Goal: Unclear

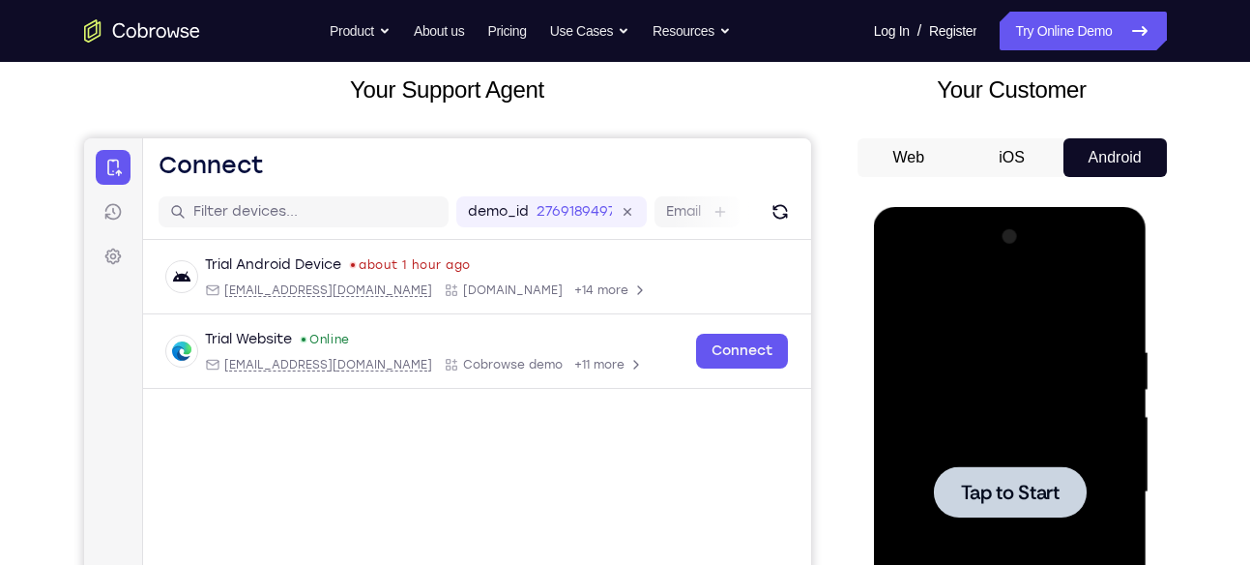
scroll to position [118, 0]
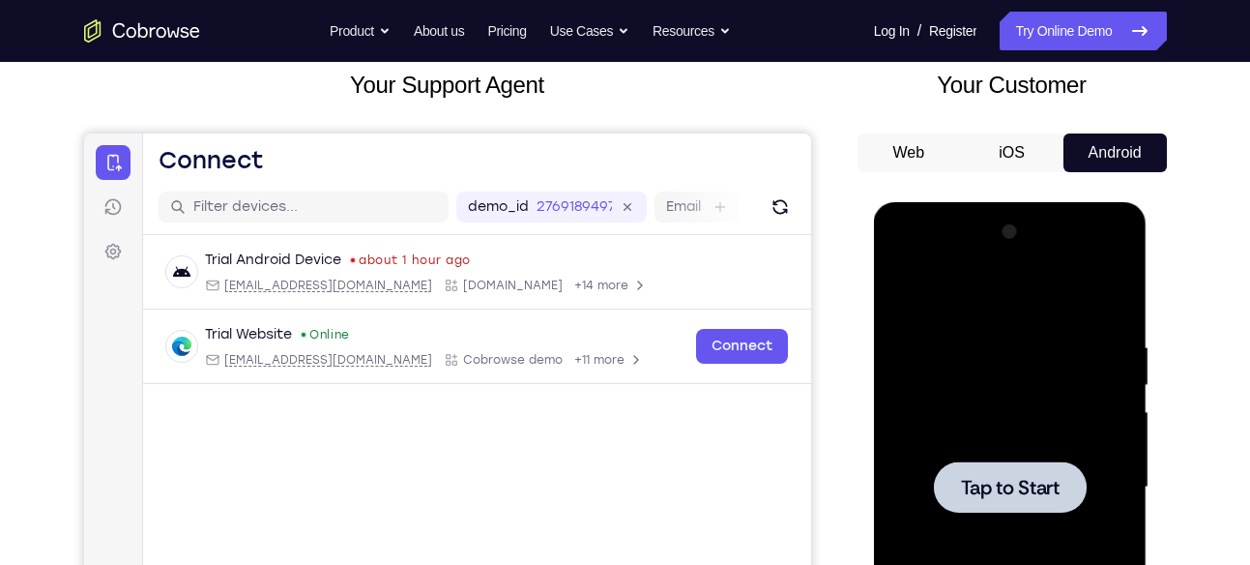
click at [953, 277] on div at bounding box center [1010, 487] width 244 height 541
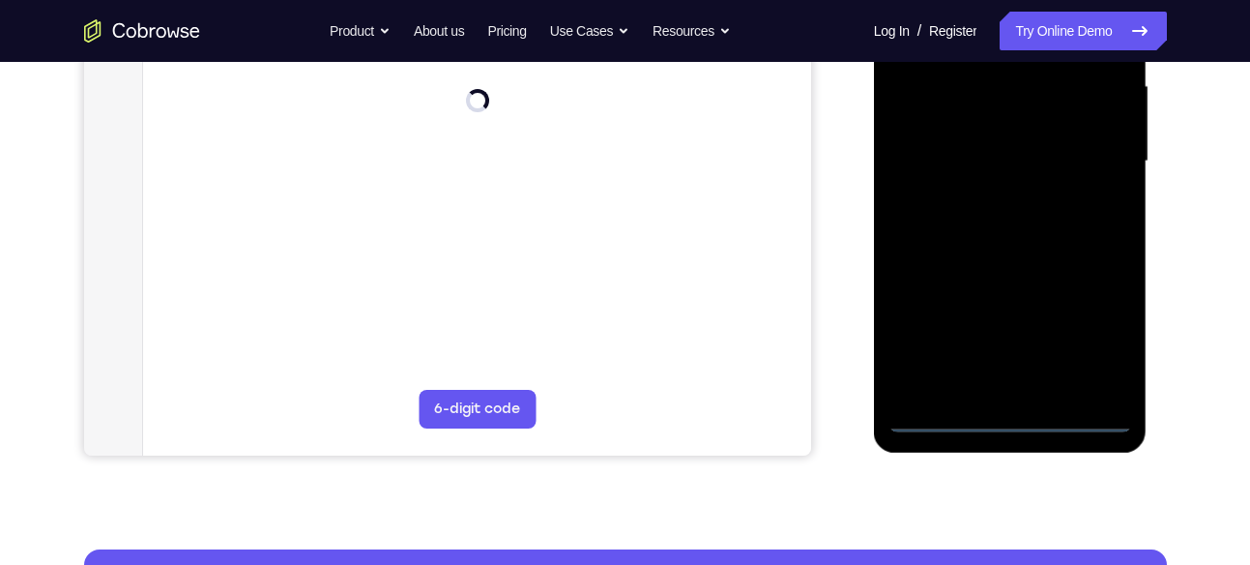
scroll to position [447, 0]
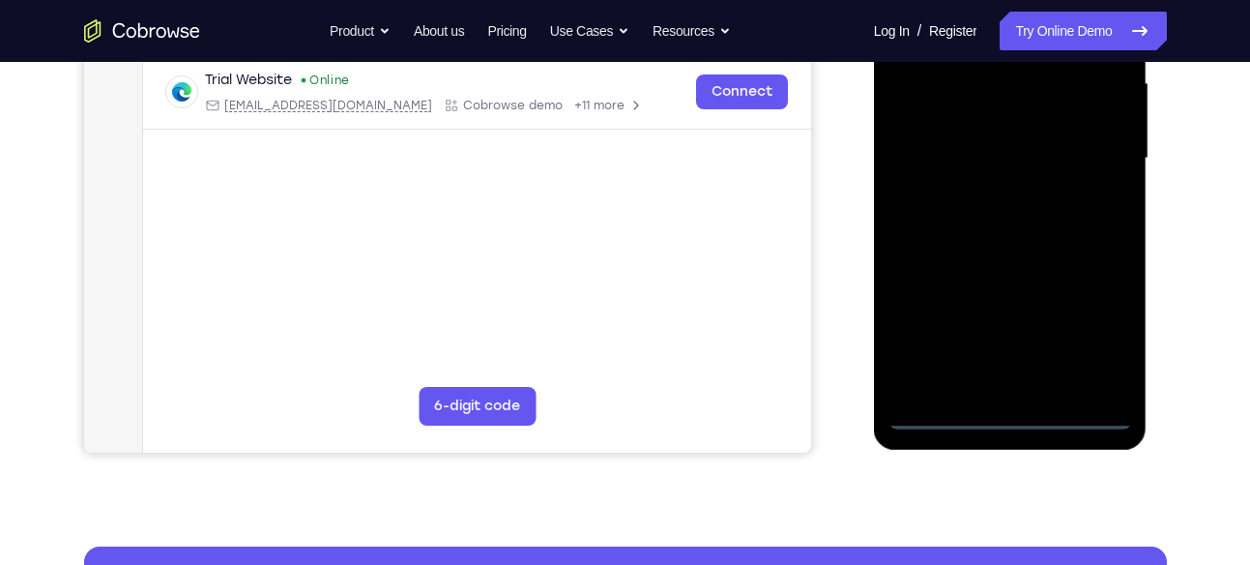
click at [1020, 415] on div at bounding box center [1010, 158] width 244 height 541
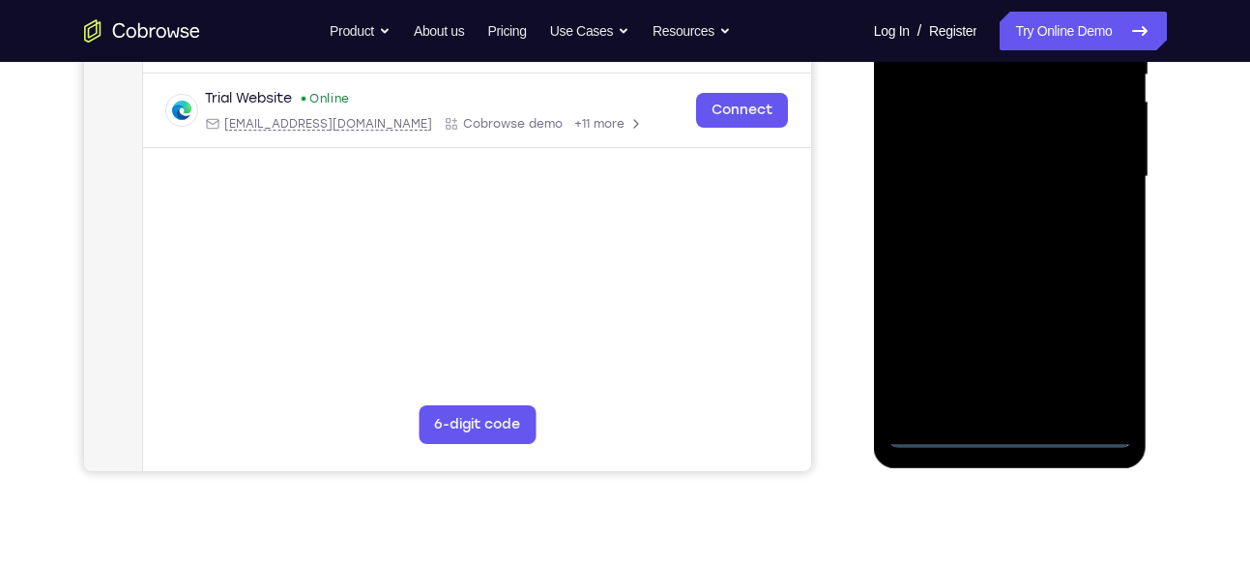
scroll to position [423, 0]
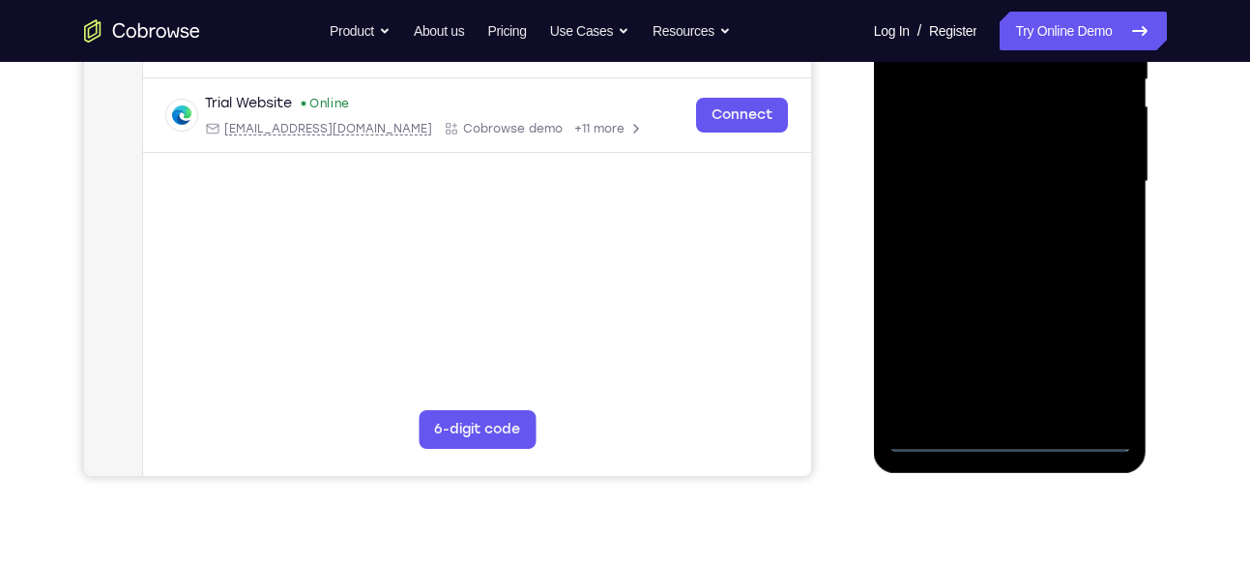
click at [1093, 354] on div at bounding box center [1010, 181] width 244 height 541
click at [1100, 360] on div at bounding box center [1010, 181] width 244 height 541
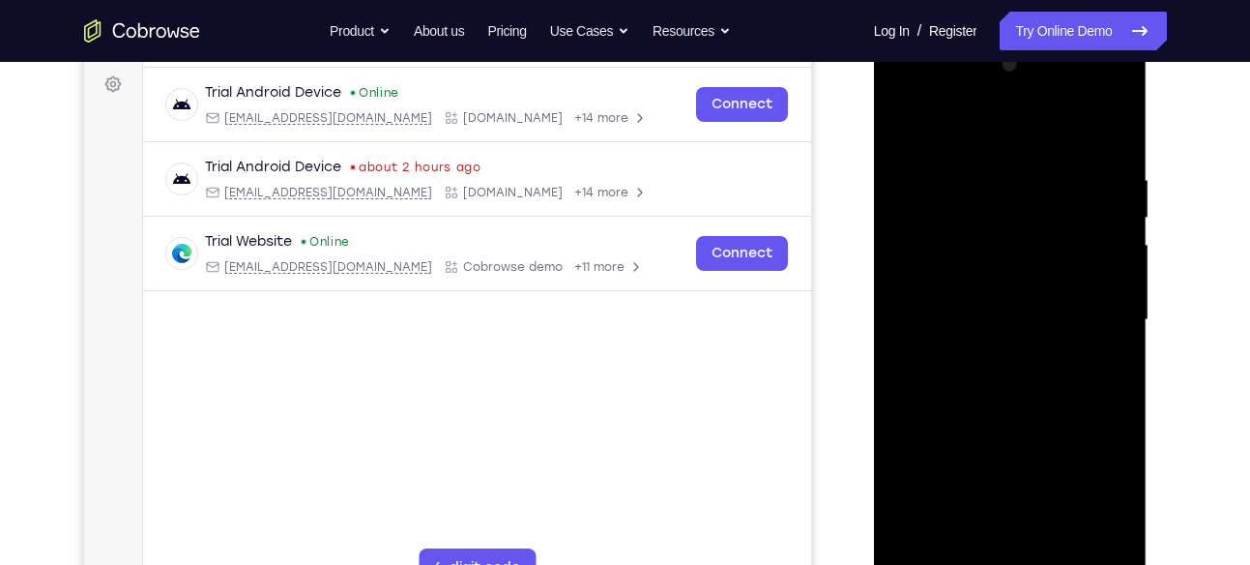
scroll to position [284, 0]
click at [948, 140] on div at bounding box center [1010, 320] width 244 height 541
click at [1087, 307] on div at bounding box center [1010, 320] width 244 height 541
click at [992, 355] on div at bounding box center [1010, 320] width 244 height 541
click at [990, 297] on div at bounding box center [1010, 320] width 244 height 541
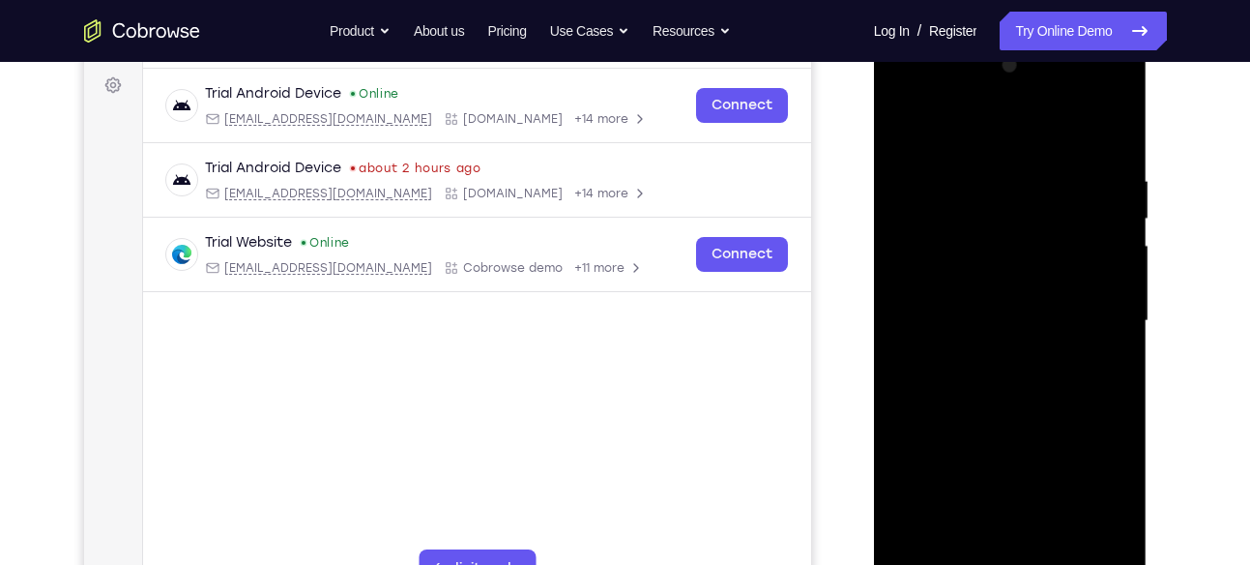
click at [990, 283] on div at bounding box center [1010, 320] width 244 height 541
click at [1001, 320] on div at bounding box center [1010, 320] width 244 height 541
click at [1025, 387] on div at bounding box center [1010, 320] width 244 height 541
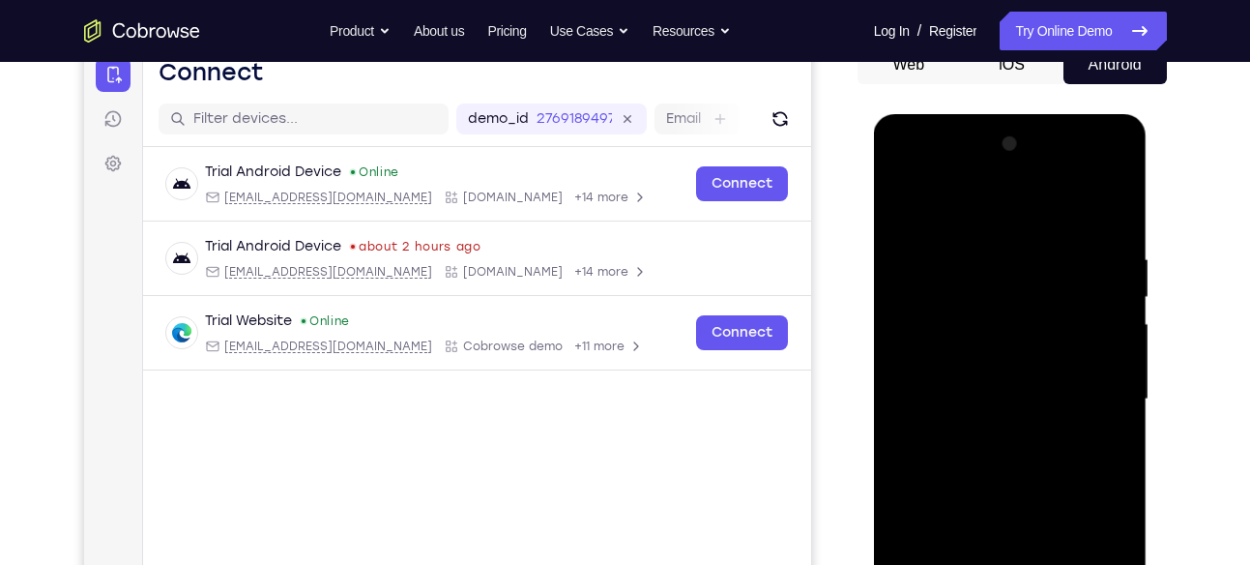
scroll to position [205, 0]
click at [1045, 438] on div at bounding box center [1010, 400] width 244 height 541
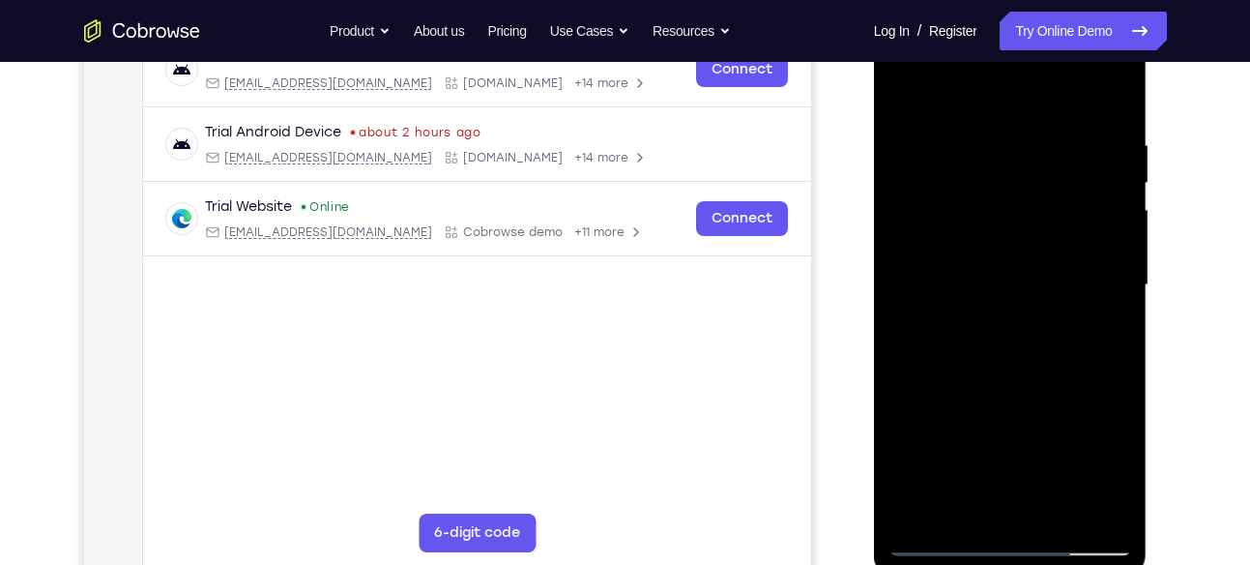
scroll to position [321, 0]
click at [1062, 332] on div at bounding box center [1010, 284] width 244 height 541
click at [1058, 230] on div at bounding box center [1010, 284] width 244 height 541
click at [1046, 279] on div at bounding box center [1010, 284] width 244 height 541
click at [1056, 369] on div at bounding box center [1010, 284] width 244 height 541
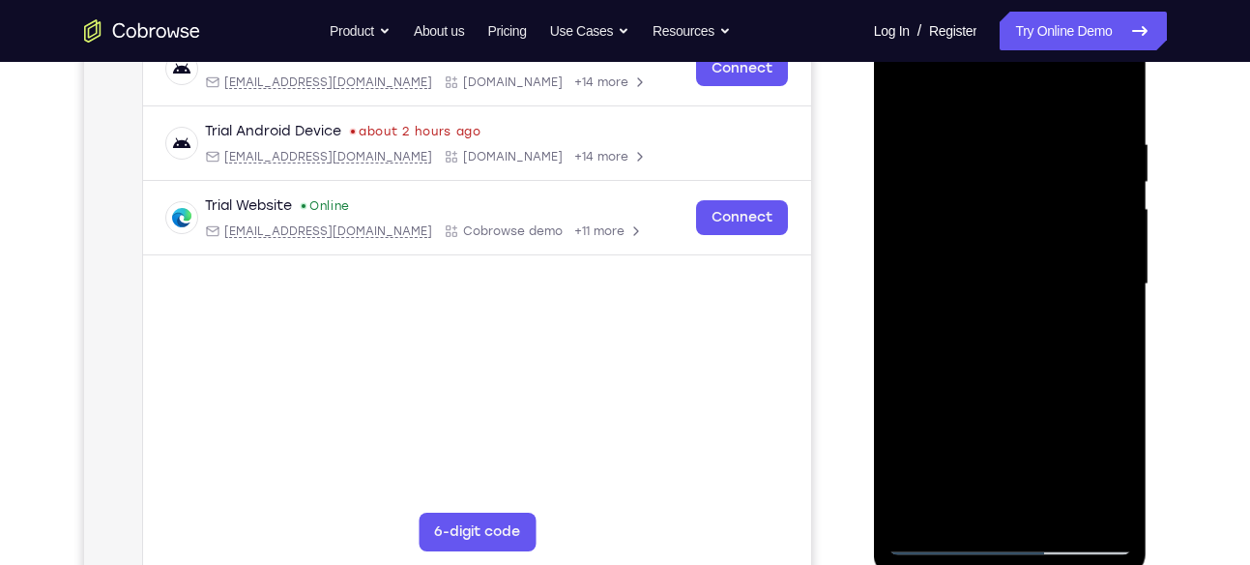
click at [1058, 514] on div at bounding box center [1010, 284] width 244 height 541
click at [1055, 393] on div at bounding box center [1010, 284] width 244 height 541
click at [1058, 282] on div at bounding box center [1010, 284] width 244 height 541
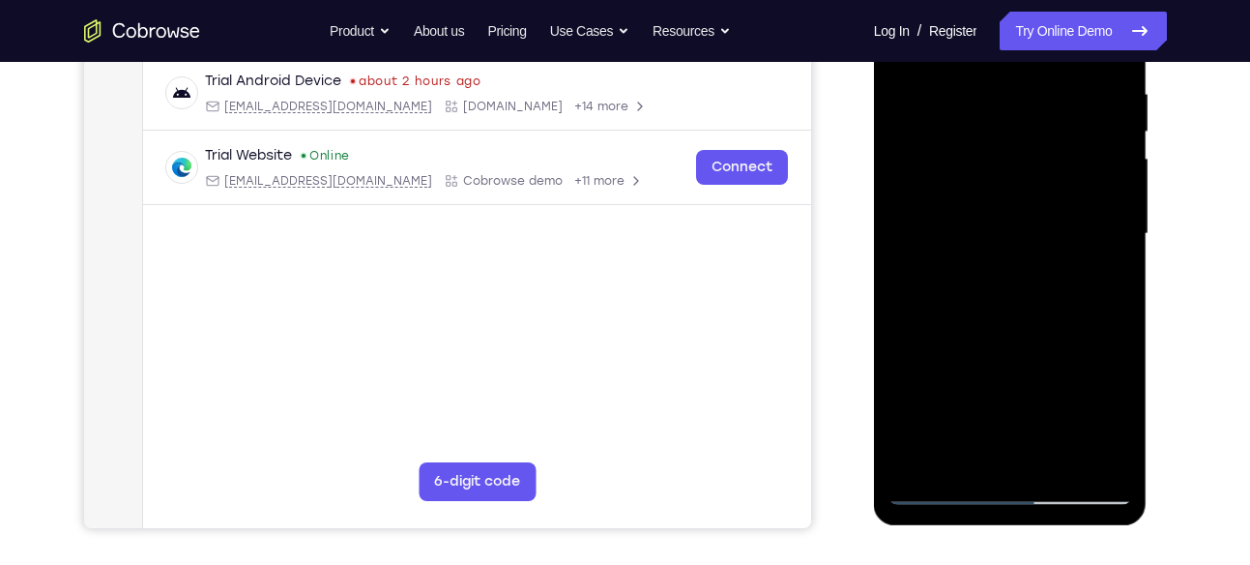
scroll to position [372, 0]
click at [996, 451] on div at bounding box center [1010, 232] width 244 height 541
click at [1088, 277] on div at bounding box center [1010, 232] width 244 height 541
click at [1096, 277] on div at bounding box center [1010, 232] width 244 height 541
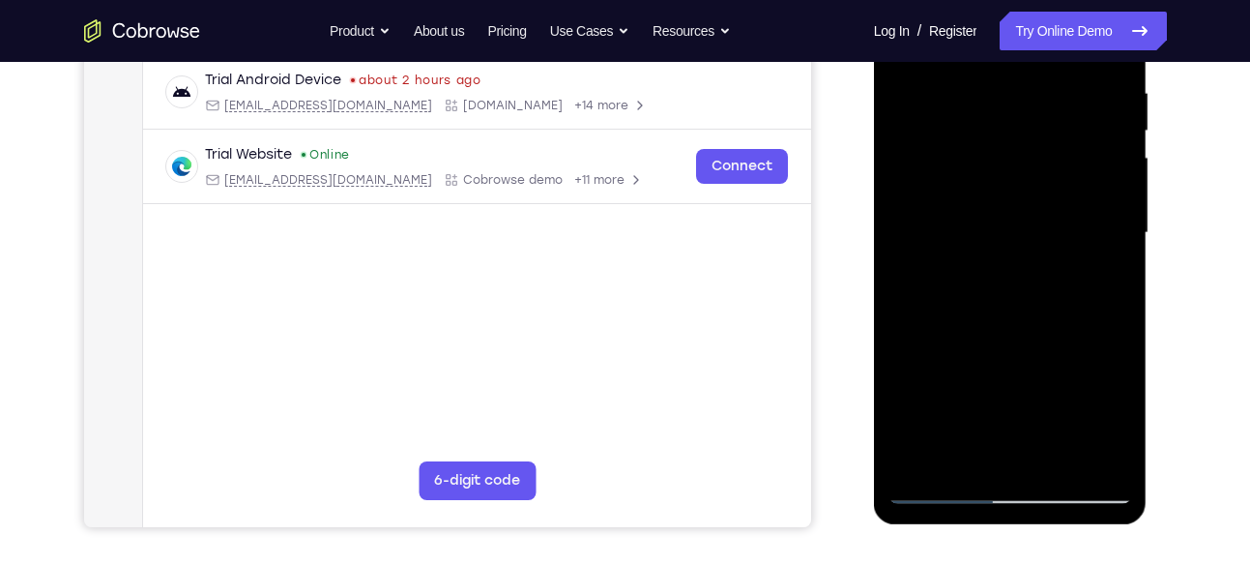
click at [1109, 278] on div at bounding box center [1010, 232] width 244 height 541
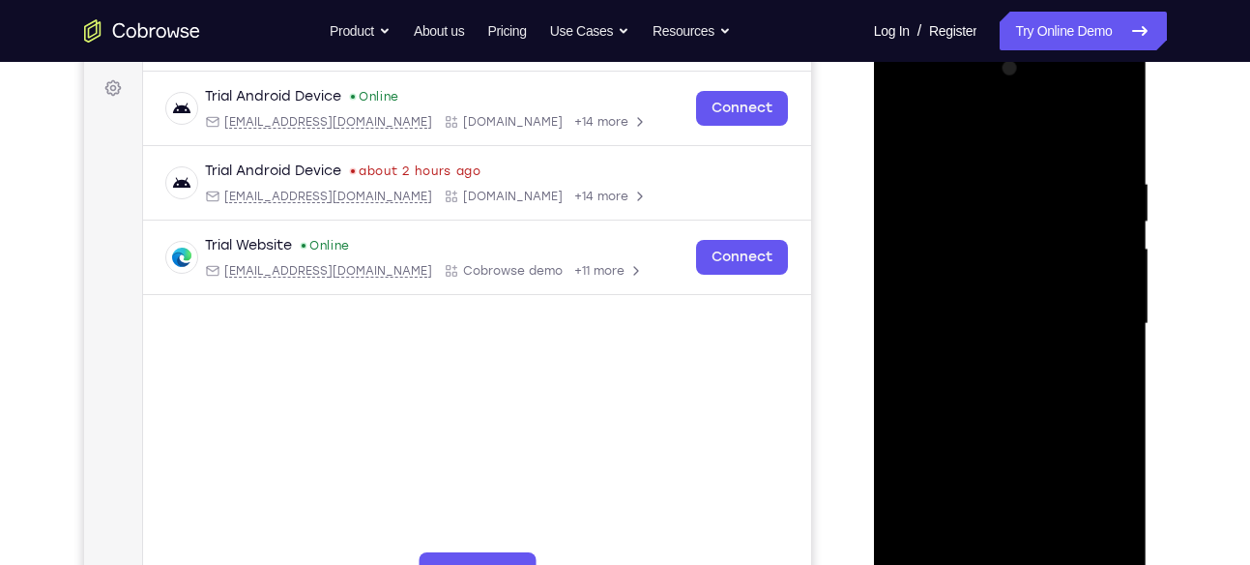
scroll to position [280, 0]
click at [902, 121] on div at bounding box center [1010, 324] width 244 height 541
click at [1033, 148] on div at bounding box center [1010, 324] width 244 height 541
click at [1004, 331] on div at bounding box center [1010, 324] width 244 height 541
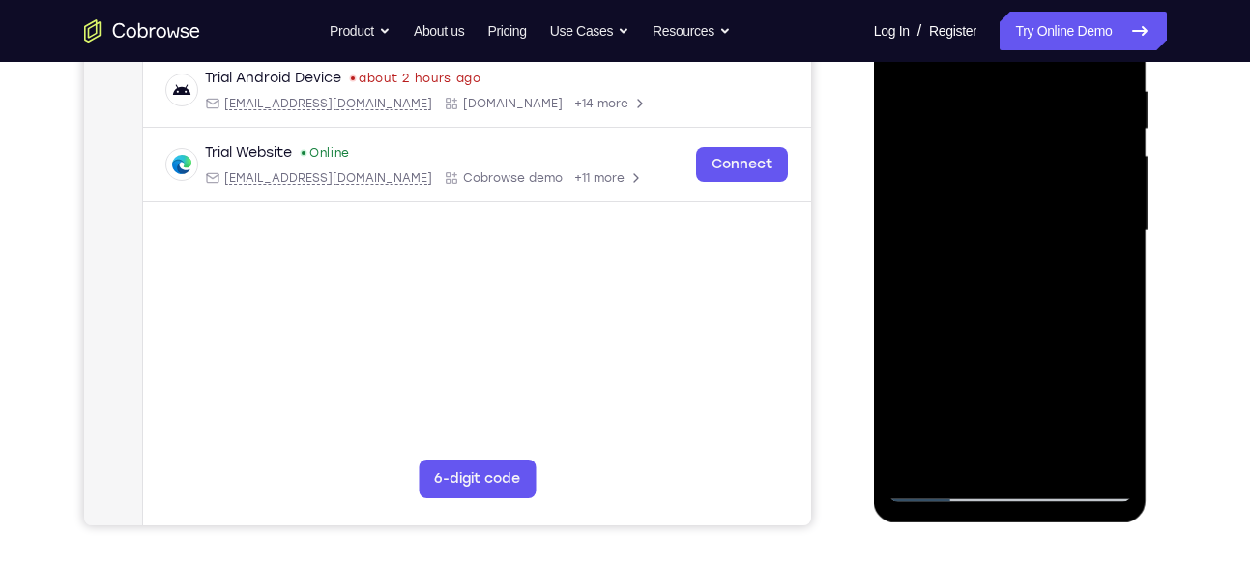
click at [1091, 279] on div at bounding box center [1010, 230] width 244 height 541
click at [1102, 279] on div at bounding box center [1010, 230] width 244 height 541
click at [1112, 418] on div at bounding box center [1010, 230] width 244 height 541
click at [1113, 279] on div at bounding box center [1010, 230] width 244 height 541
click at [1100, 279] on div at bounding box center [1010, 230] width 244 height 541
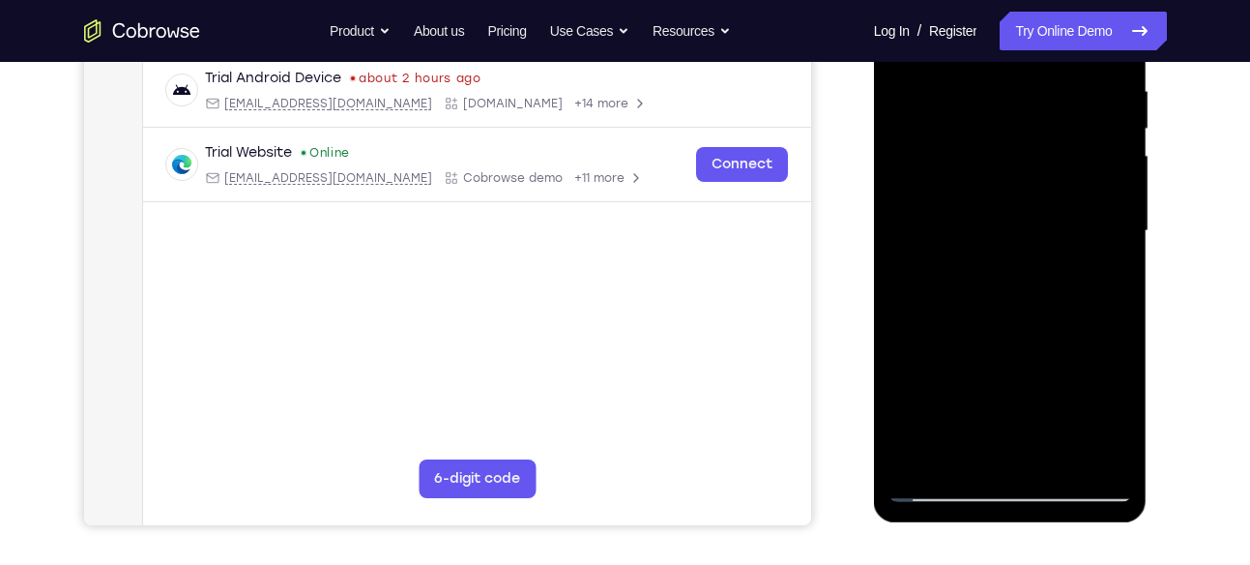
click at [1118, 421] on div at bounding box center [1010, 230] width 244 height 541
click at [1104, 276] on div at bounding box center [1010, 230] width 244 height 541
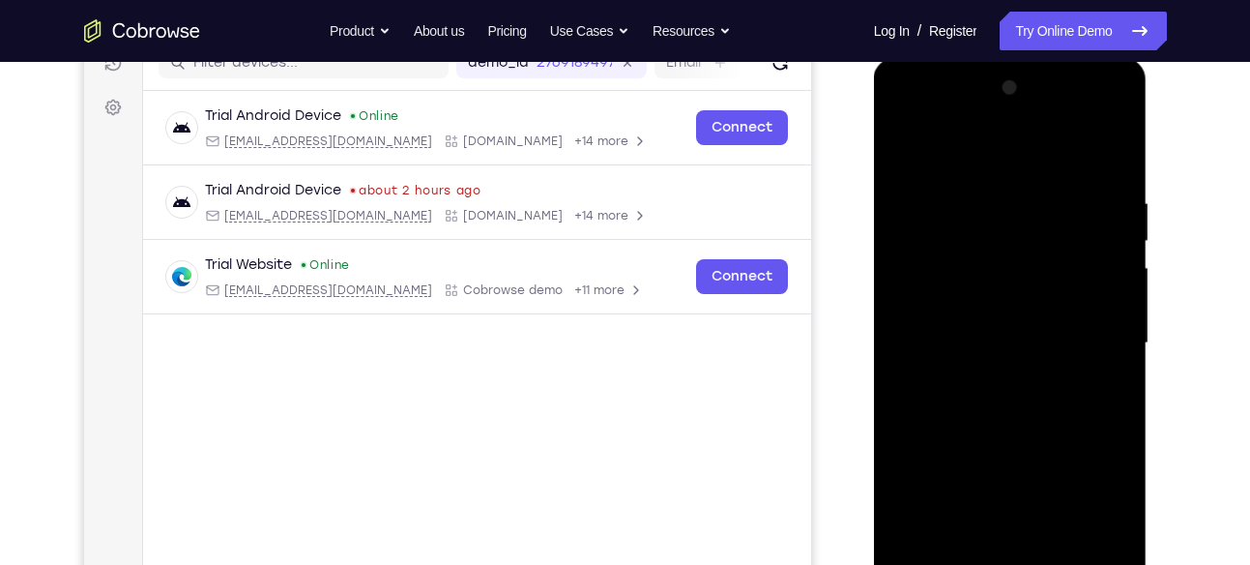
click at [910, 157] on div at bounding box center [1010, 343] width 244 height 541
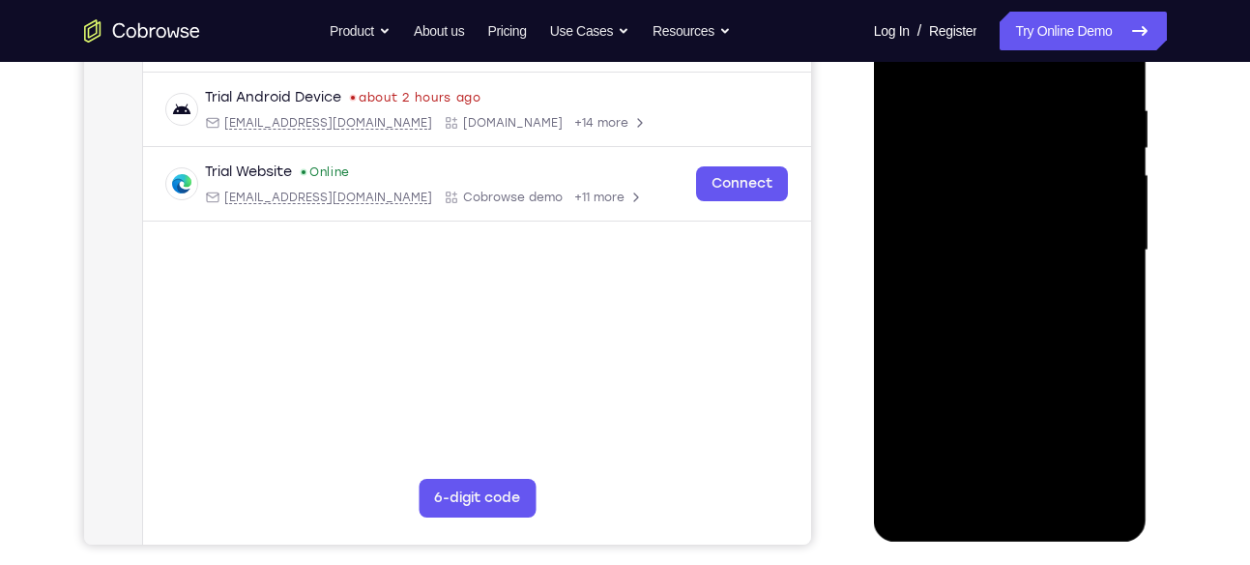
scroll to position [356, 0]
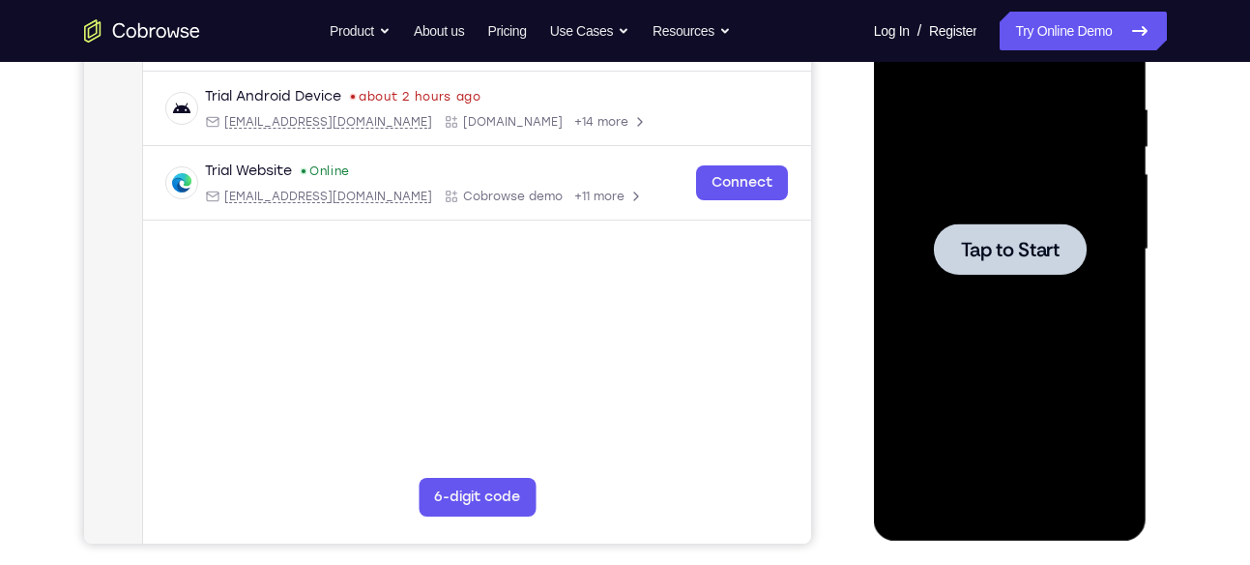
click at [1005, 178] on div at bounding box center [1010, 249] width 244 height 541
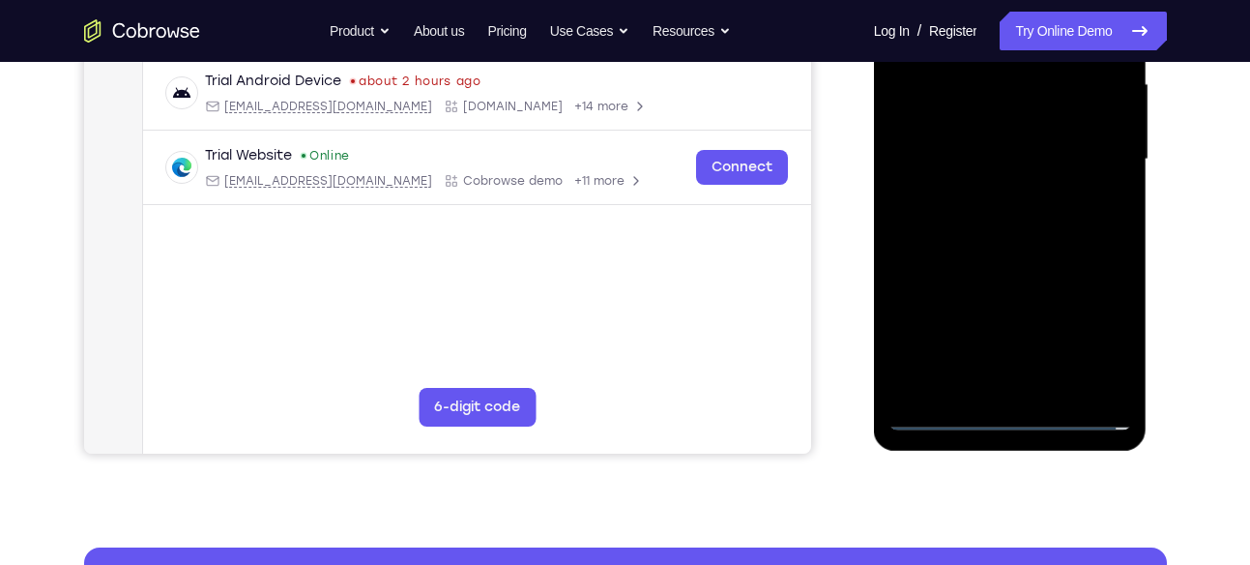
scroll to position [498, 0]
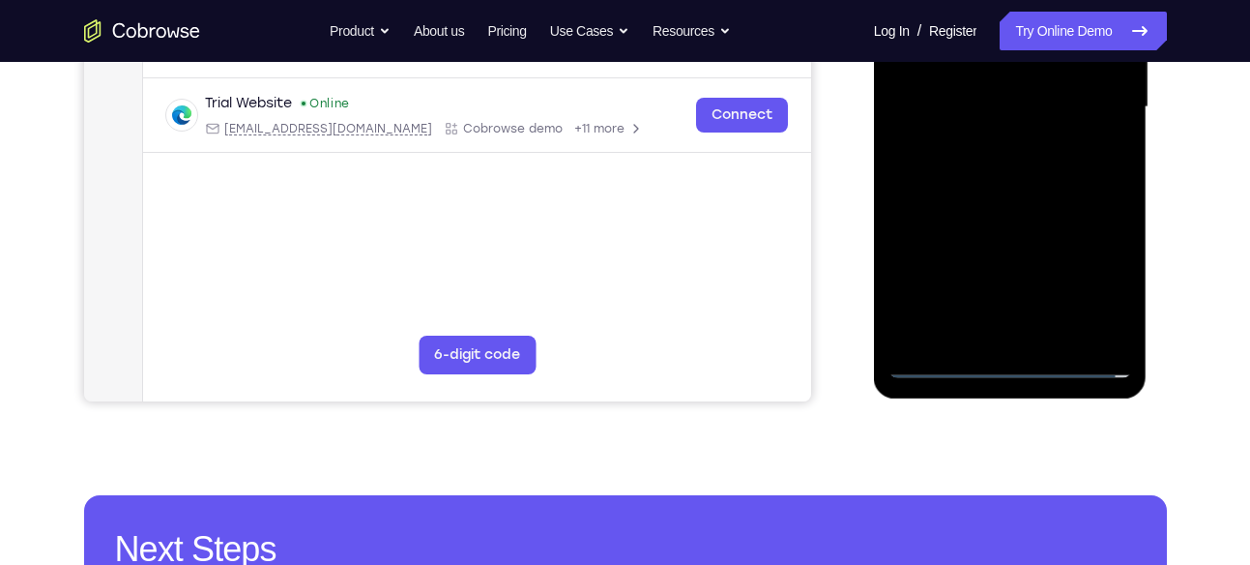
click at [1022, 360] on div at bounding box center [1010, 107] width 244 height 541
click at [1101, 278] on div at bounding box center [1010, 107] width 244 height 541
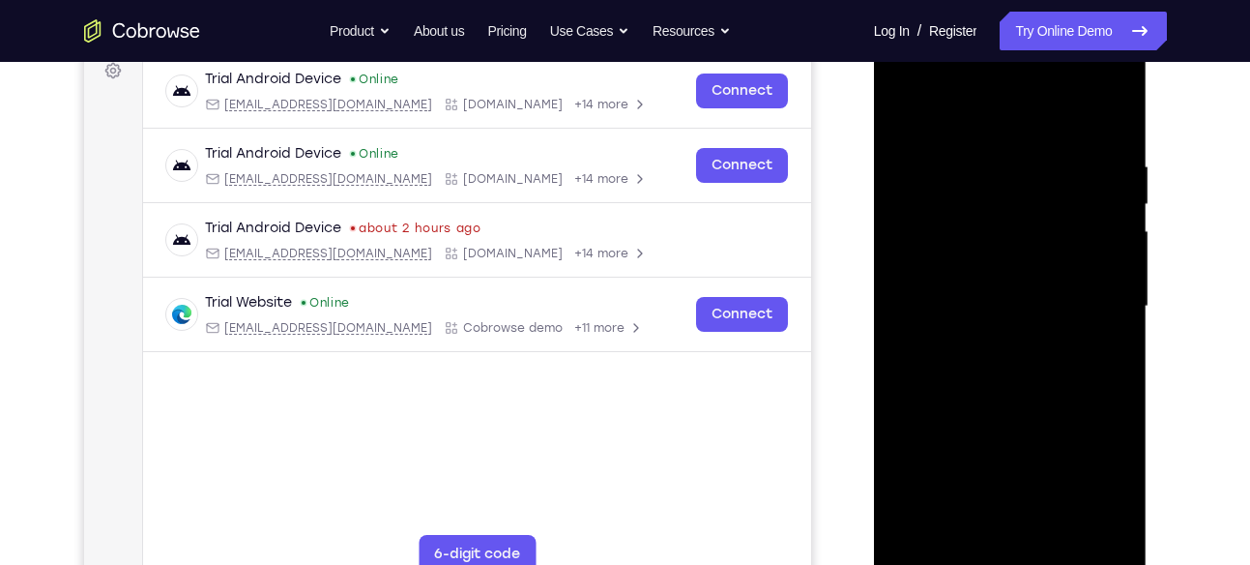
scroll to position [296, 0]
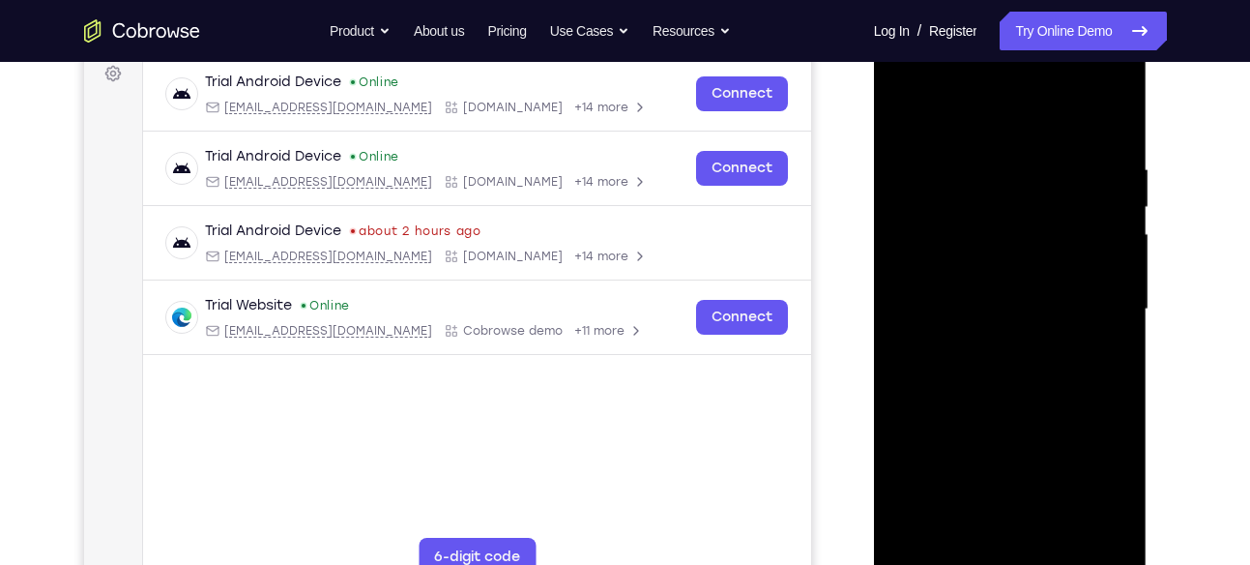
click at [1003, 123] on div at bounding box center [1010, 309] width 244 height 541
click at [1092, 305] on div at bounding box center [1010, 309] width 244 height 541
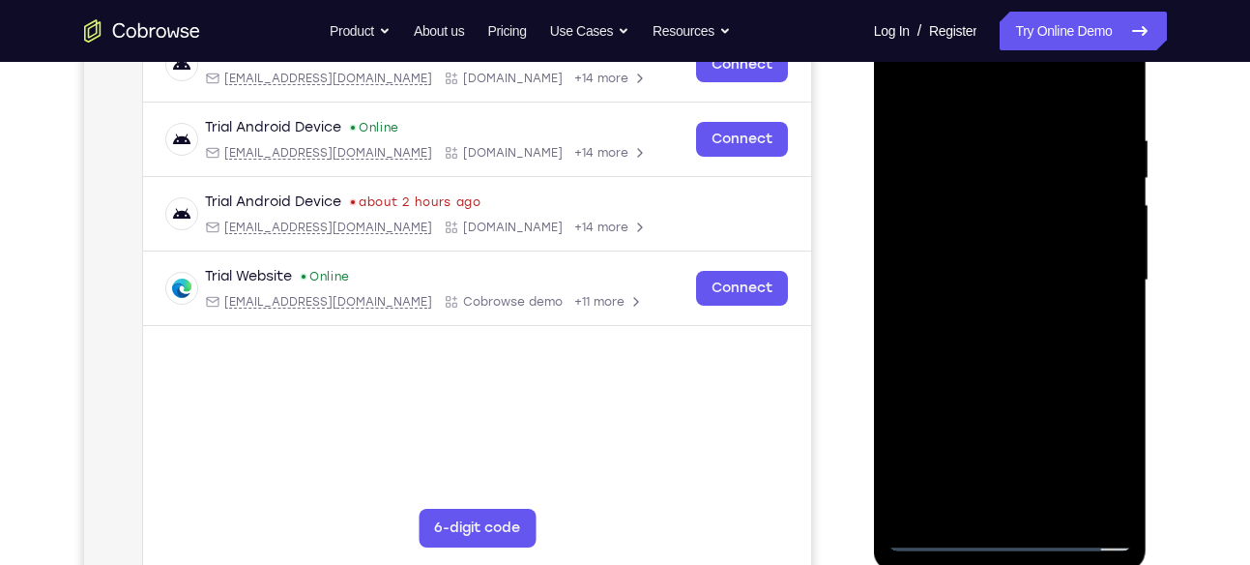
scroll to position [327, 0]
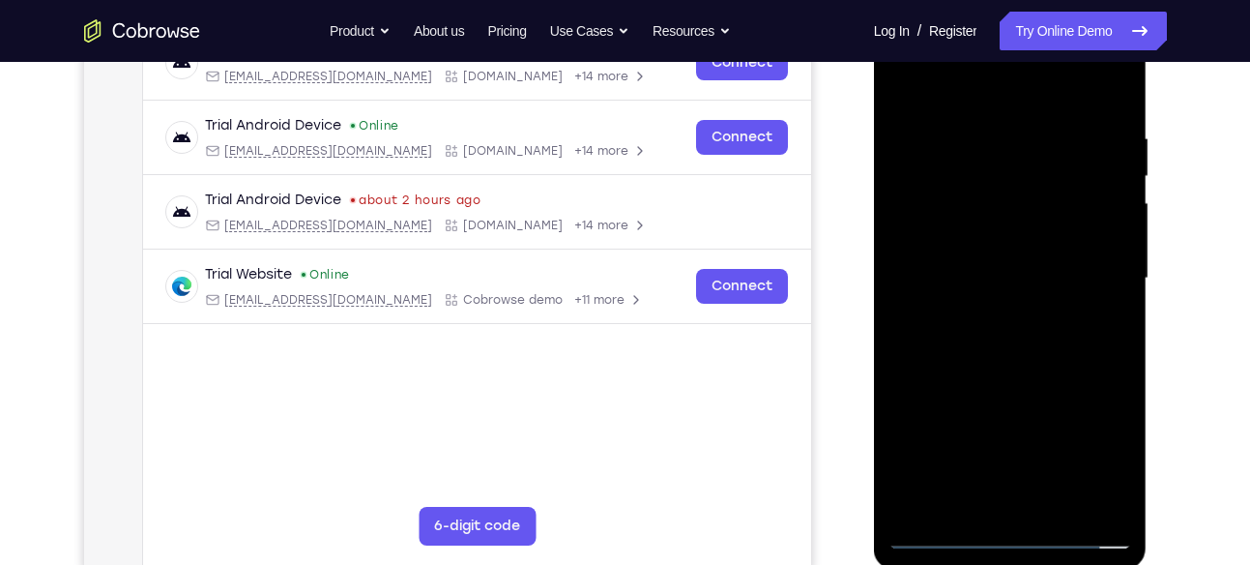
click at [987, 308] on div at bounding box center [1010, 278] width 244 height 541
click at [940, 255] on div at bounding box center [1010, 278] width 244 height 541
click at [955, 242] on div at bounding box center [1010, 278] width 244 height 541
click at [971, 280] on div at bounding box center [1010, 278] width 244 height 541
click at [1000, 338] on div at bounding box center [1010, 278] width 244 height 541
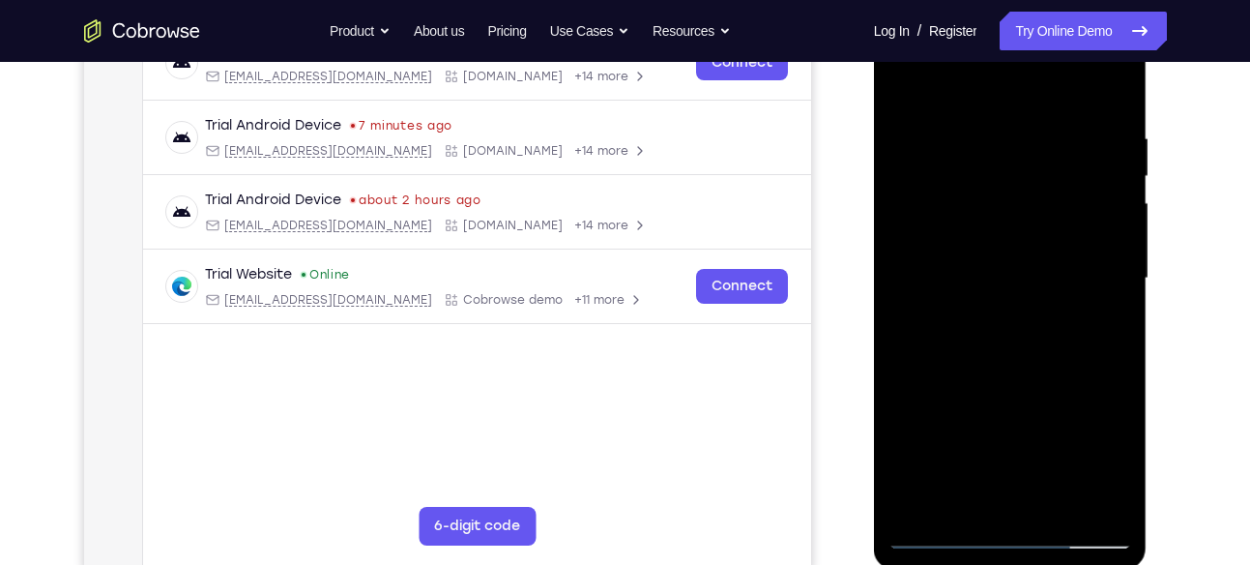
click at [1002, 335] on div at bounding box center [1010, 278] width 244 height 541
click at [1062, 509] on div at bounding box center [1010, 278] width 244 height 541
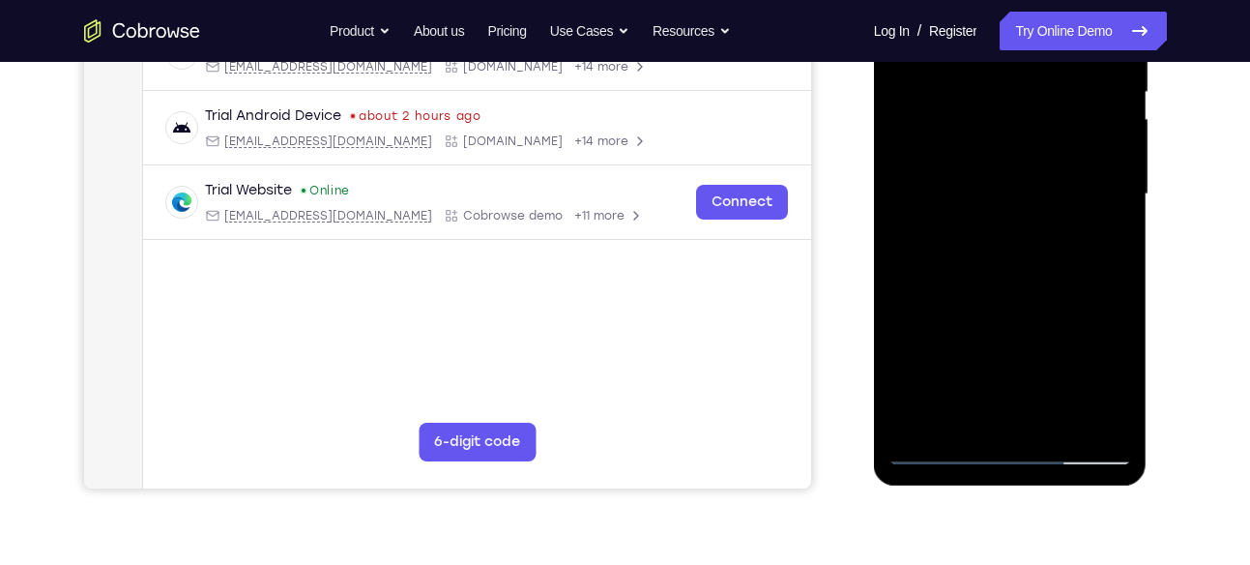
scroll to position [412, 0]
click at [1067, 284] on div at bounding box center [1010, 193] width 244 height 541
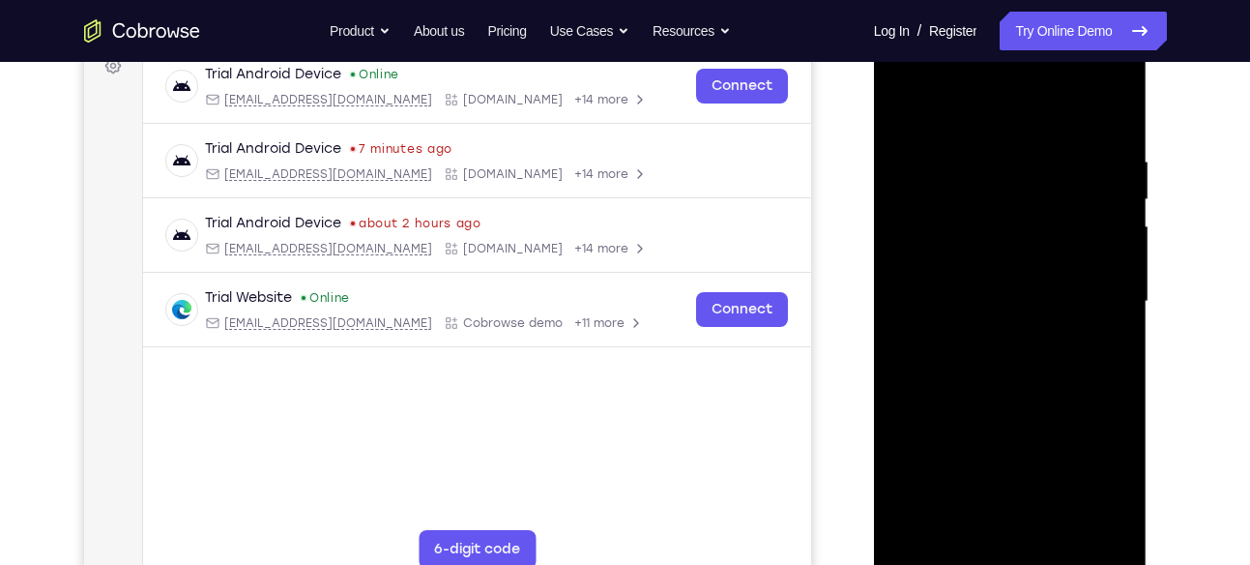
scroll to position [302, 0]
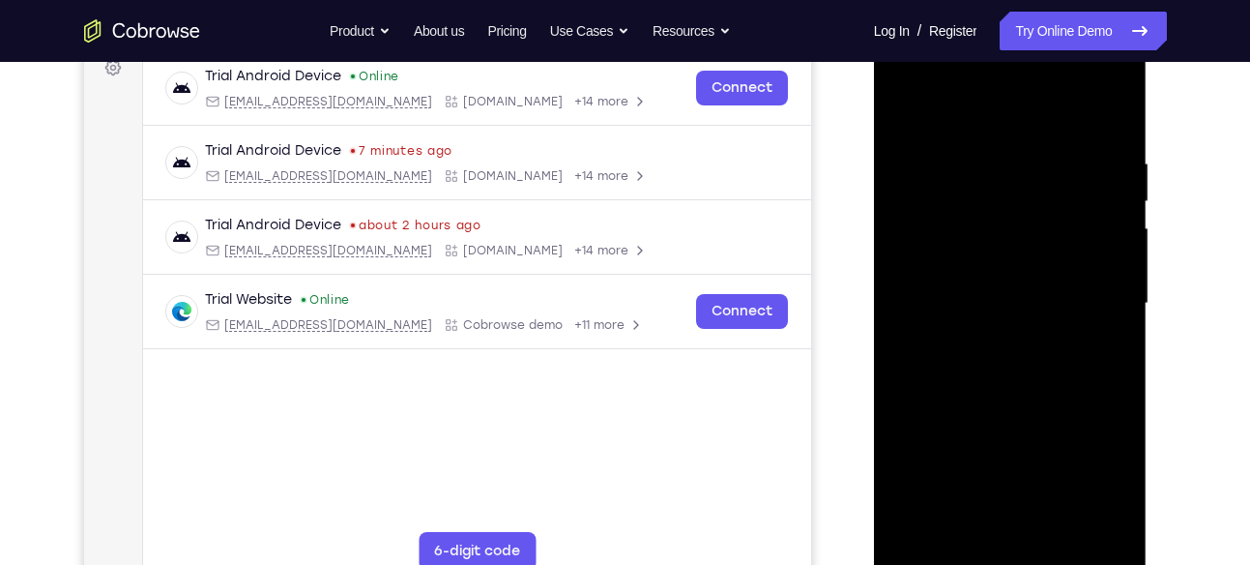
click at [1111, 131] on div at bounding box center [1010, 303] width 244 height 541
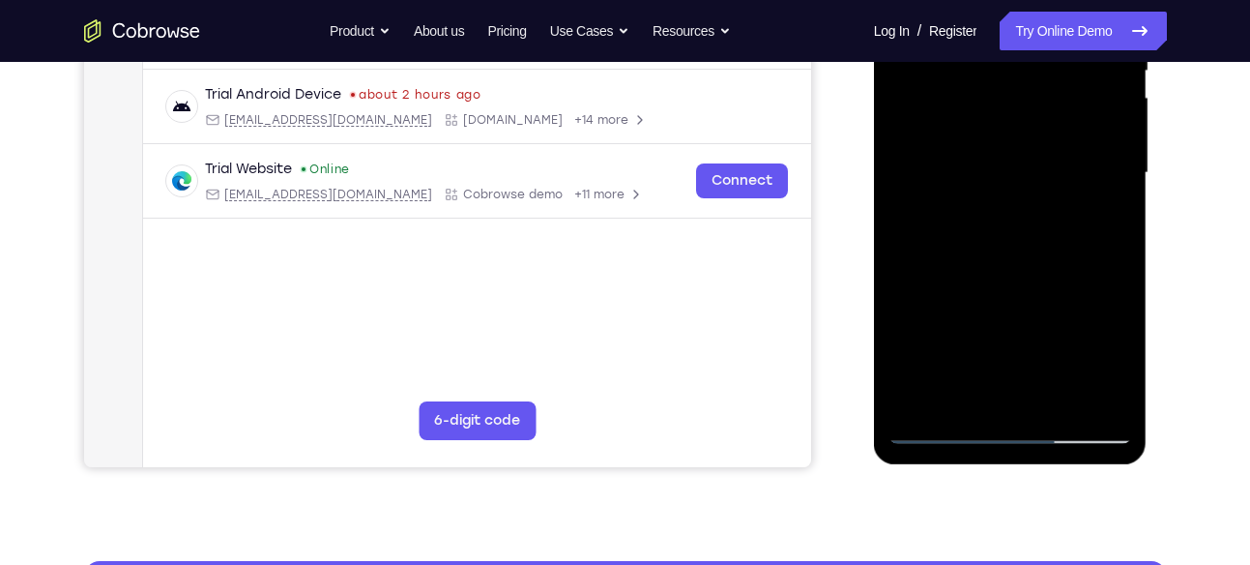
scroll to position [434, 0]
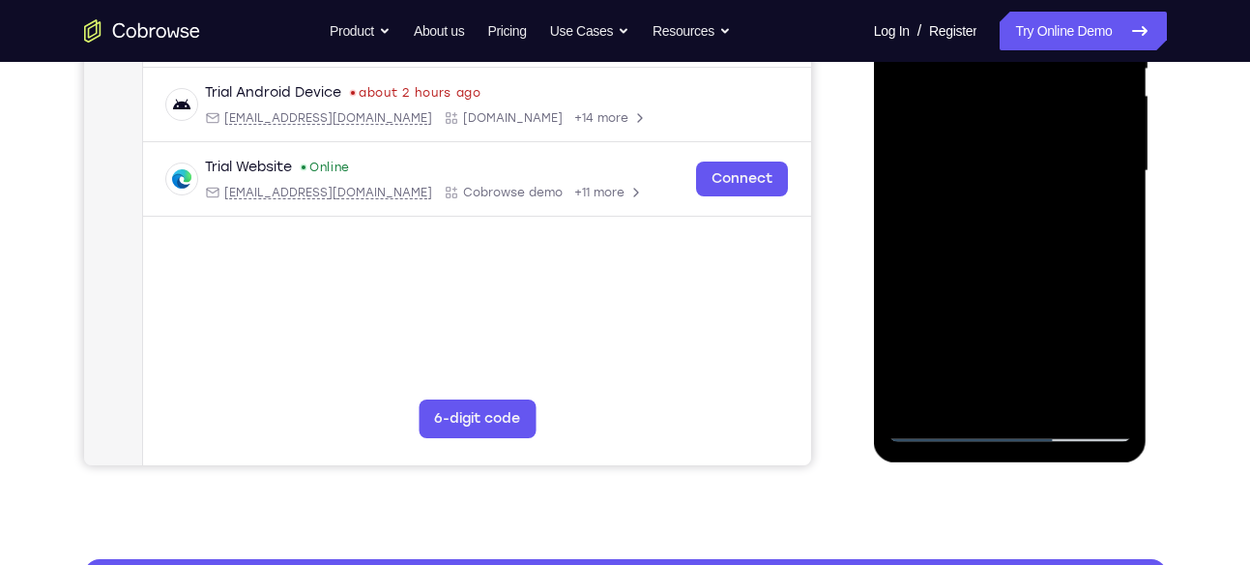
click at [1048, 395] on div at bounding box center [1010, 170] width 244 height 541
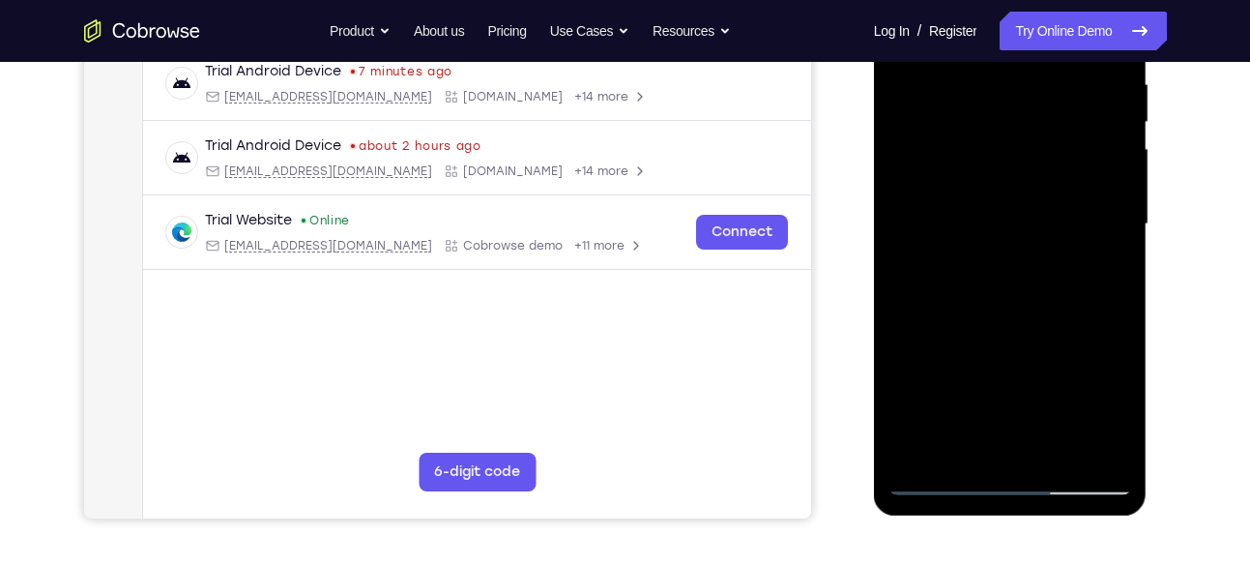
scroll to position [382, 0]
click at [1053, 452] on div at bounding box center [1010, 223] width 244 height 541
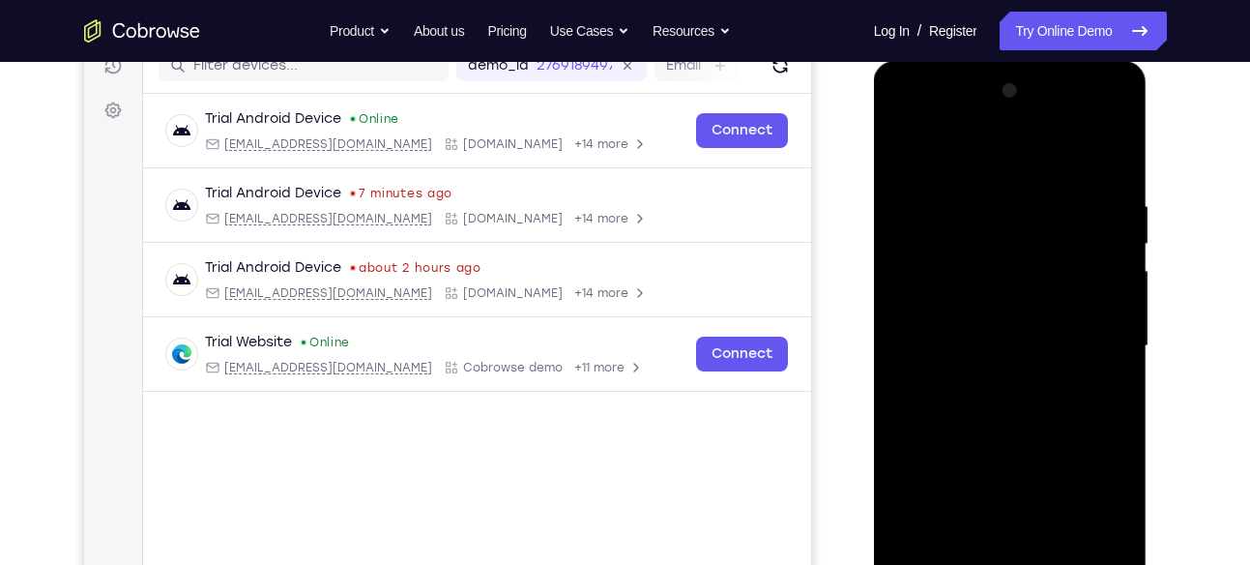
scroll to position [258, 0]
click at [1108, 161] on div at bounding box center [1010, 346] width 244 height 541
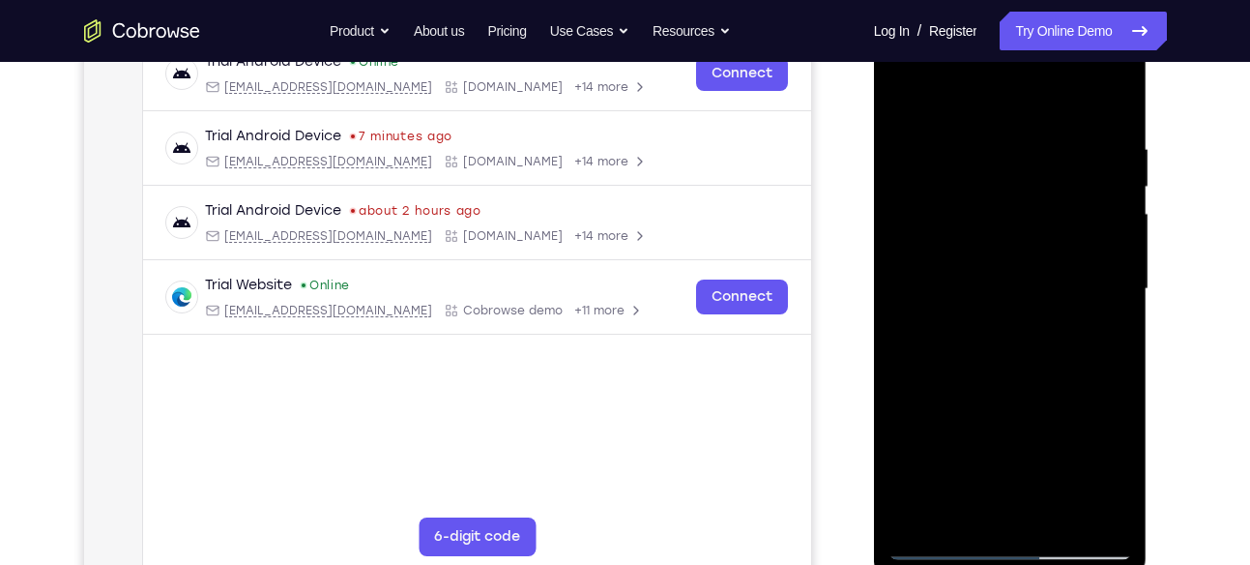
scroll to position [317, 0]
click at [1109, 102] on div at bounding box center [1010, 287] width 244 height 541
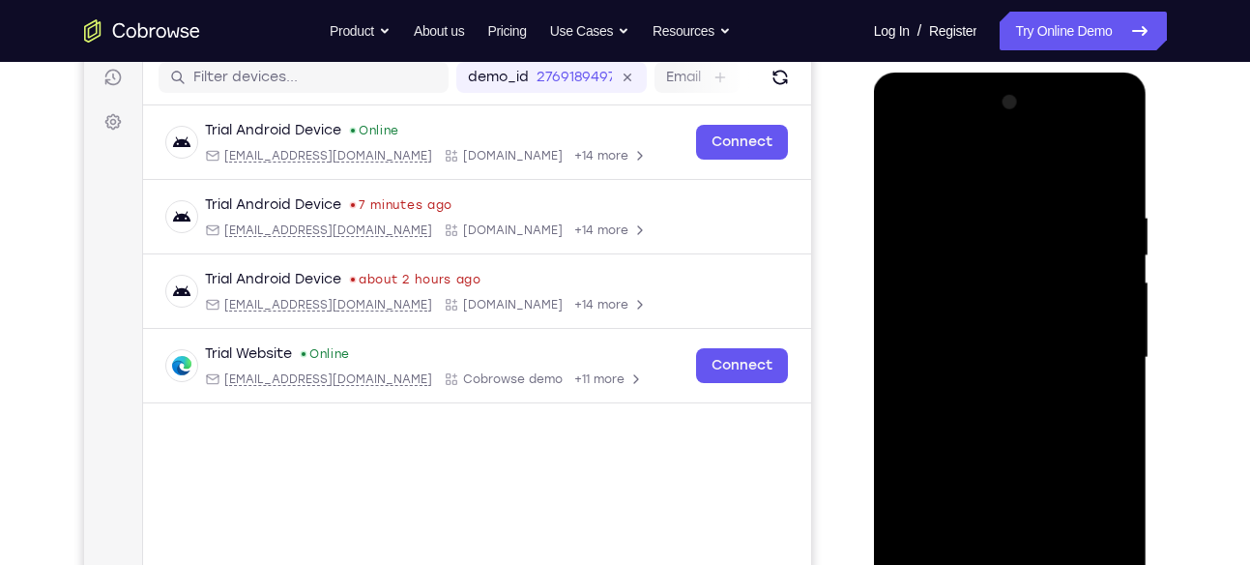
scroll to position [247, 0]
click at [1117, 170] on div at bounding box center [1010, 358] width 244 height 541
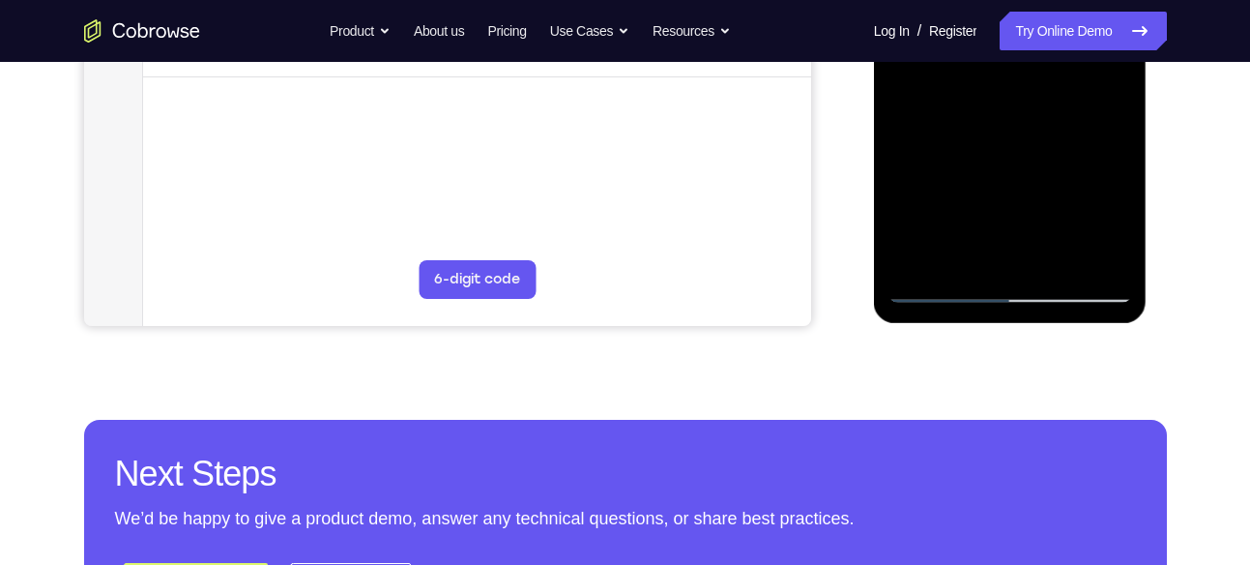
scroll to position [606, 0]
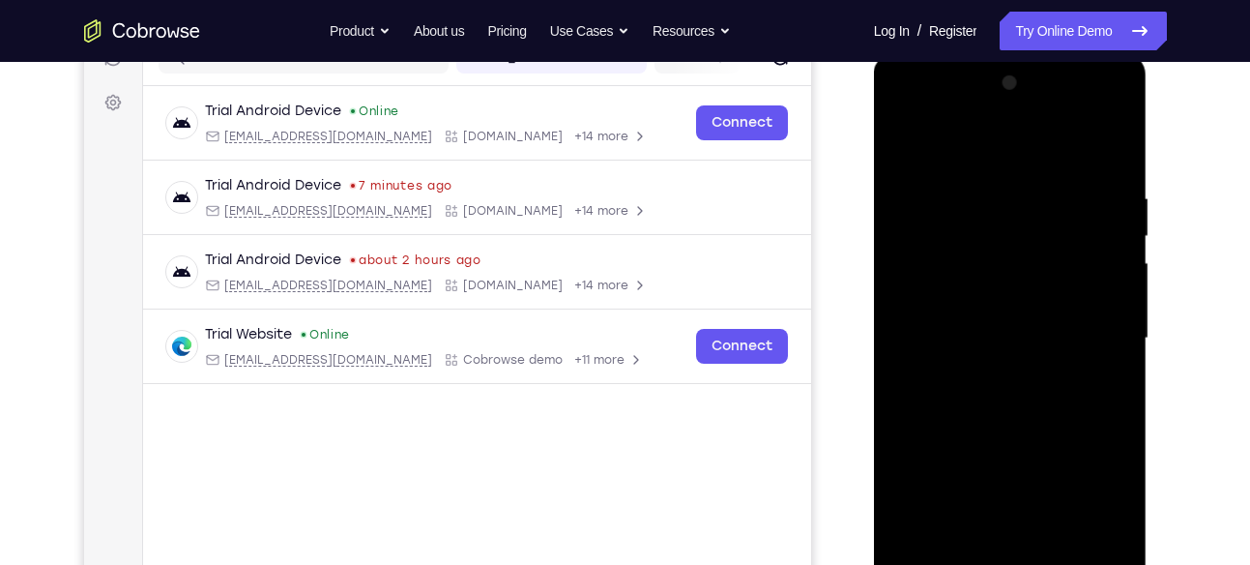
scroll to position [265, 0]
click at [1119, 150] on div at bounding box center [1010, 340] width 244 height 541
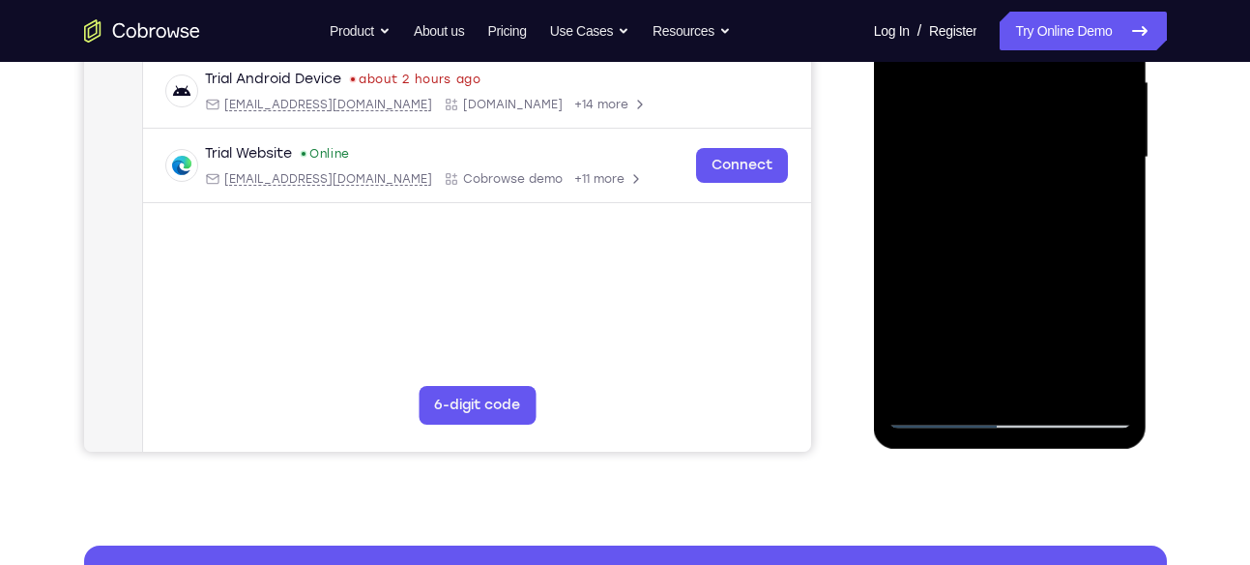
scroll to position [449, 0]
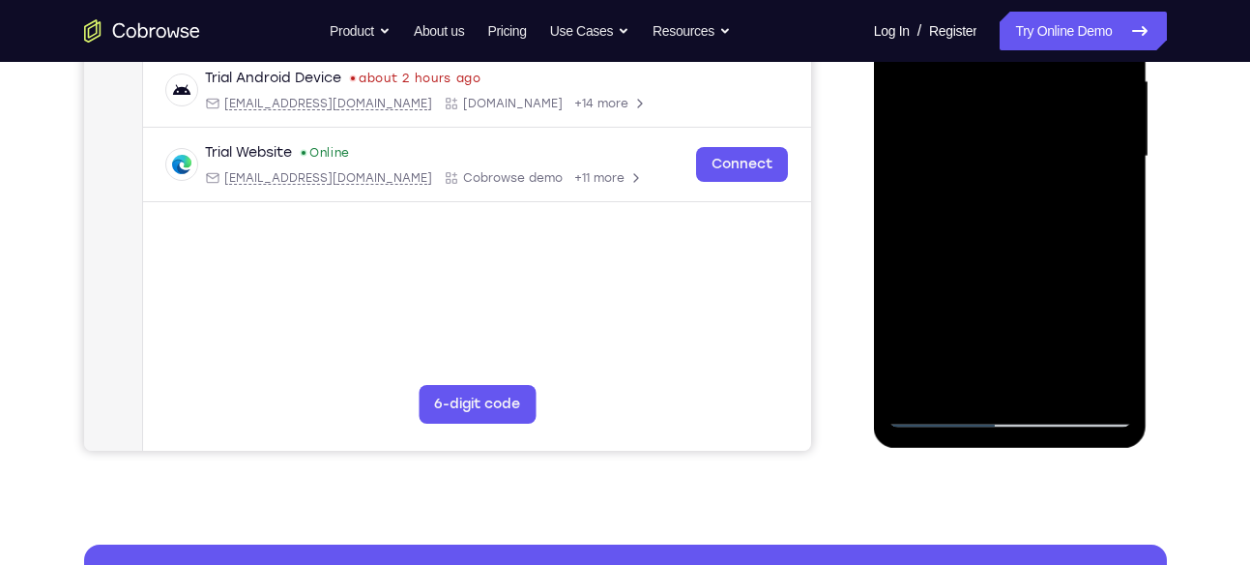
click at [944, 410] on div at bounding box center [1010, 156] width 244 height 541
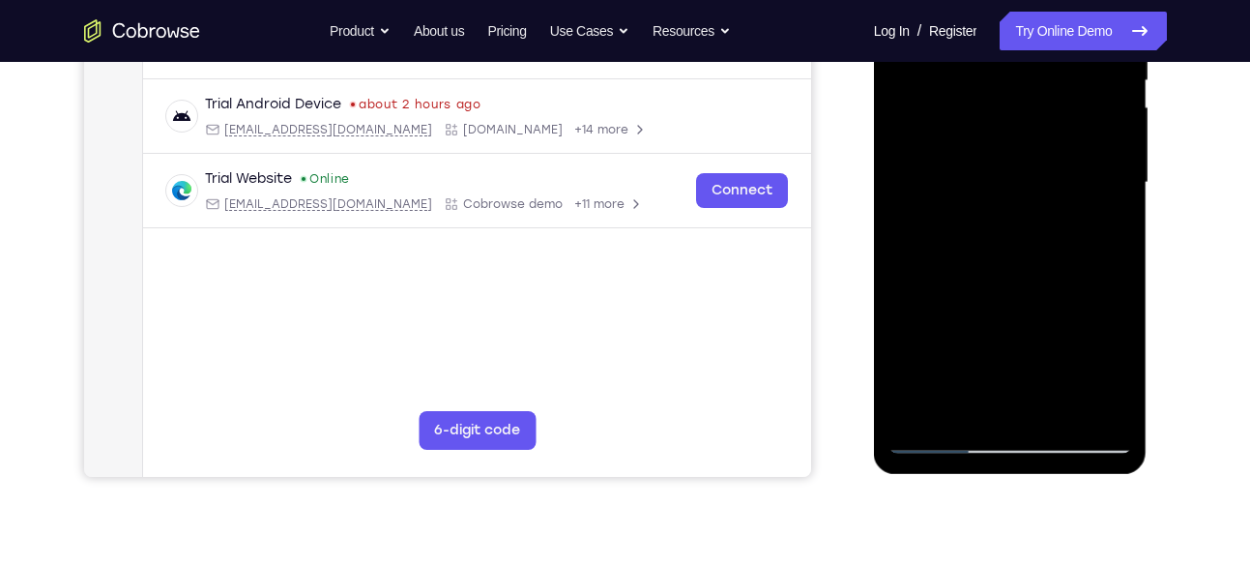
scroll to position [423, 0]
click at [1017, 433] on div at bounding box center [1010, 181] width 244 height 541
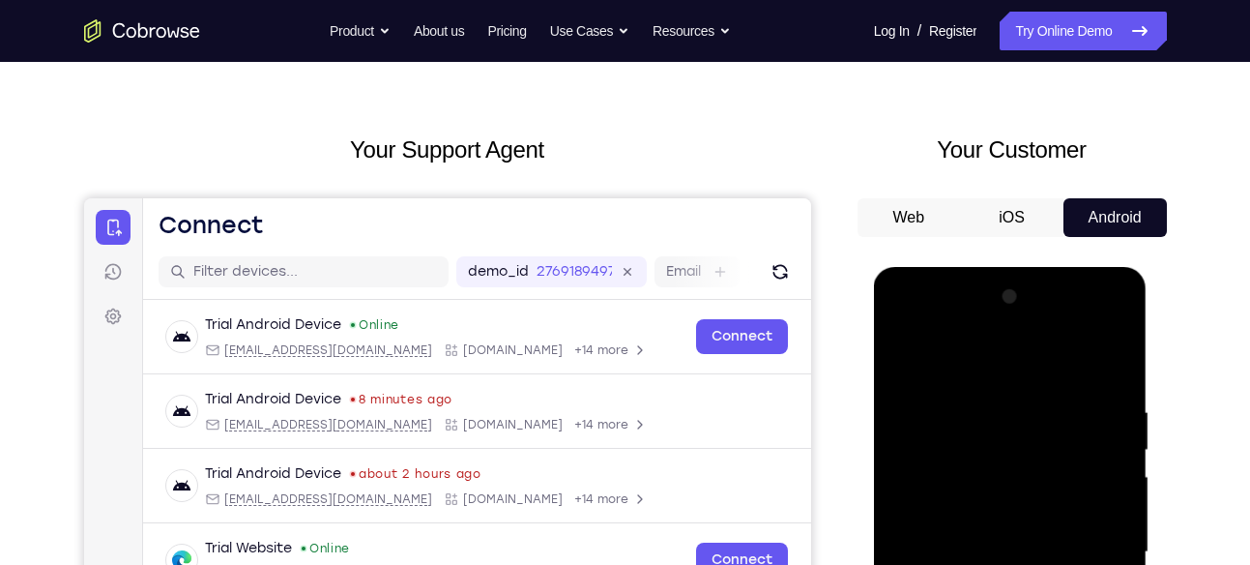
scroll to position [35, 0]
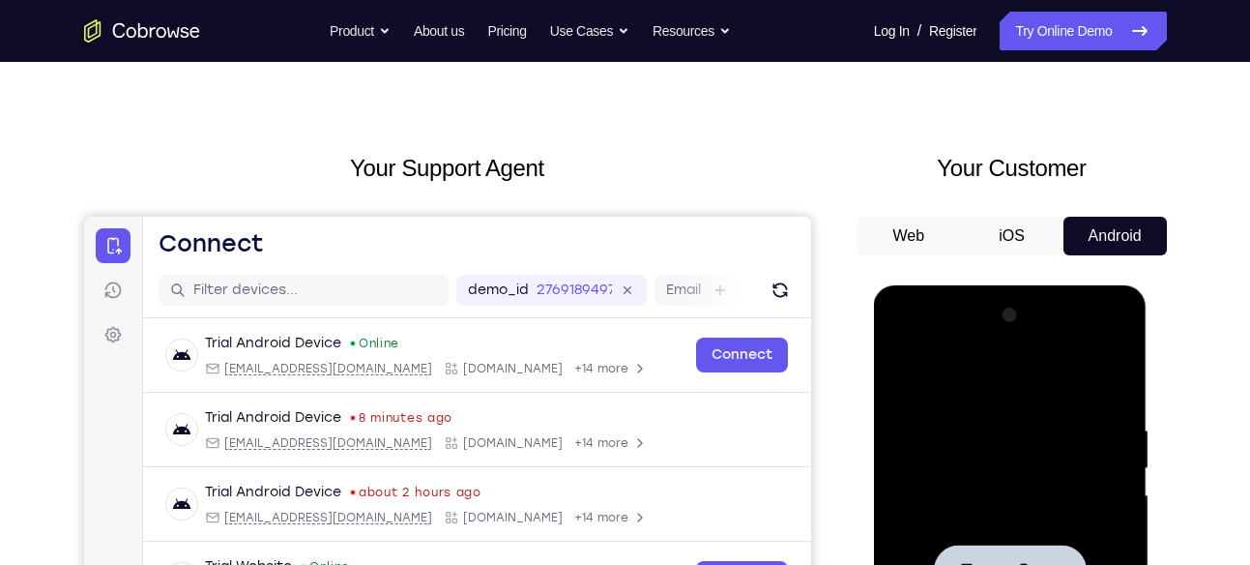
click at [995, 544] on div at bounding box center [1010, 569] width 153 height 51
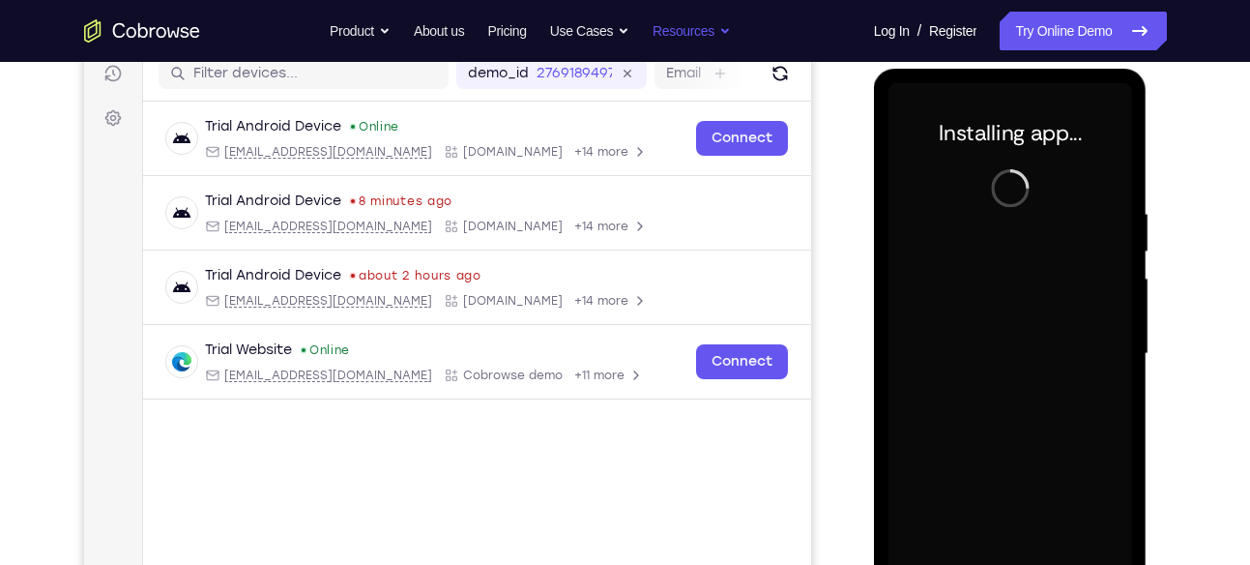
scroll to position [307, 0]
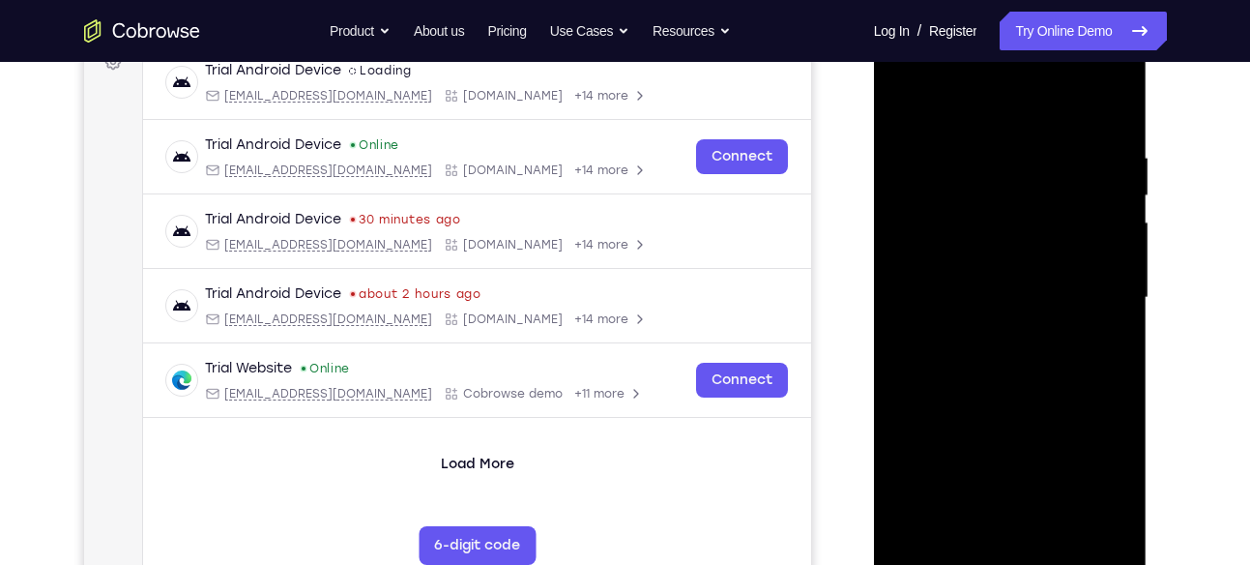
click at [1019, 551] on div at bounding box center [1010, 297] width 244 height 541
click at [1104, 467] on div at bounding box center [1010, 297] width 244 height 541
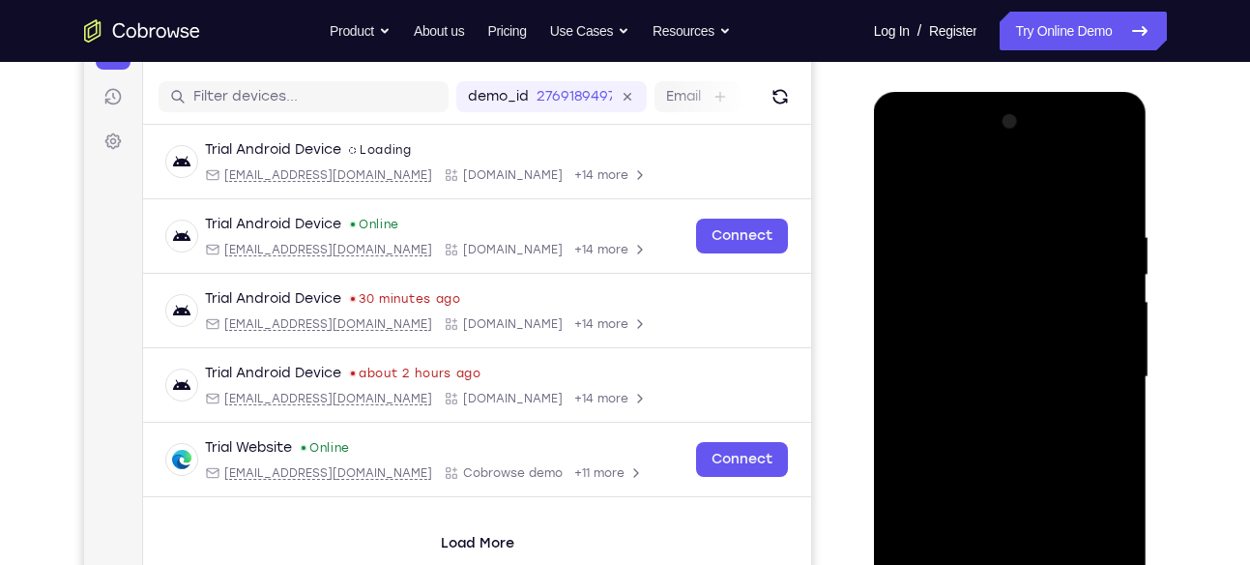
scroll to position [229, 0]
click at [1005, 185] on div at bounding box center [1010, 375] width 244 height 541
click at [1097, 372] on div at bounding box center [1010, 375] width 244 height 541
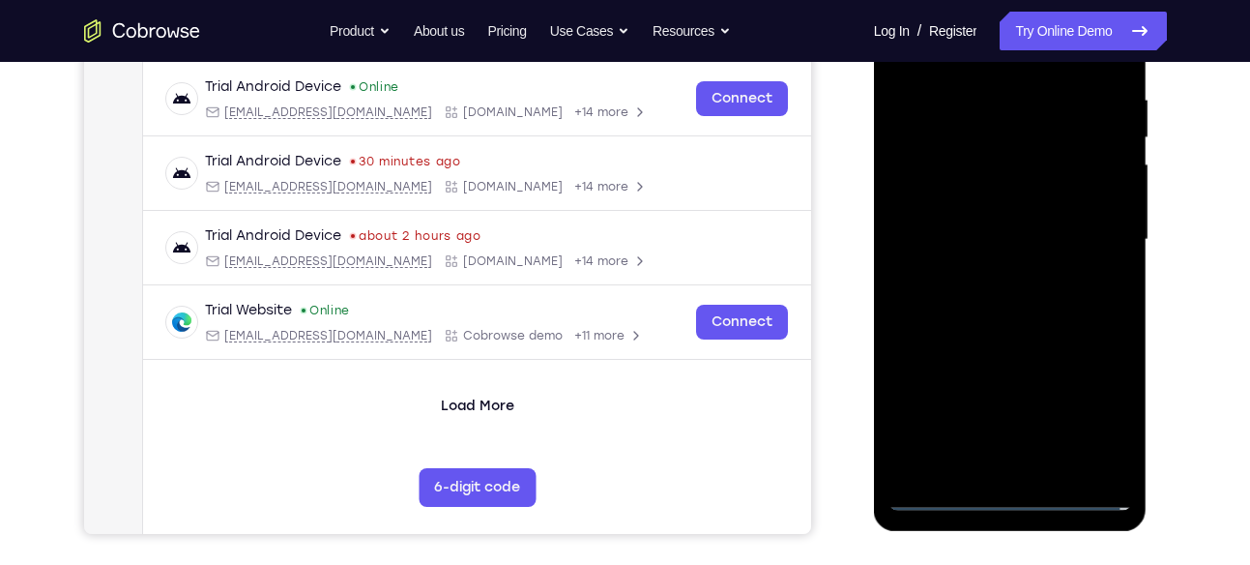
scroll to position [368, 0]
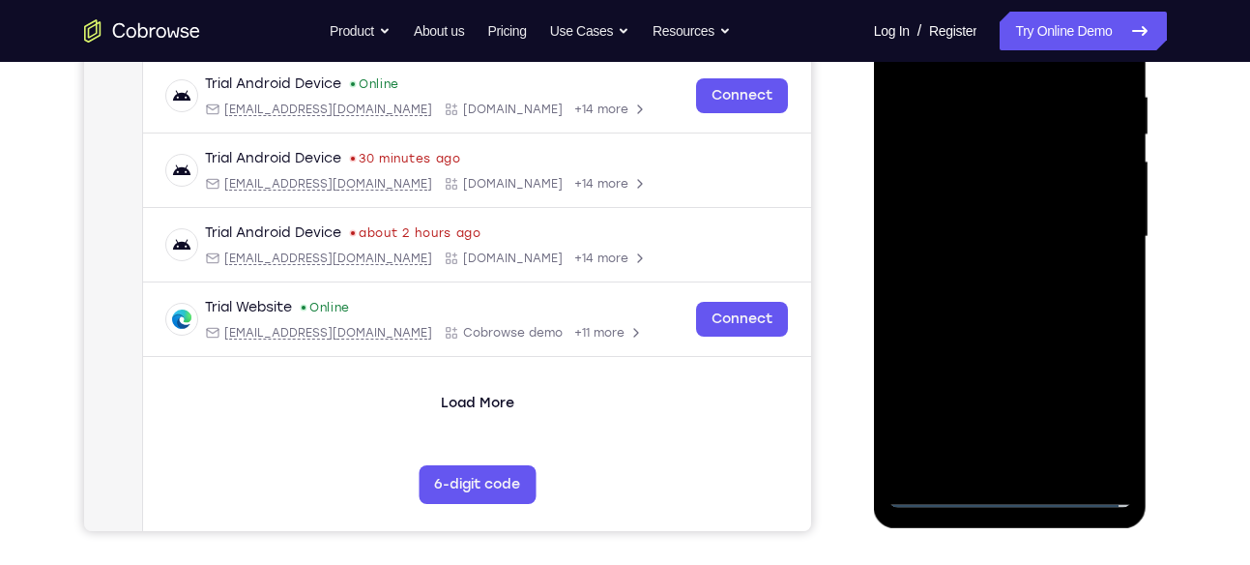
click at [987, 277] on div at bounding box center [1010, 236] width 244 height 541
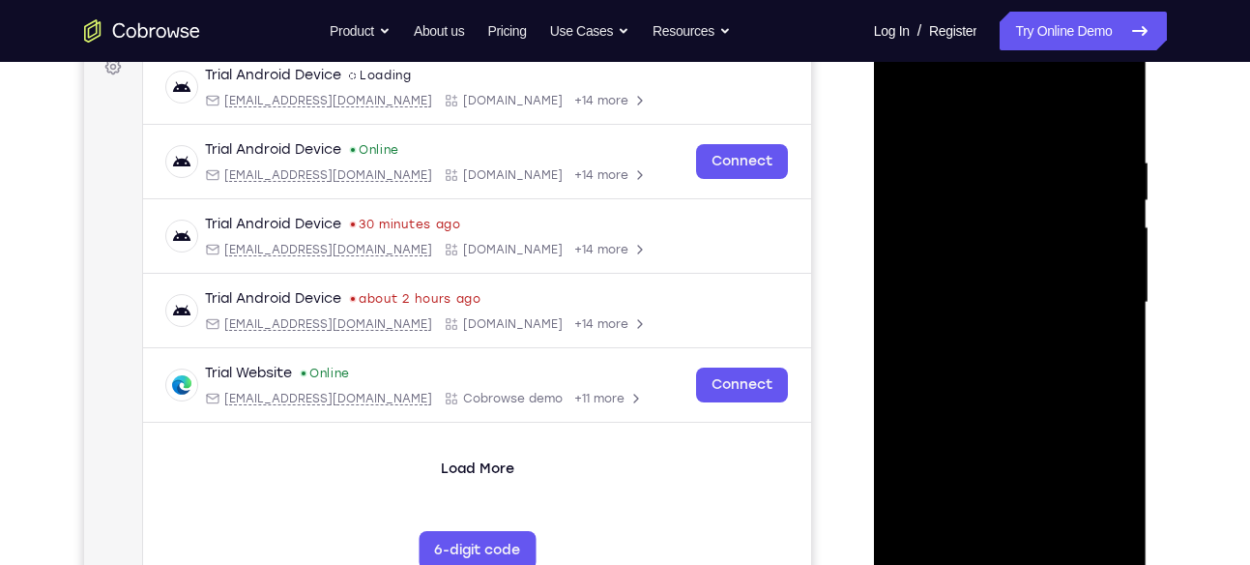
scroll to position [301, 0]
click at [987, 277] on div at bounding box center [1010, 304] width 244 height 541
click at [987, 269] on div at bounding box center [1010, 304] width 244 height 541
click at [1102, 263] on div at bounding box center [1010, 304] width 244 height 541
click at [1033, 305] on div at bounding box center [1010, 304] width 244 height 541
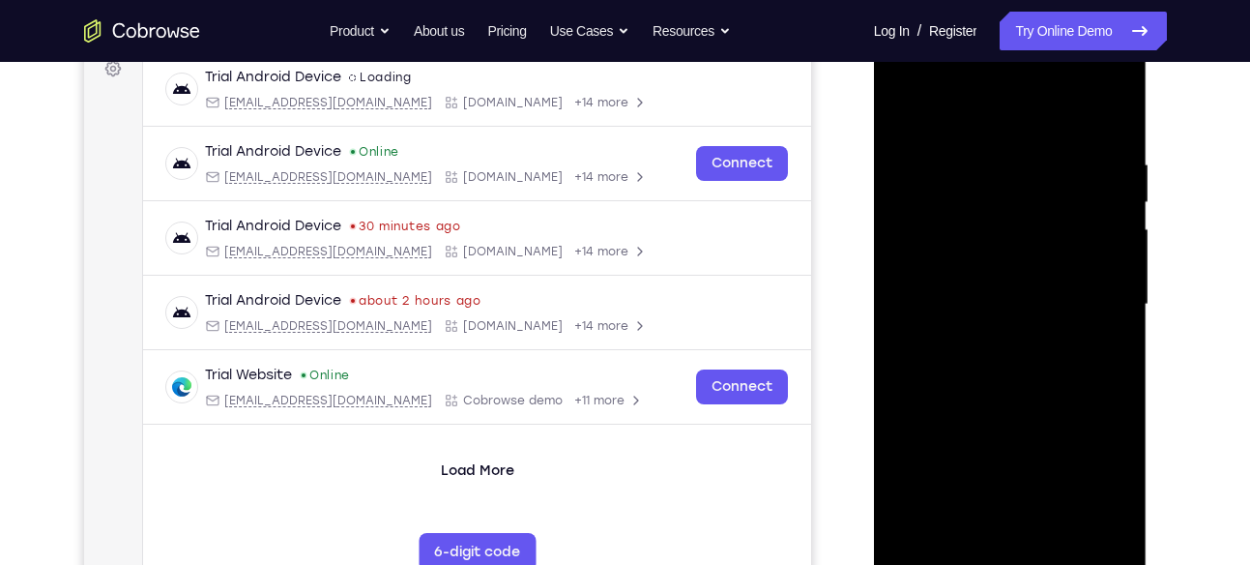
click at [946, 368] on div at bounding box center [1010, 304] width 244 height 541
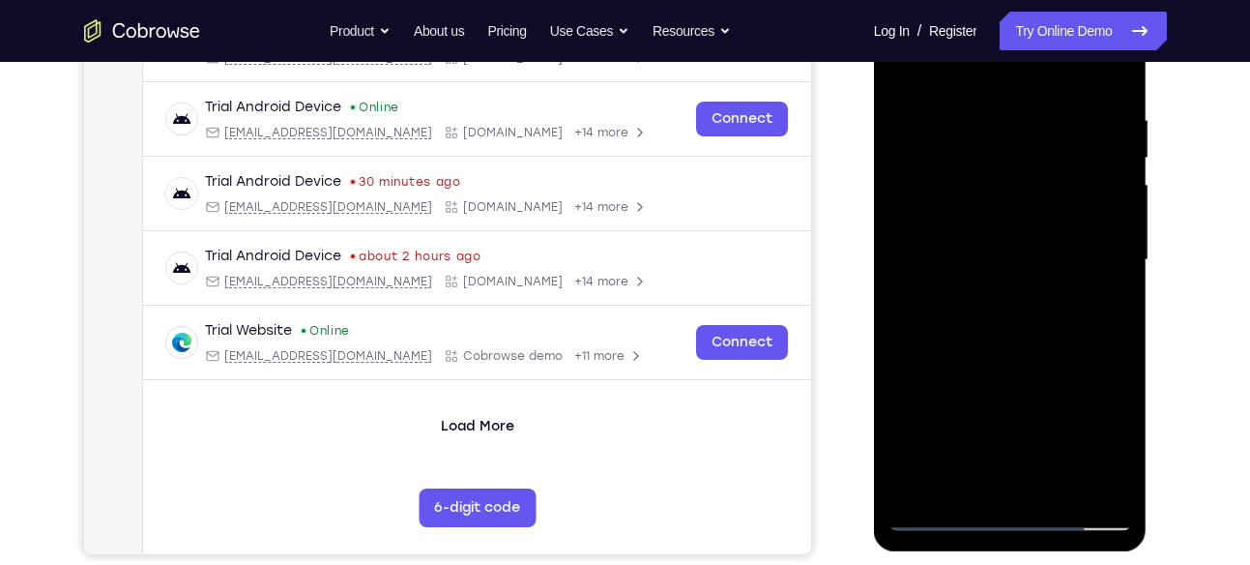
scroll to position [346, 0]
click at [1044, 351] on div at bounding box center [1010, 258] width 244 height 541
click at [1056, 484] on div at bounding box center [1010, 258] width 244 height 541
click at [1056, 352] on div at bounding box center [1010, 258] width 244 height 541
click at [1063, 255] on div at bounding box center [1010, 258] width 244 height 541
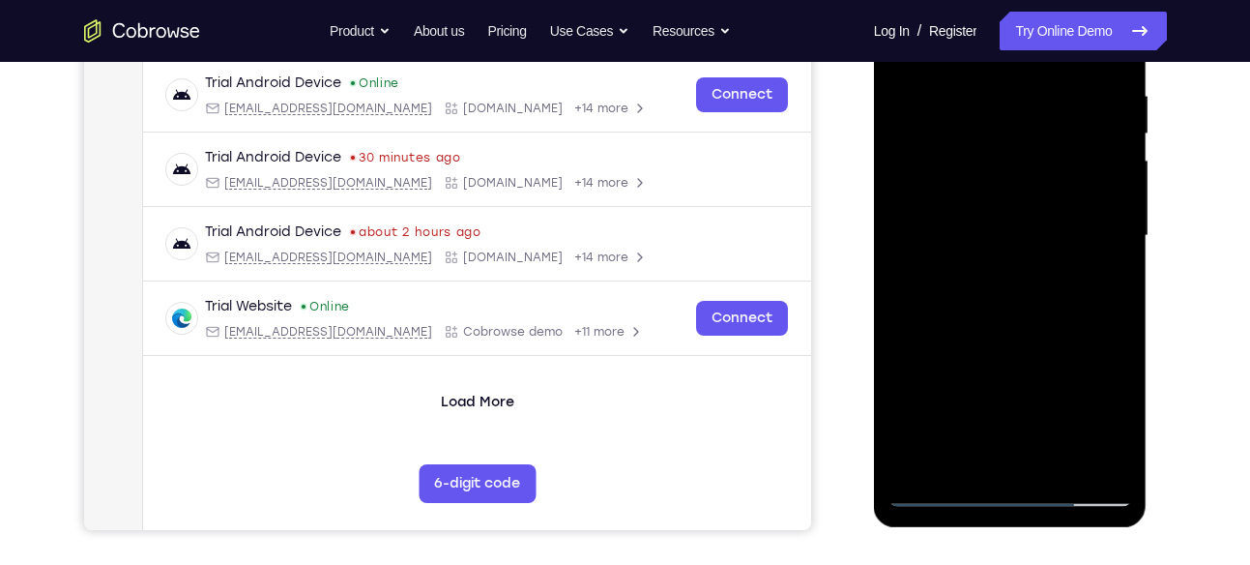
scroll to position [372, 0]
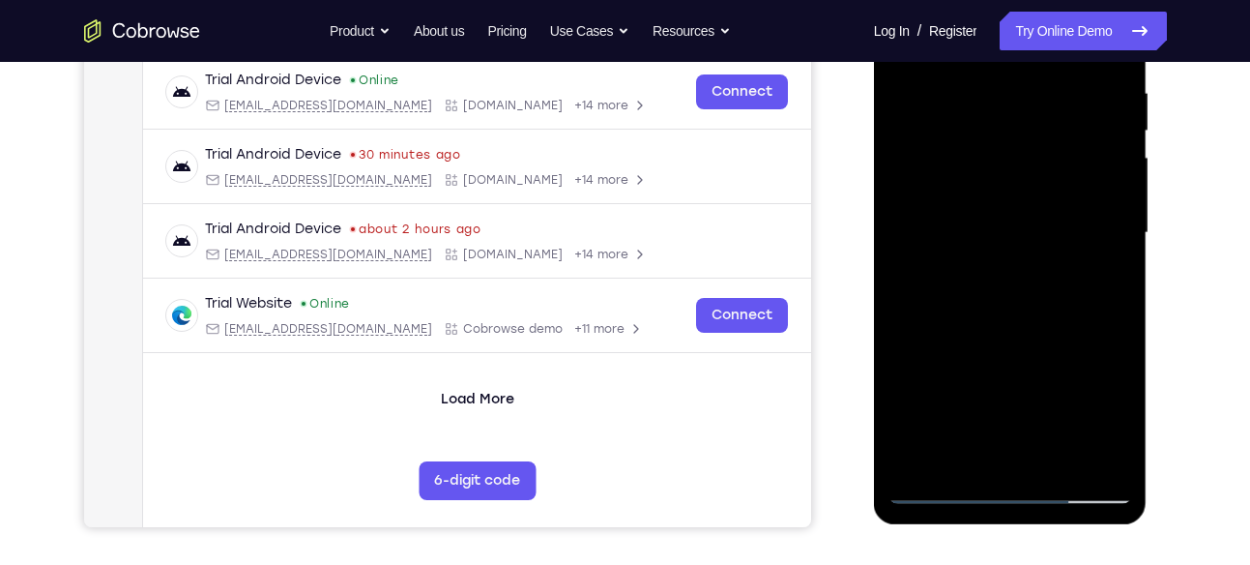
click at [1033, 409] on div at bounding box center [1010, 232] width 244 height 541
click at [1093, 402] on div at bounding box center [1010, 232] width 244 height 541
click at [957, 458] on div at bounding box center [1010, 232] width 244 height 541
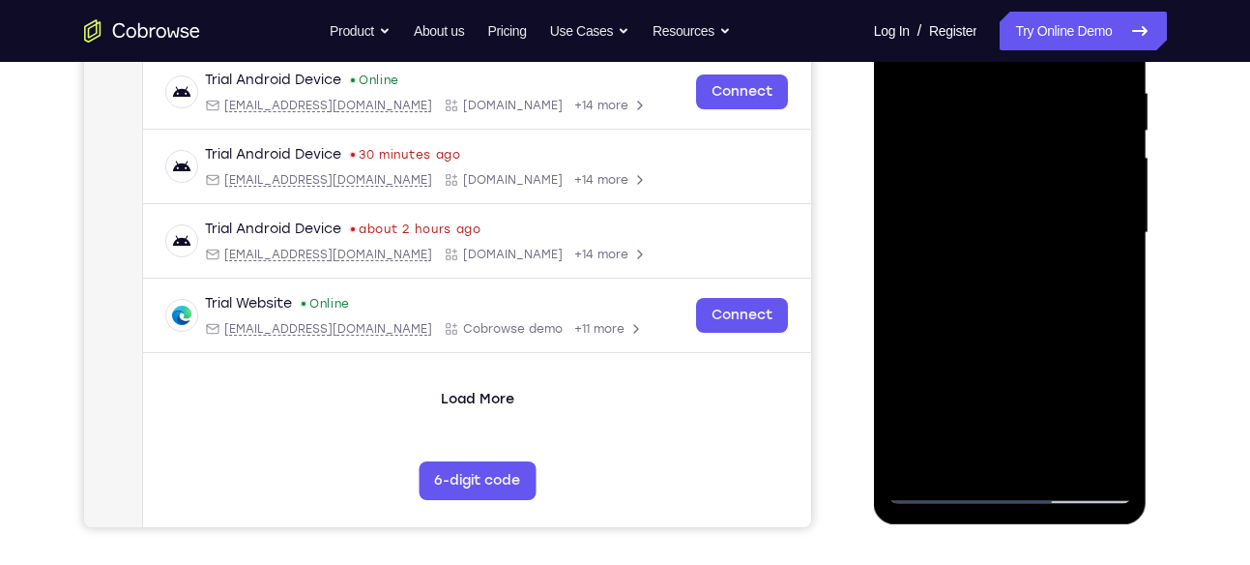
click at [1066, 341] on div at bounding box center [1010, 232] width 244 height 541
click at [1096, 262] on div at bounding box center [1010, 232] width 244 height 541
click at [1104, 412] on div at bounding box center [1010, 232] width 244 height 541
click at [1098, 281] on div at bounding box center [1010, 232] width 244 height 541
click at [1111, 280] on div at bounding box center [1010, 232] width 244 height 541
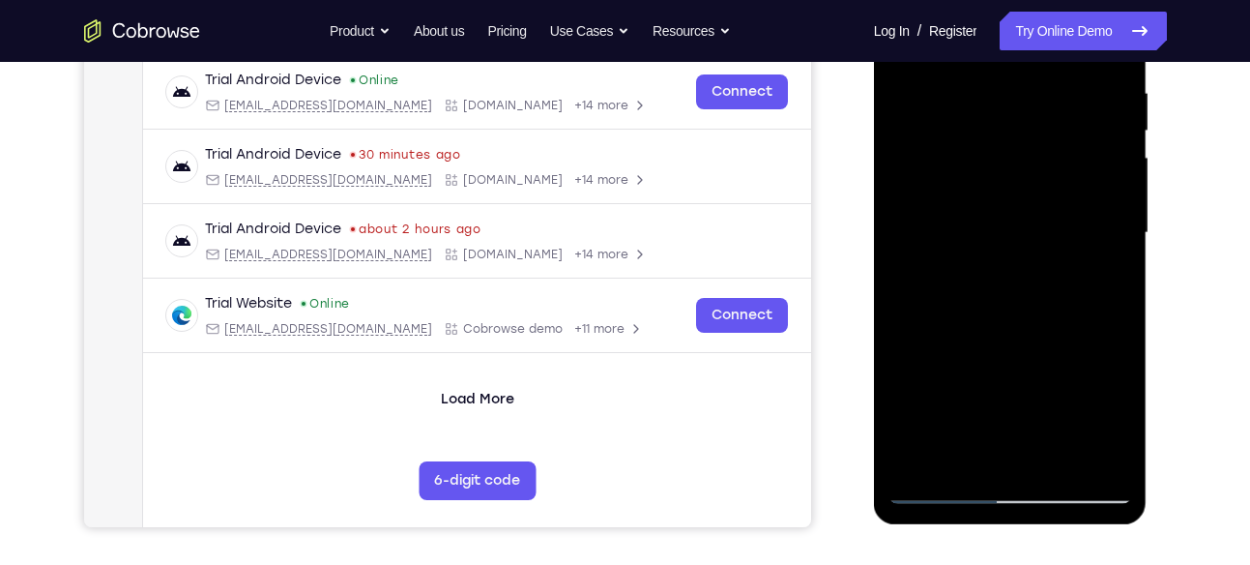
click at [1103, 280] on div at bounding box center [1010, 232] width 244 height 541
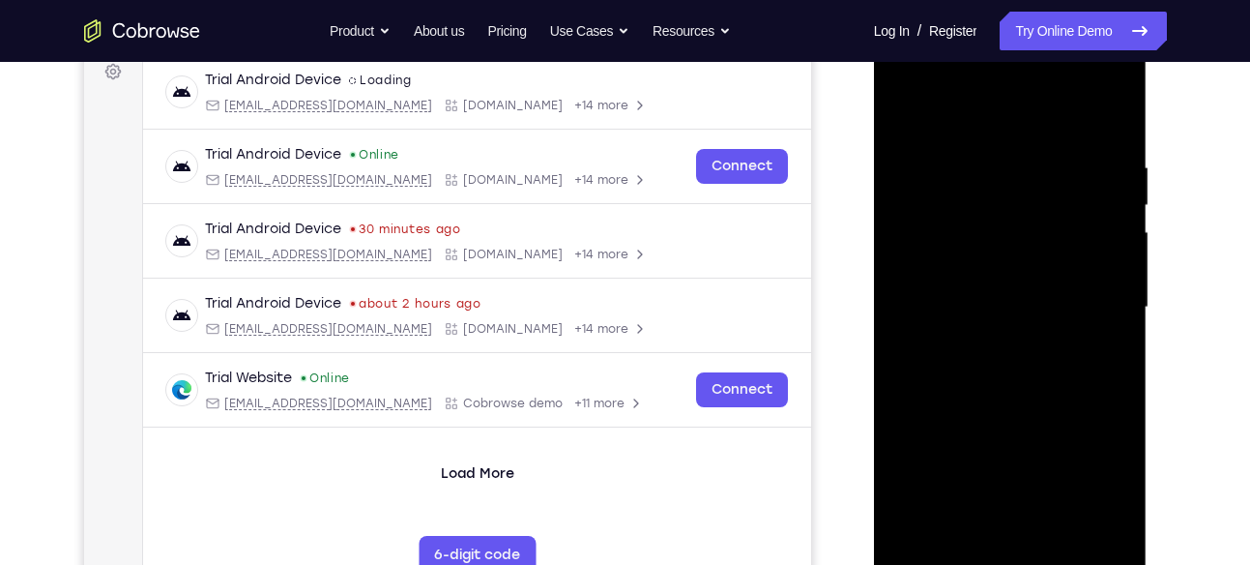
scroll to position [296, 0]
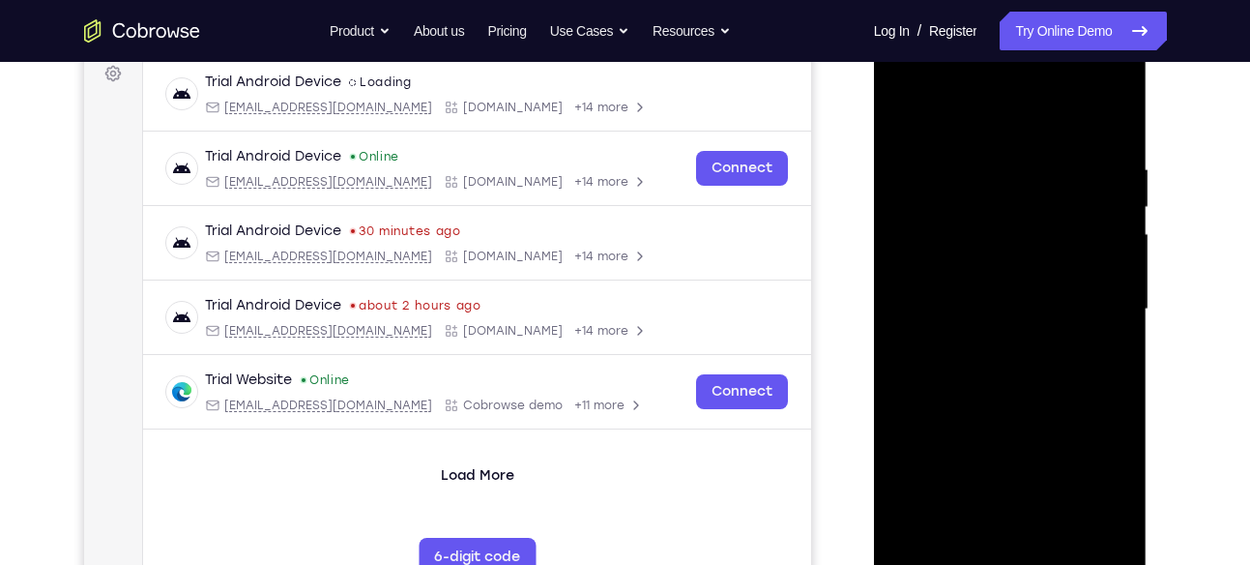
click at [911, 119] on div at bounding box center [1010, 309] width 244 height 541
click at [1053, 289] on div at bounding box center [1010, 309] width 244 height 541
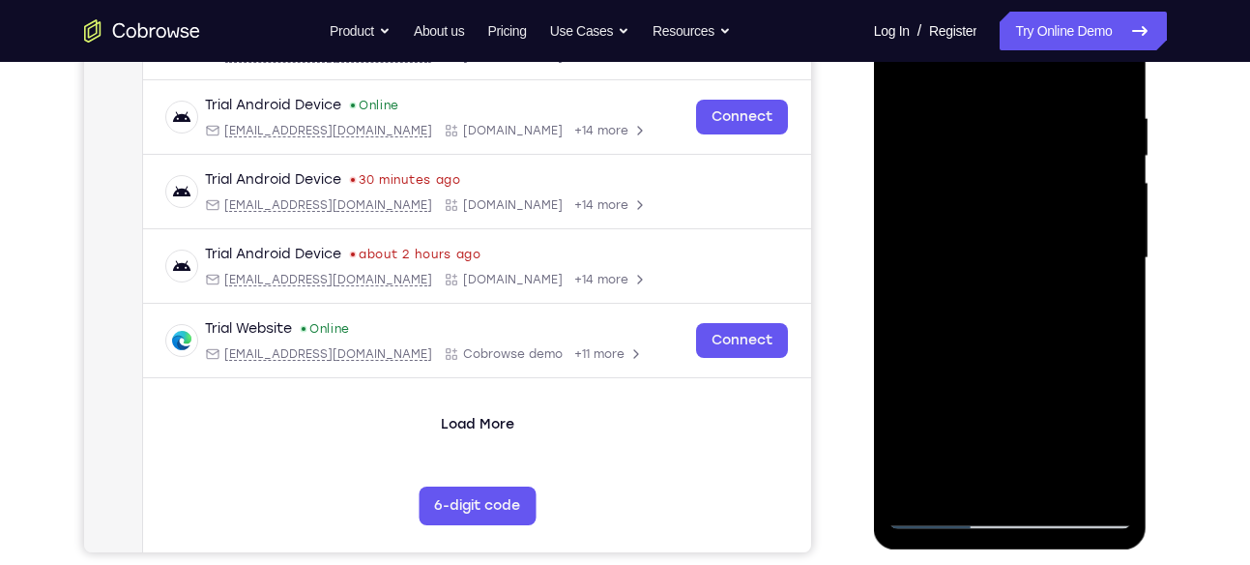
scroll to position [333, 0]
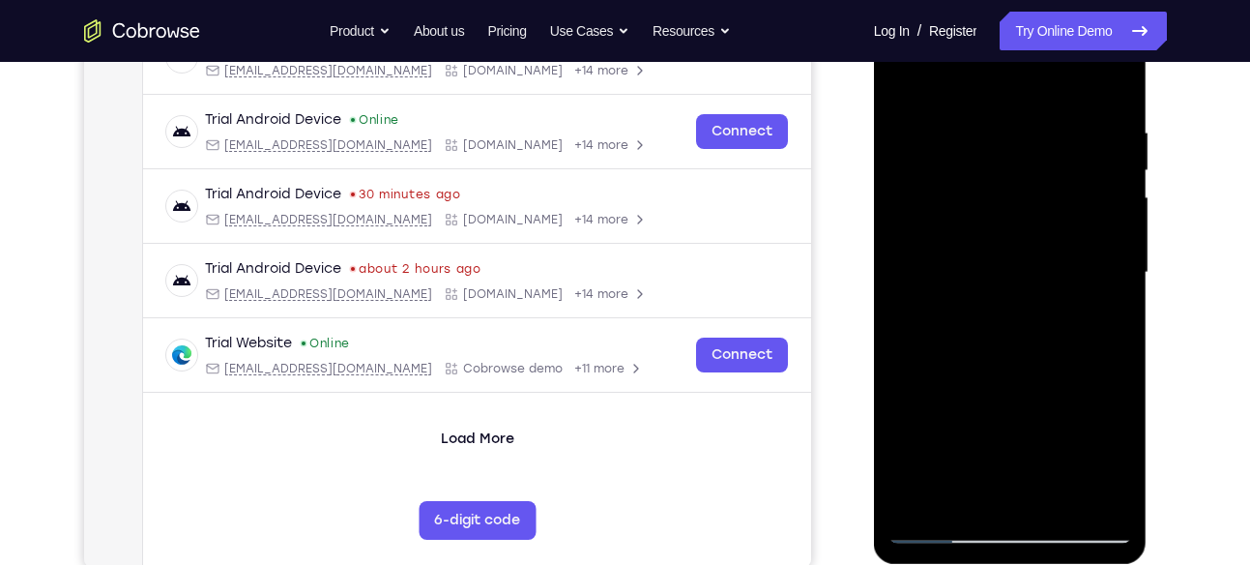
click at [1092, 319] on div at bounding box center [1010, 272] width 244 height 541
click at [988, 321] on div at bounding box center [1010, 272] width 244 height 541
click at [1024, 326] on div at bounding box center [1010, 272] width 244 height 541
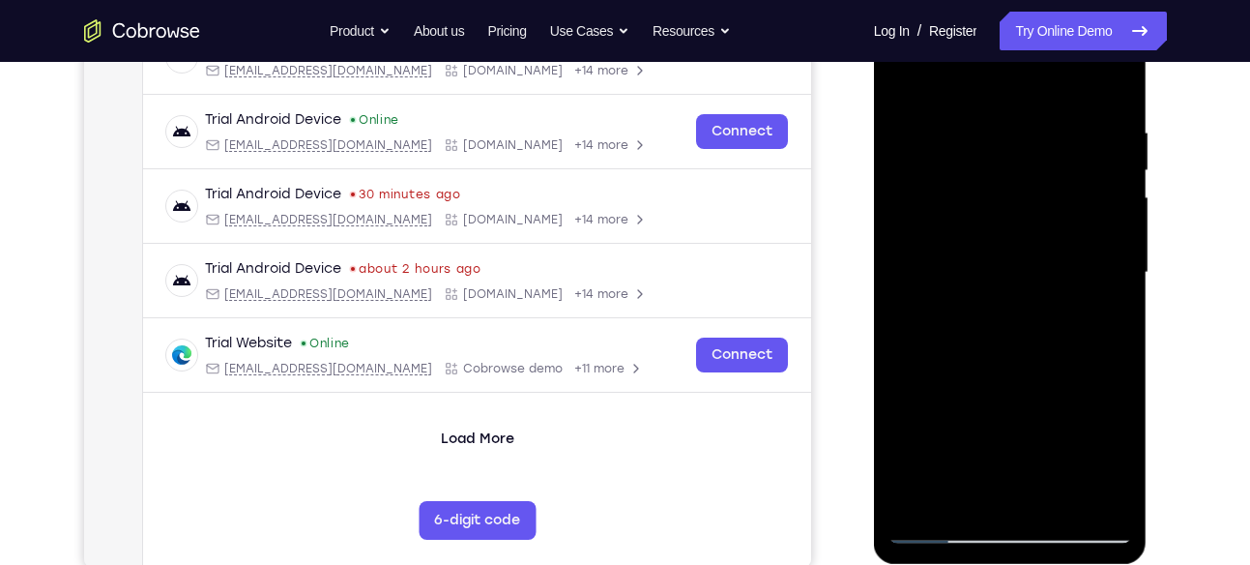
click at [1024, 326] on div at bounding box center [1010, 272] width 244 height 541
click at [946, 529] on div at bounding box center [1010, 272] width 244 height 541
click at [916, 80] on div at bounding box center [1010, 272] width 244 height 541
click at [989, 137] on div at bounding box center [1010, 272] width 244 height 541
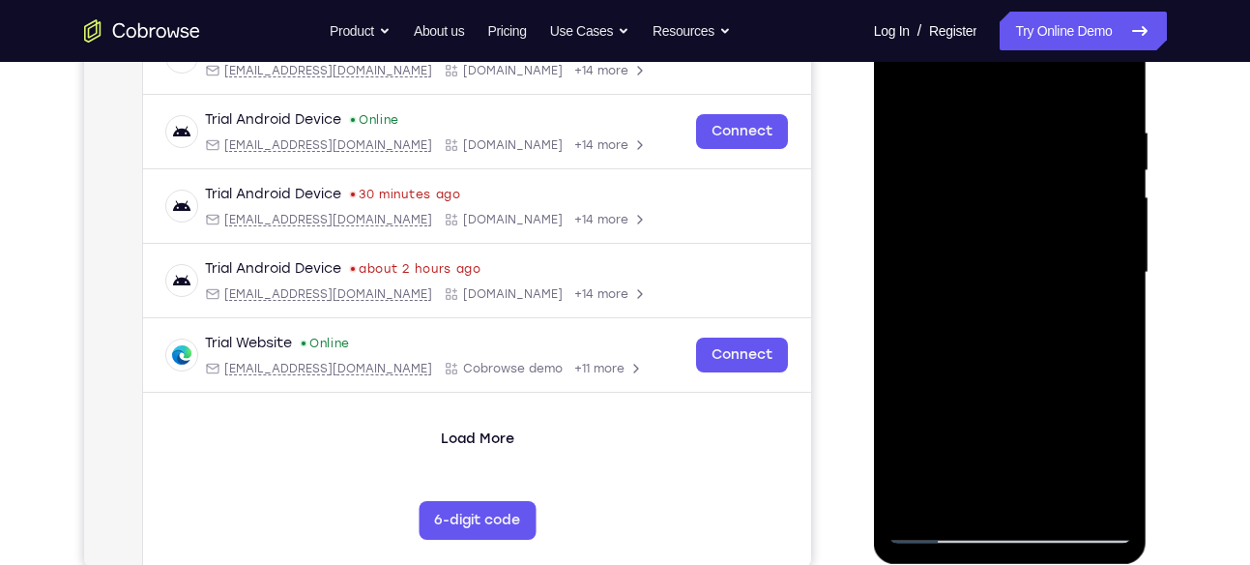
click at [1116, 250] on div at bounding box center [1010, 272] width 244 height 541
click at [1117, 494] on div at bounding box center [1010, 272] width 244 height 541
click at [1118, 363] on div at bounding box center [1010, 272] width 244 height 541
click at [1105, 223] on div at bounding box center [1010, 272] width 244 height 541
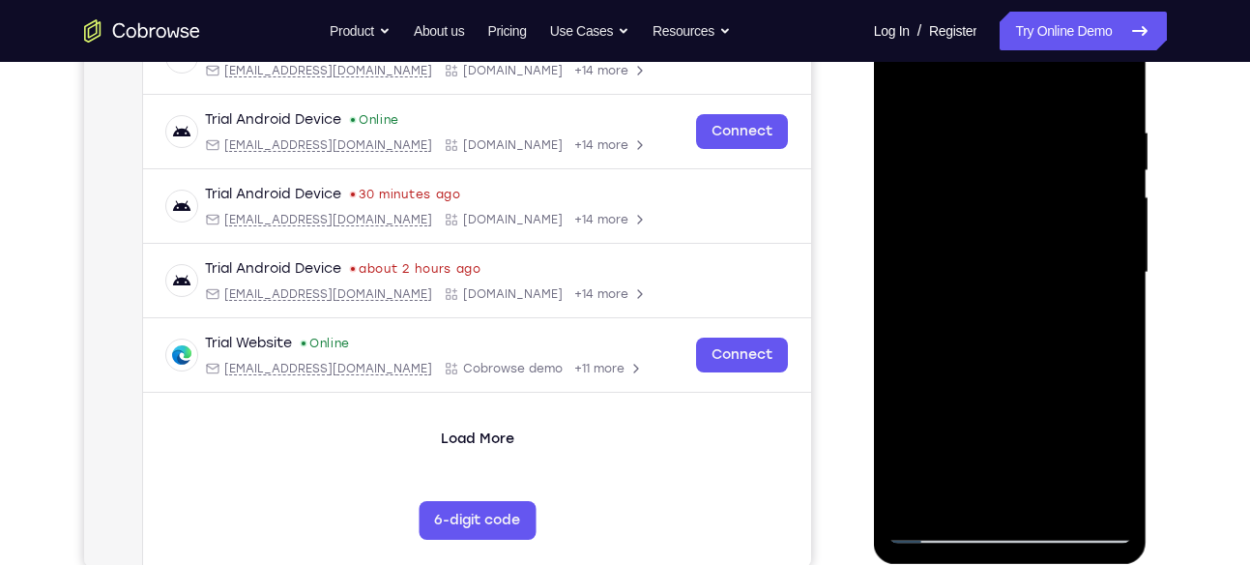
click at [1112, 93] on div at bounding box center [1010, 272] width 244 height 541
click at [1113, 79] on div at bounding box center [1010, 272] width 244 height 541
click at [967, 114] on div at bounding box center [1010, 272] width 244 height 541
click at [912, 68] on div at bounding box center [1010, 272] width 244 height 541
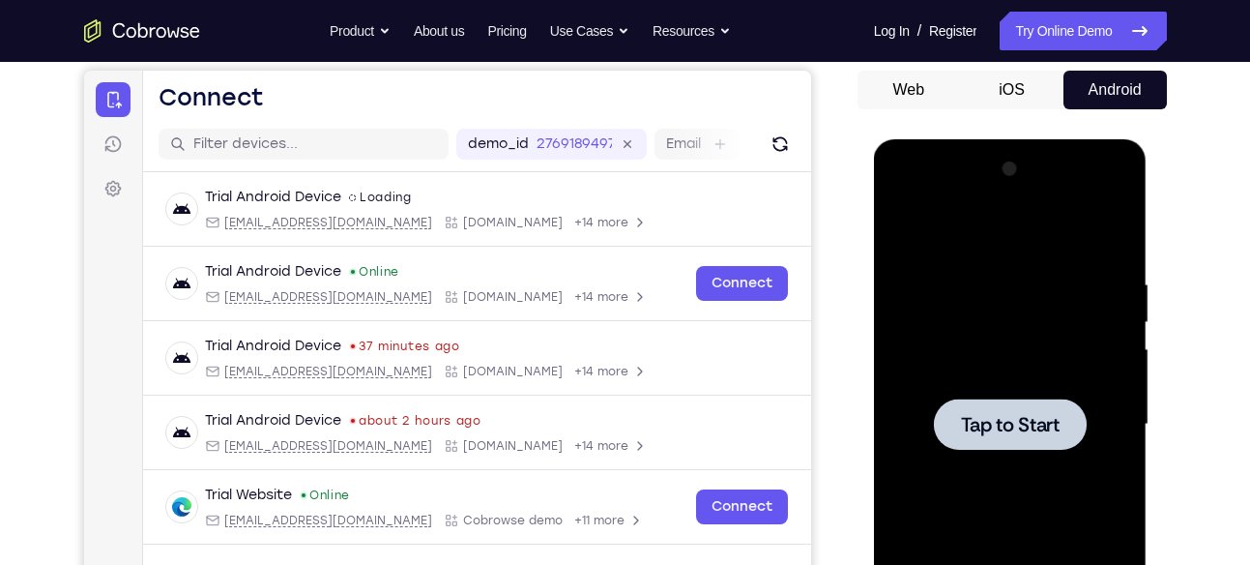
scroll to position [180, 0]
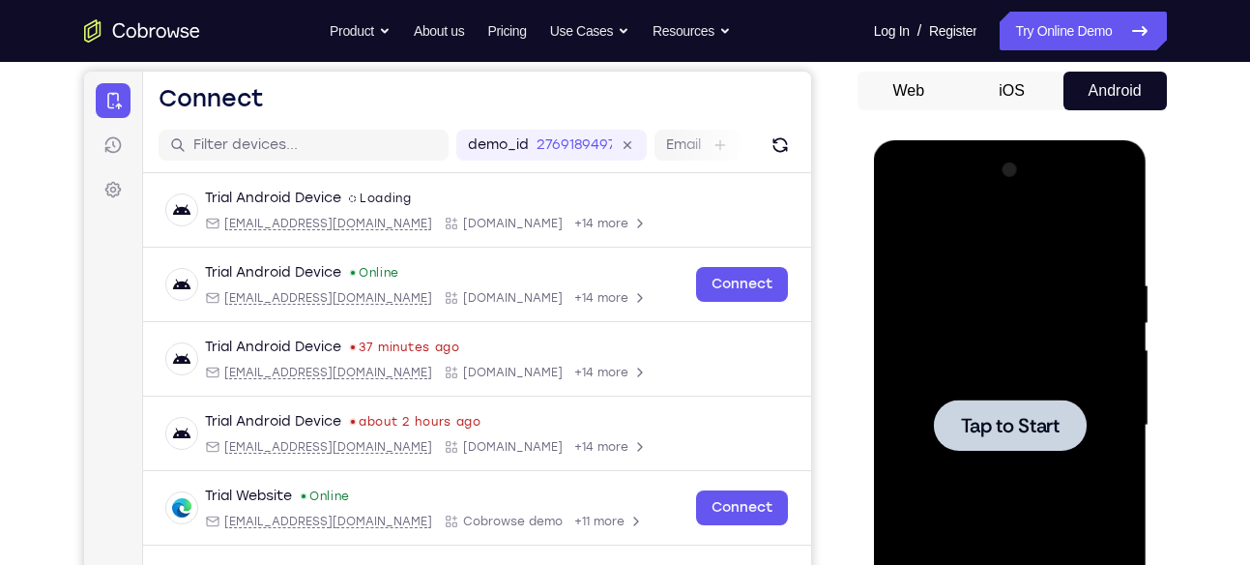
click at [986, 314] on div at bounding box center [1010, 425] width 244 height 541
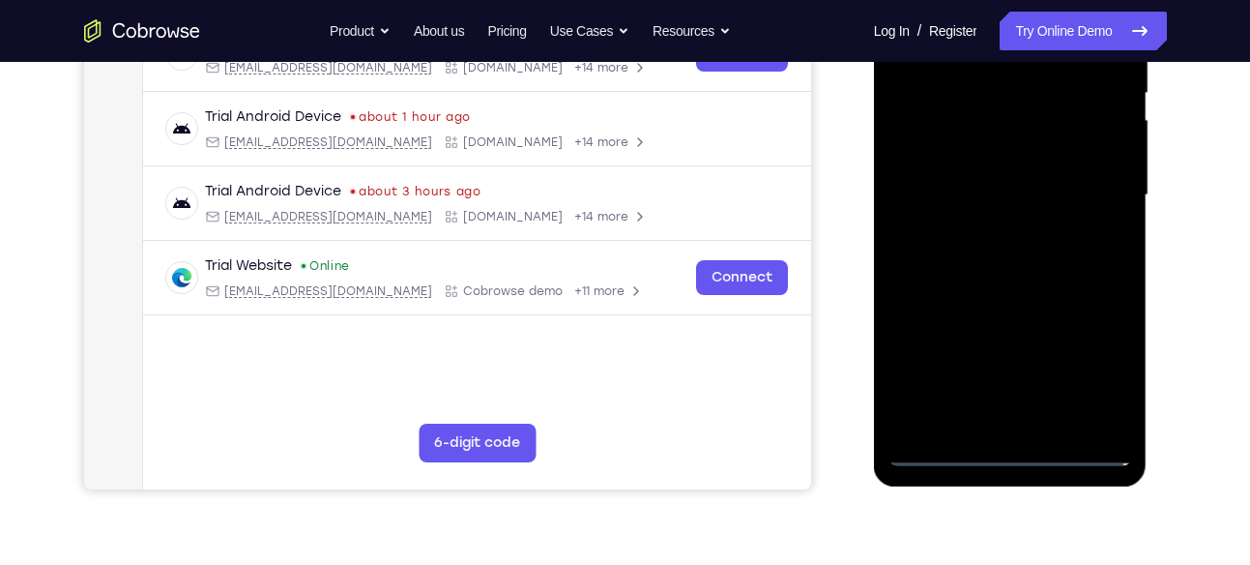
scroll to position [411, 0]
click at [1001, 444] on div at bounding box center [1010, 194] width 244 height 541
click at [1102, 360] on div at bounding box center [1010, 194] width 244 height 541
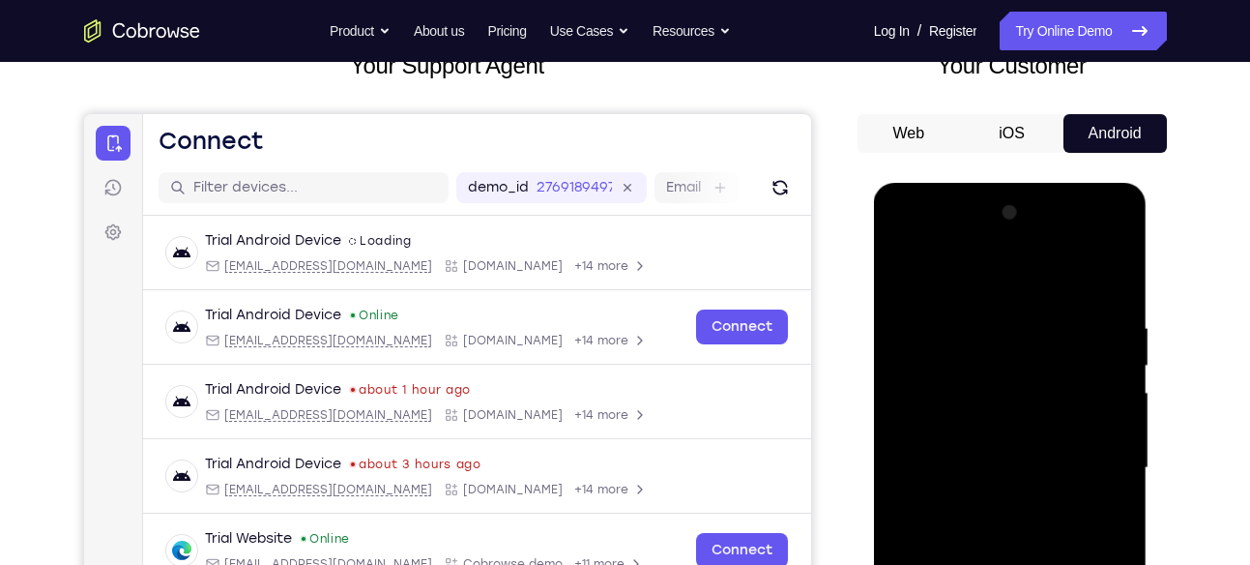
scroll to position [136, 0]
click at [1094, 237] on div at bounding box center [1010, 468] width 244 height 541
click at [906, 244] on div at bounding box center [1010, 468] width 244 height 541
click at [1104, 460] on div at bounding box center [1010, 468] width 244 height 541
click at [990, 503] on div at bounding box center [1010, 468] width 244 height 541
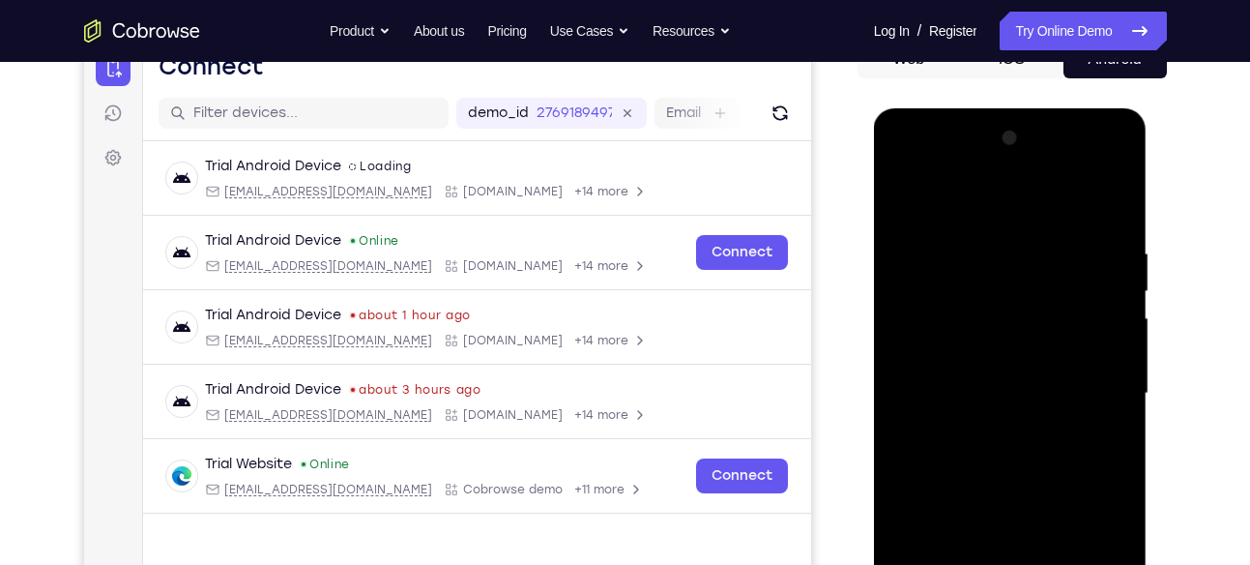
scroll to position [213, 0]
click at [1011, 359] on div at bounding box center [1010, 392] width 244 height 541
click at [976, 363] on div at bounding box center [1010, 392] width 244 height 541
click at [978, 392] on div at bounding box center [1010, 392] width 244 height 541
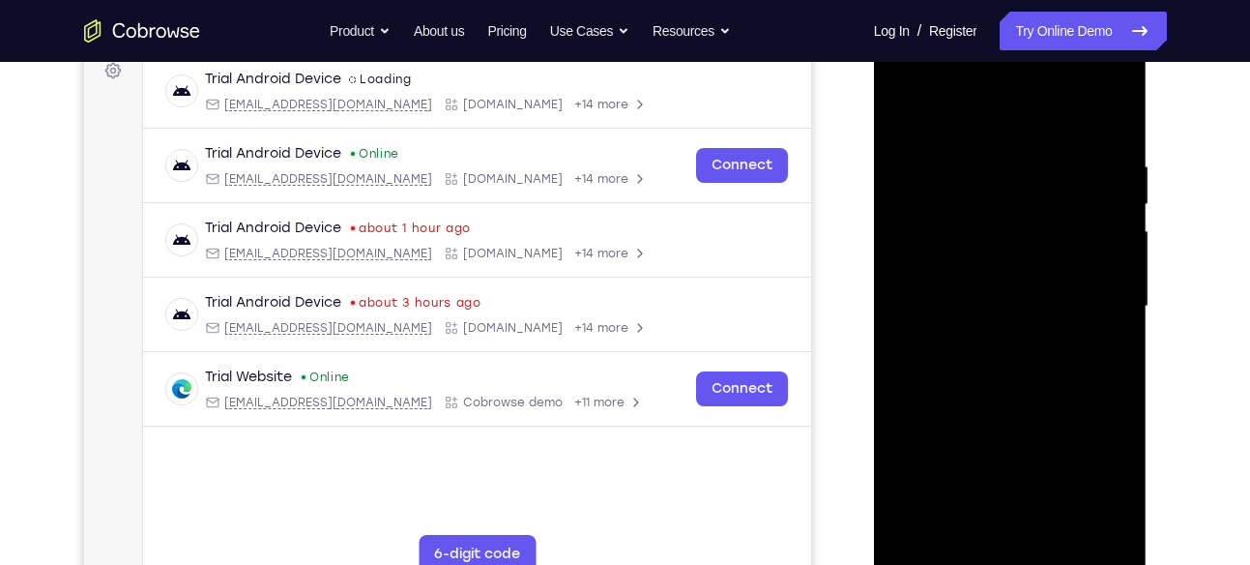
scroll to position [300, 0]
click at [1115, 141] on div at bounding box center [1010, 305] width 244 height 541
click at [1044, 534] on div at bounding box center [1010, 305] width 244 height 541
click at [1088, 406] on div at bounding box center [1010, 305] width 244 height 541
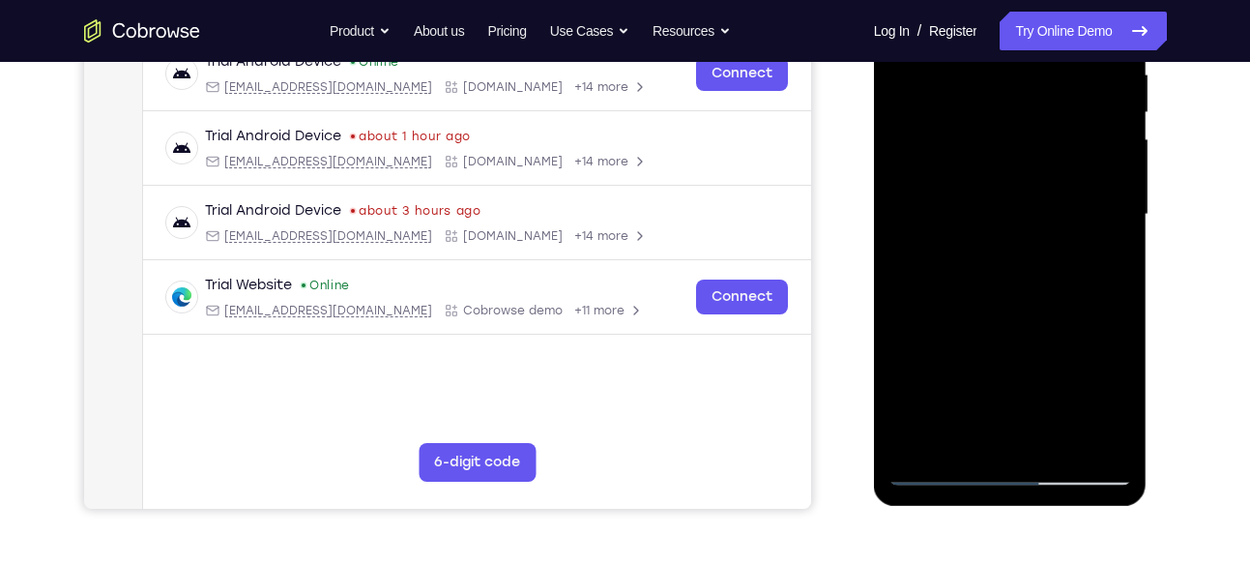
scroll to position [393, 0]
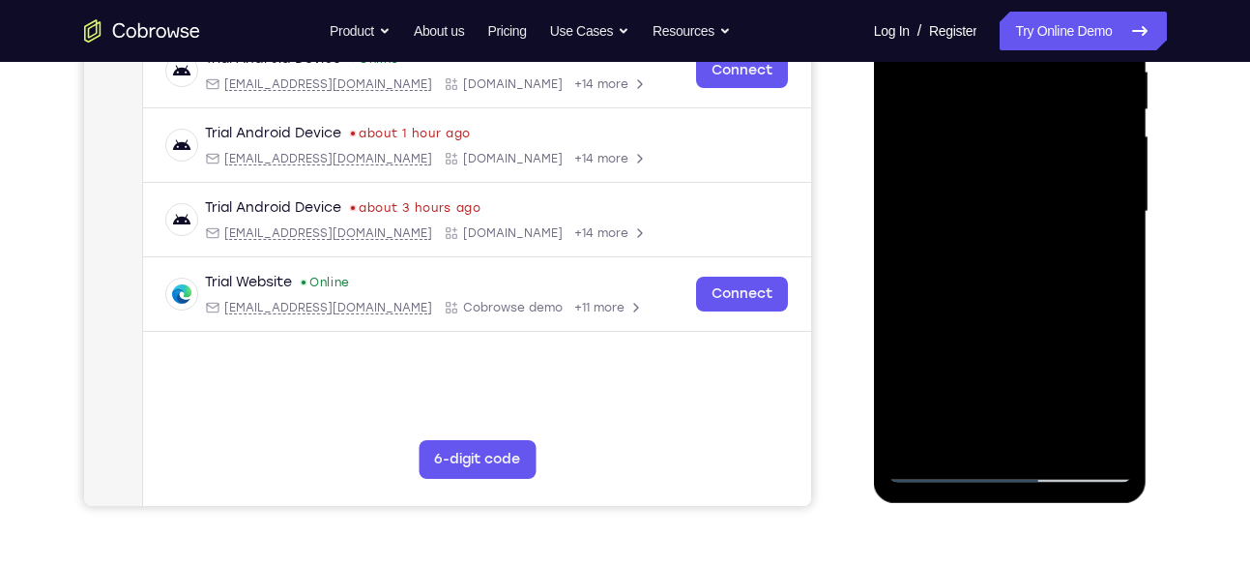
click at [946, 468] on div at bounding box center [1010, 211] width 244 height 541
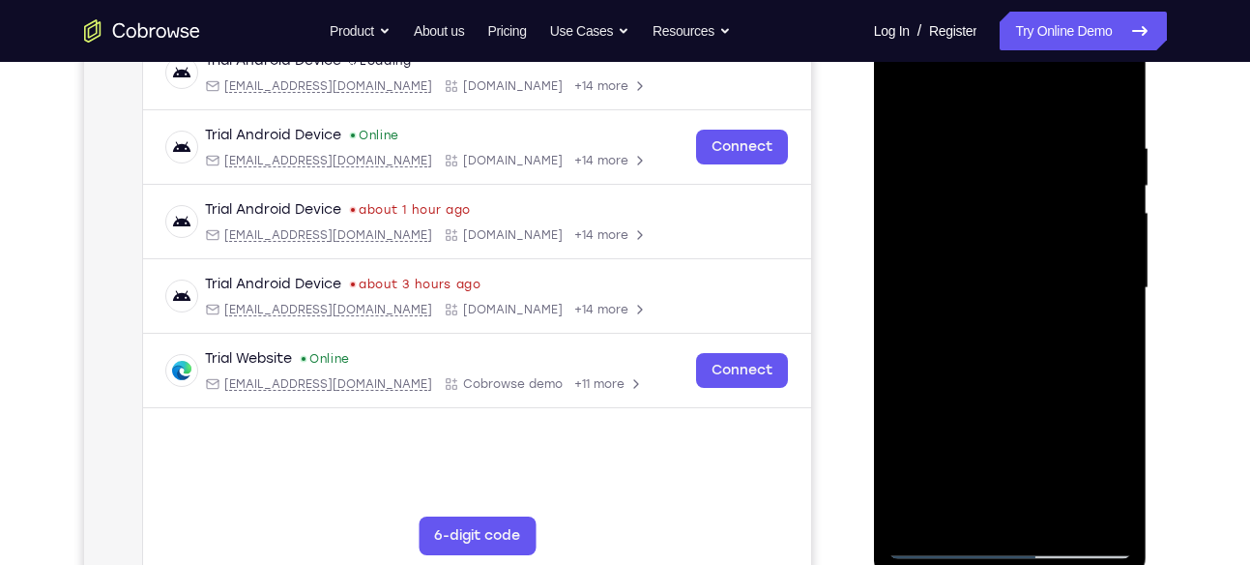
scroll to position [318, 0]
click at [1116, 360] on div at bounding box center [1010, 286] width 244 height 541
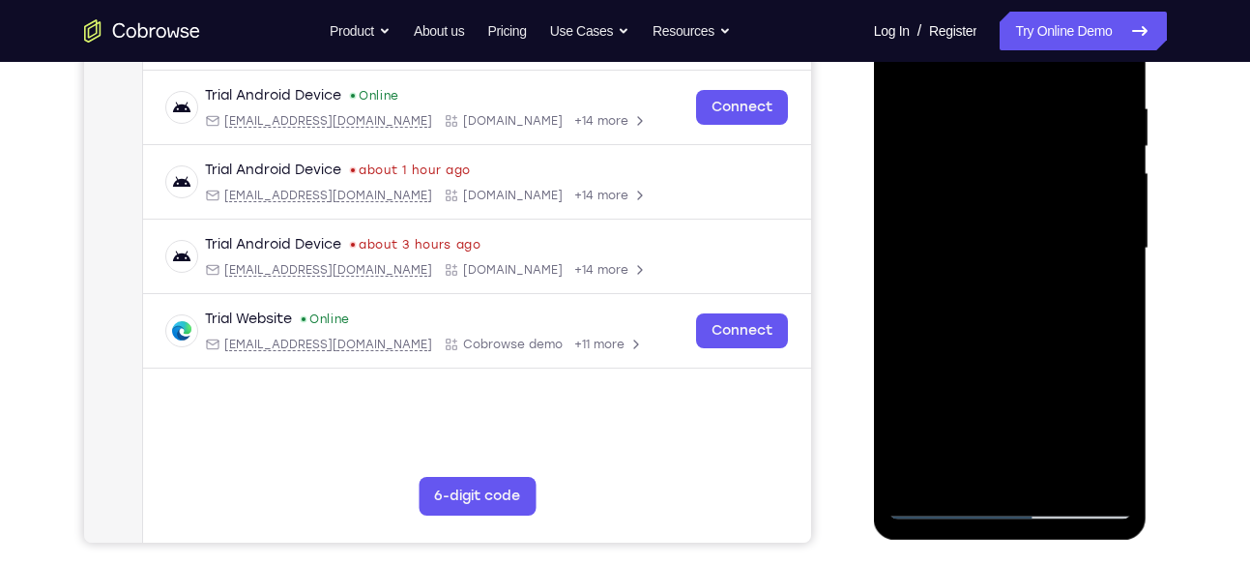
scroll to position [373, 0]
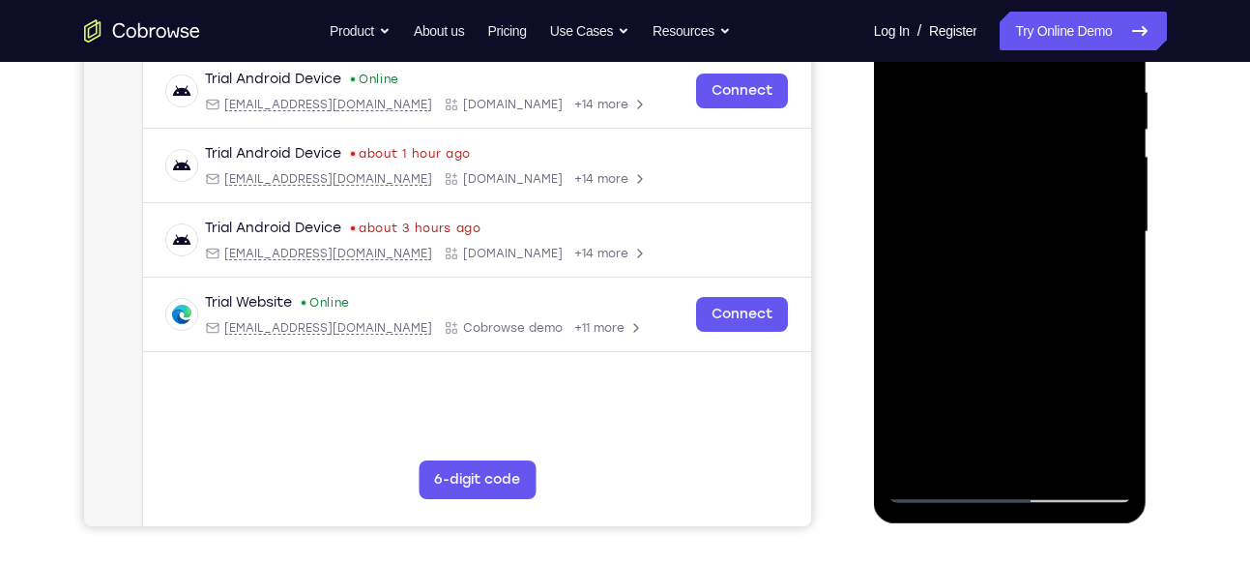
drag, startPoint x: 961, startPoint y: 308, endPoint x: 971, endPoint y: 124, distance: 184.9
click at [971, 124] on div at bounding box center [1010, 231] width 244 height 541
click at [927, 315] on div at bounding box center [1010, 231] width 244 height 541
drag, startPoint x: 1009, startPoint y: 315, endPoint x: 990, endPoint y: 171, distance: 145.3
click at [990, 171] on div at bounding box center [1010, 231] width 244 height 541
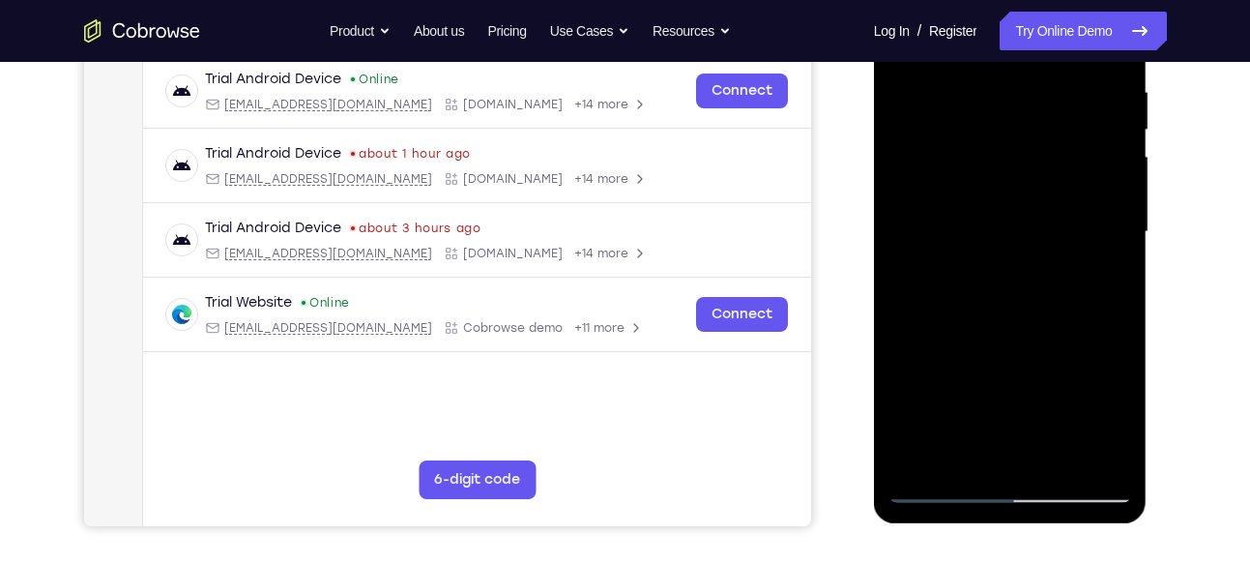
drag, startPoint x: 1006, startPoint y: 333, endPoint x: 1023, endPoint y: 166, distance: 167.1
click at [1023, 166] on div at bounding box center [1010, 231] width 244 height 541
drag, startPoint x: 1027, startPoint y: 145, endPoint x: 1021, endPoint y: 325, distance: 179.9
click at [1021, 325] on div at bounding box center [1010, 231] width 244 height 541
drag, startPoint x: 1020, startPoint y: 190, endPoint x: 1010, endPoint y: 289, distance: 99.1
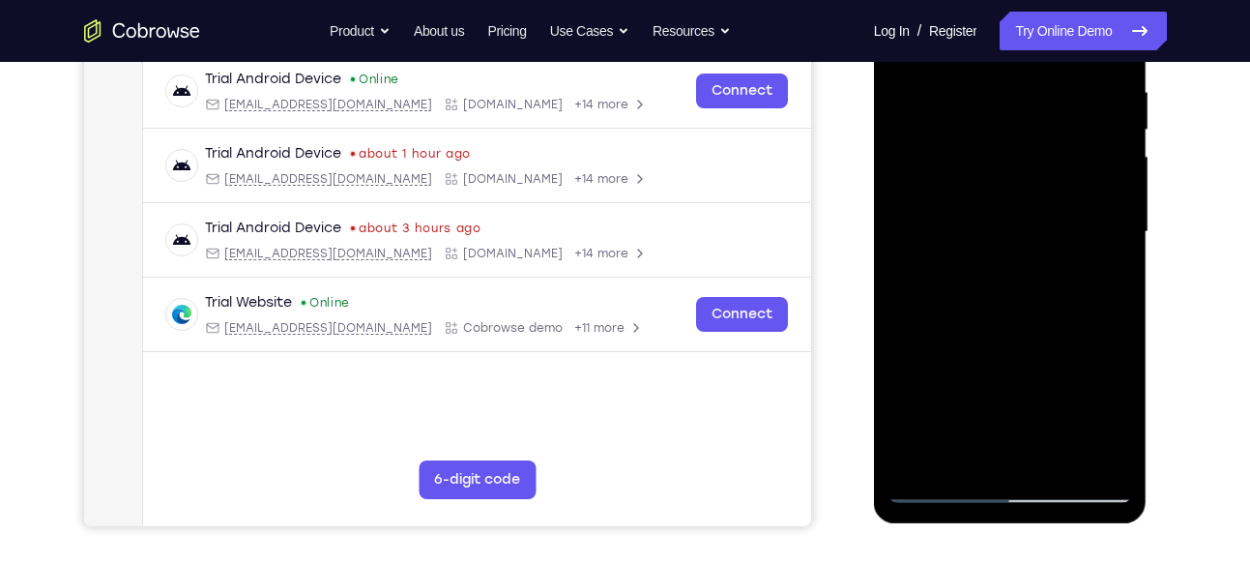
click at [1010, 289] on div at bounding box center [1010, 231] width 244 height 541
click at [953, 224] on div at bounding box center [1010, 231] width 244 height 541
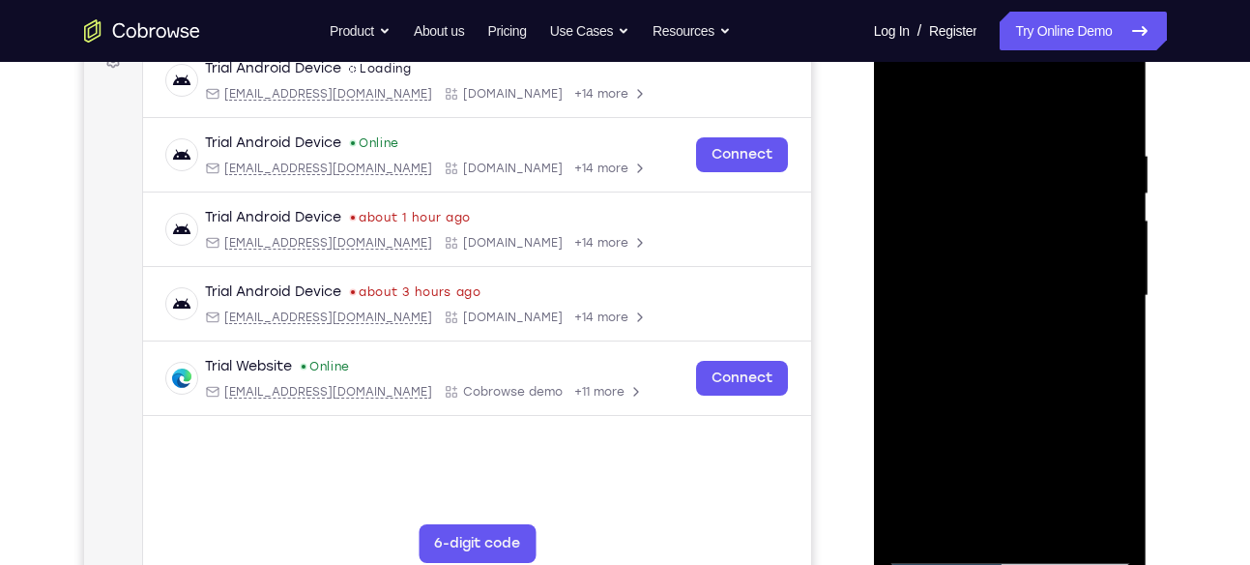
scroll to position [379, 0]
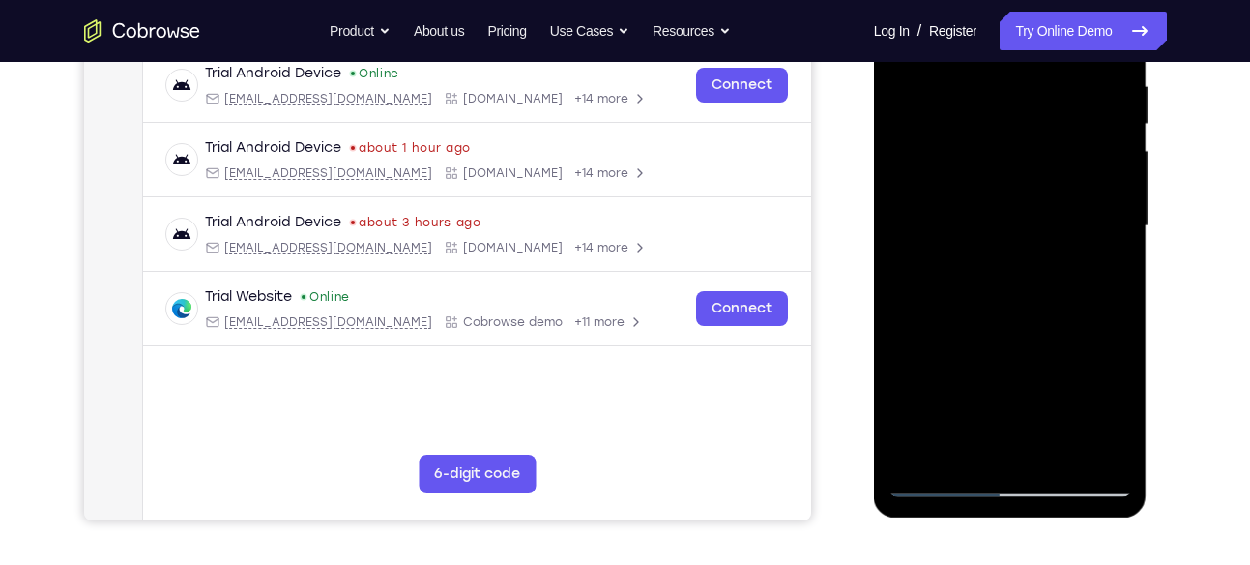
click at [922, 449] on div at bounding box center [1010, 226] width 244 height 541
click at [1056, 454] on div at bounding box center [1010, 226] width 244 height 541
click at [937, 480] on div at bounding box center [1010, 226] width 244 height 541
drag, startPoint x: 1117, startPoint y: 77, endPoint x: 949, endPoint y: 89, distance: 167.7
click at [949, 89] on div at bounding box center [1010, 226] width 244 height 541
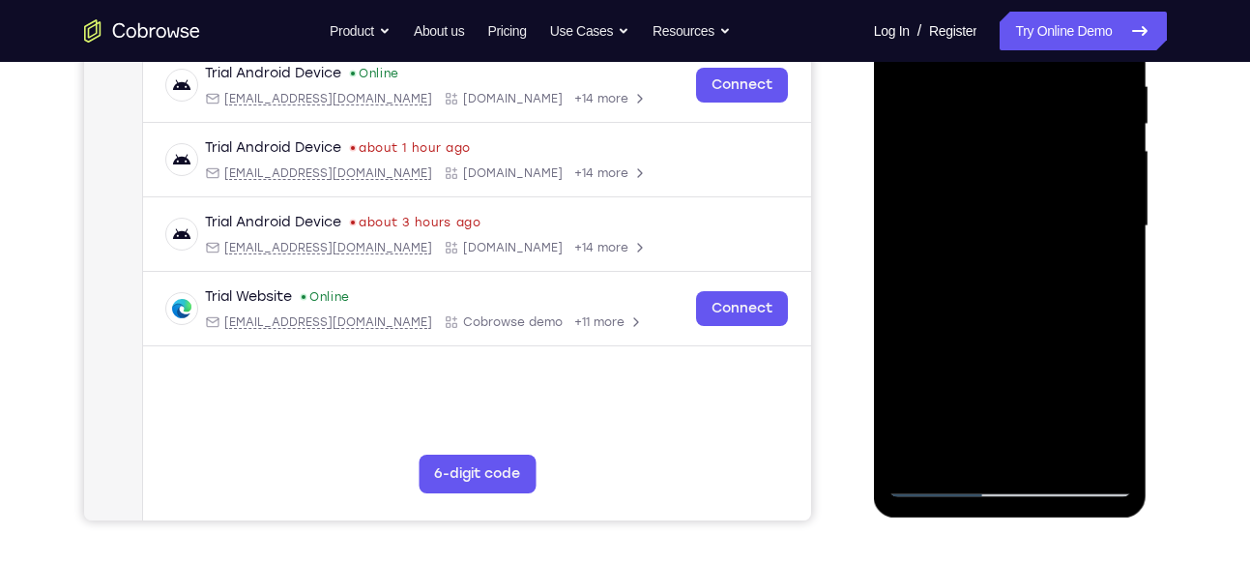
drag, startPoint x: 1041, startPoint y: 88, endPoint x: 908, endPoint y: 90, distance: 133.4
click at [908, 90] on div at bounding box center [1010, 226] width 244 height 541
drag, startPoint x: 1086, startPoint y: 107, endPoint x: 974, endPoint y: 105, distance: 112.2
click at [974, 105] on div at bounding box center [1010, 226] width 244 height 541
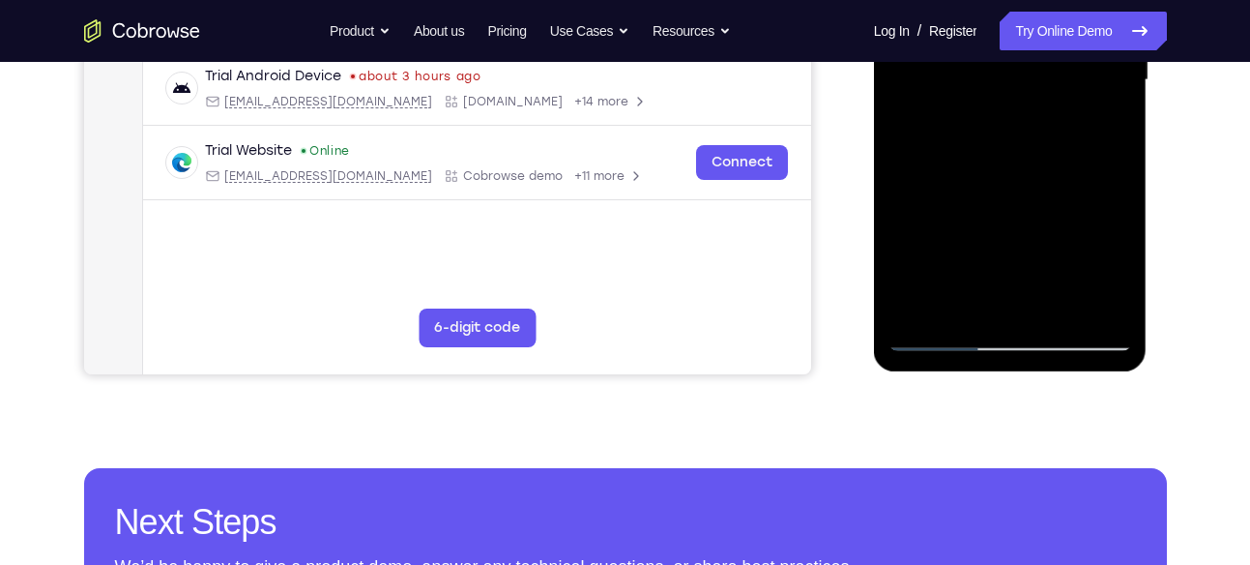
scroll to position [526, 0]
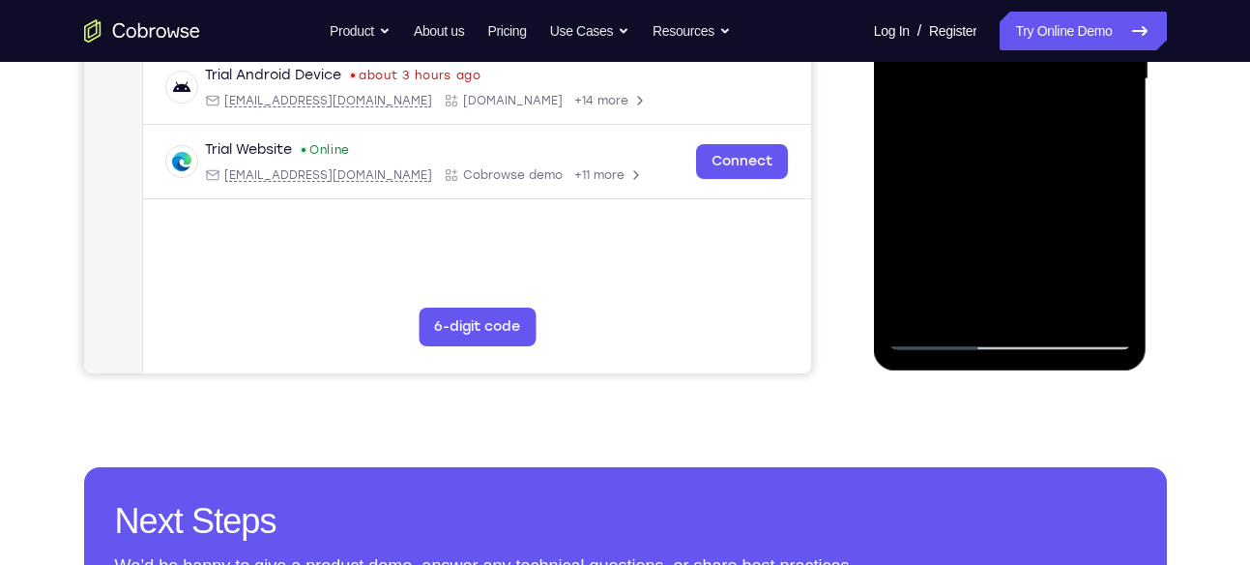
click at [917, 312] on div at bounding box center [1010, 79] width 244 height 541
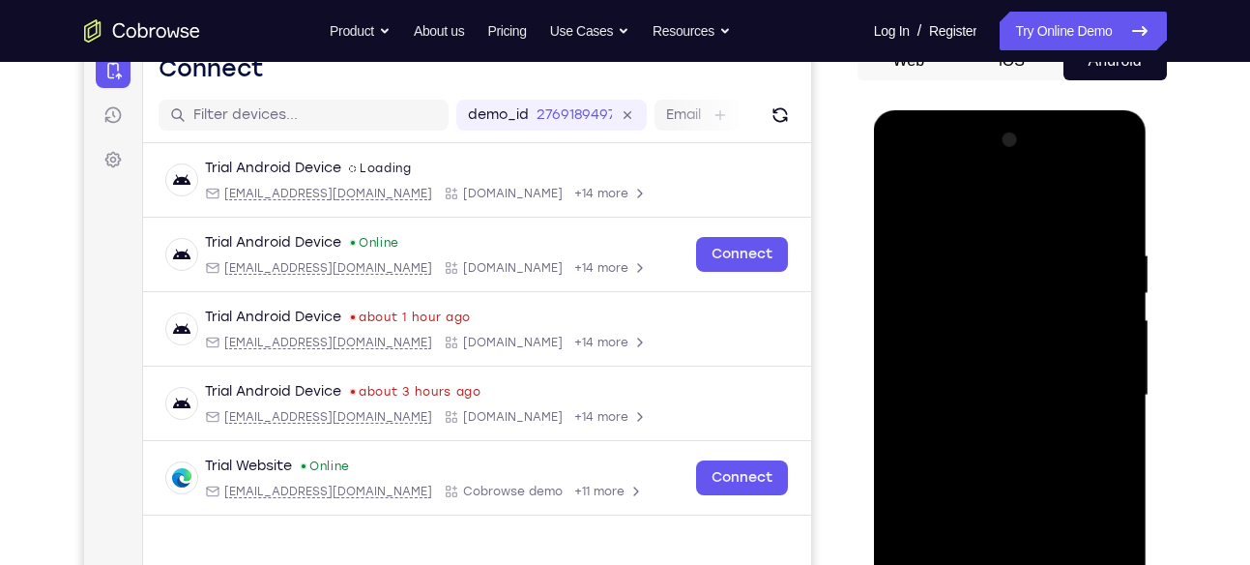
scroll to position [209, 0]
drag, startPoint x: 1015, startPoint y: 306, endPoint x: 1057, endPoint y: 573, distance: 270.0
click at [1057, 564] on div at bounding box center [1010, 396] width 244 height 541
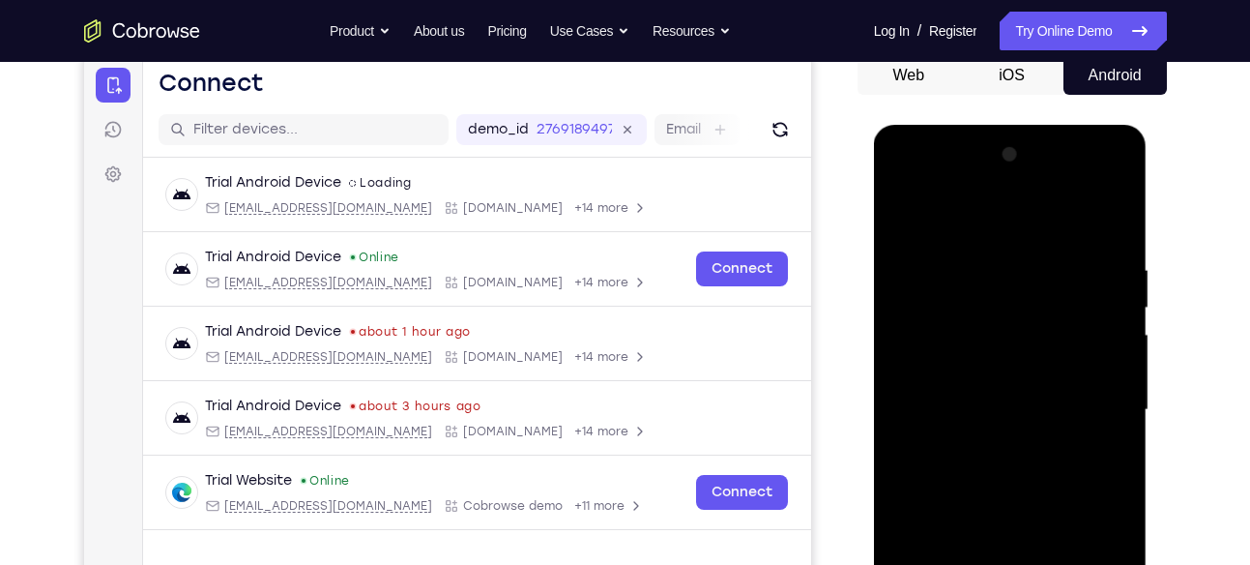
scroll to position [179, 0]
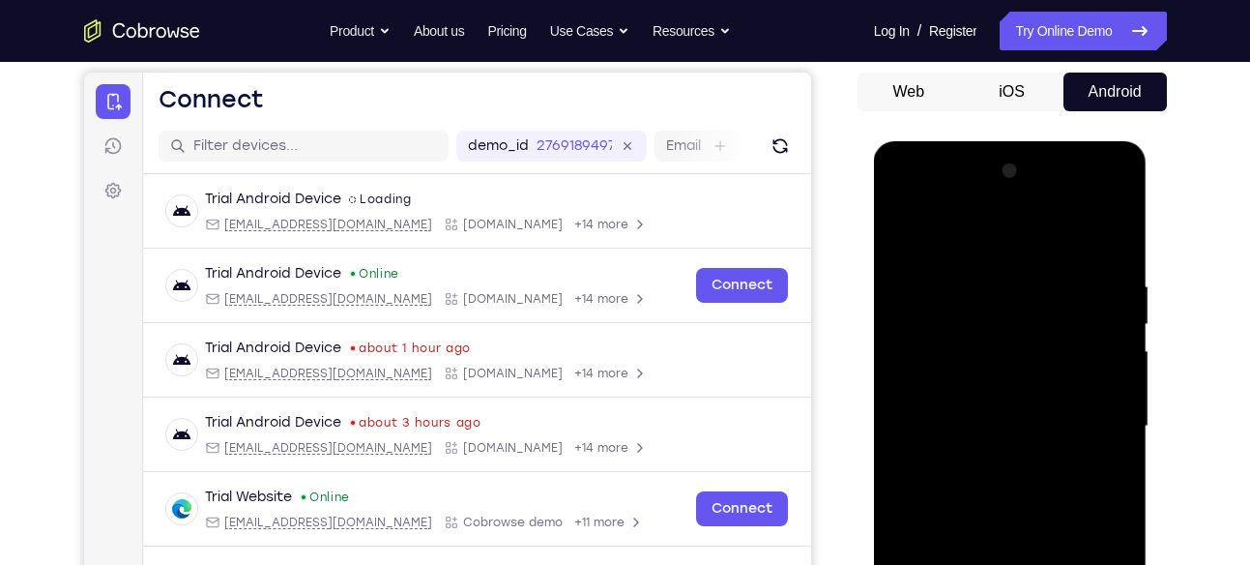
click at [1110, 229] on div at bounding box center [1010, 426] width 244 height 541
click at [903, 232] on div at bounding box center [1010, 426] width 244 height 541
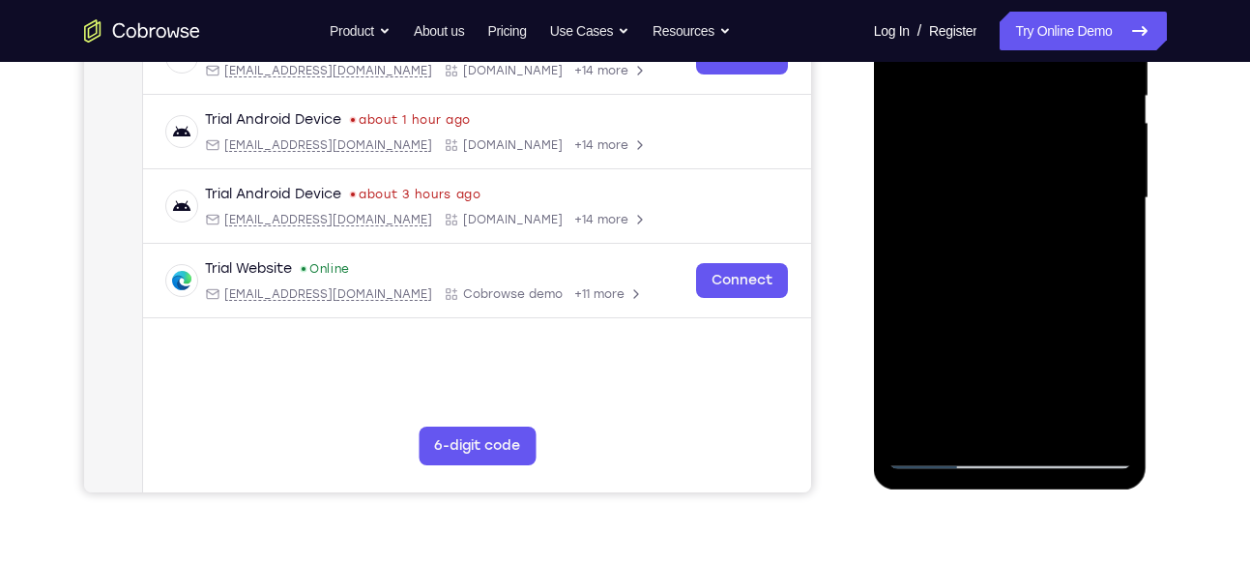
scroll to position [408, 0]
drag, startPoint x: 1071, startPoint y: 337, endPoint x: 1075, endPoint y: 146, distance: 191.5
click at [1075, 146] on div at bounding box center [1010, 197] width 244 height 541
drag, startPoint x: 1057, startPoint y: 292, endPoint x: 1052, endPoint y: 166, distance: 125.8
click at [1052, 166] on div at bounding box center [1010, 197] width 244 height 541
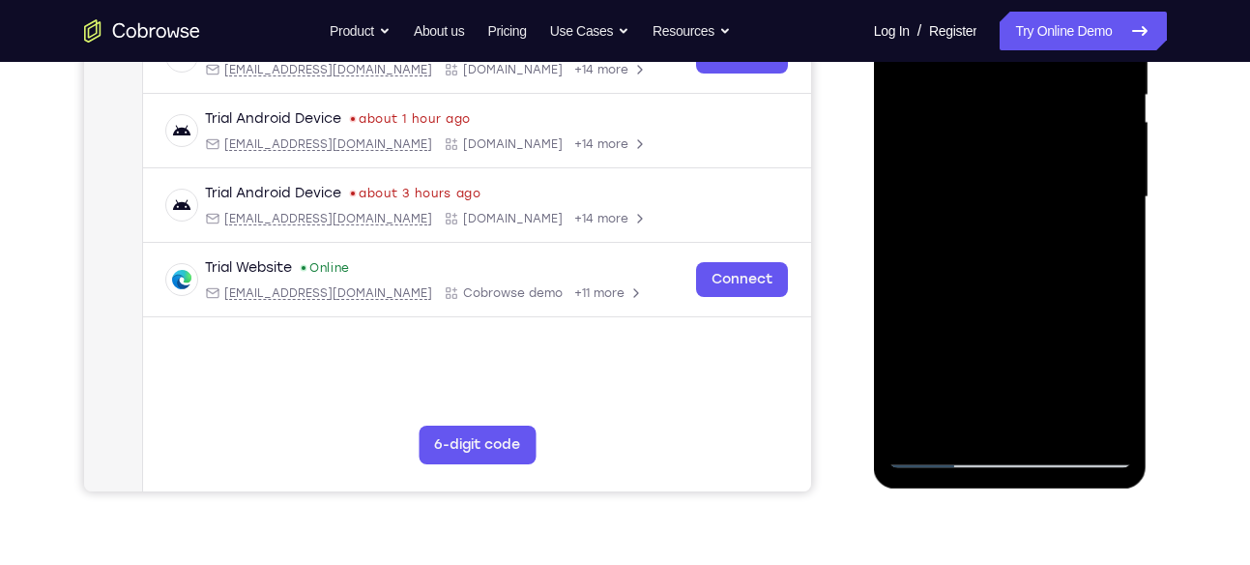
drag, startPoint x: 975, startPoint y: 324, endPoint x: 984, endPoint y: 149, distance: 175.3
click at [984, 149] on div at bounding box center [1010, 197] width 244 height 541
click at [1048, 132] on div at bounding box center [1010, 197] width 244 height 541
drag, startPoint x: 1046, startPoint y: 306, endPoint x: 1077, endPoint y: 133, distance: 174.8
click at [1077, 133] on div at bounding box center [1010, 197] width 244 height 541
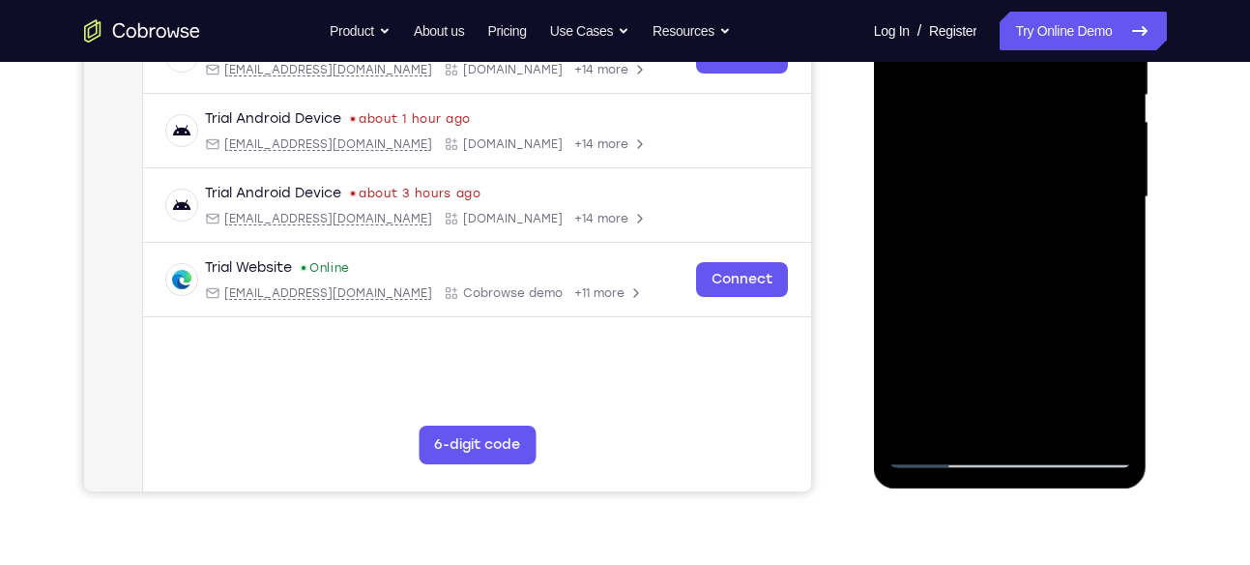
drag, startPoint x: 1025, startPoint y: 344, endPoint x: 1061, endPoint y: 144, distance: 203.3
click at [1061, 144] on div at bounding box center [1010, 197] width 244 height 541
drag, startPoint x: 1071, startPoint y: 314, endPoint x: 1082, endPoint y: 132, distance: 182.1
click at [1082, 132] on div at bounding box center [1010, 197] width 244 height 541
drag, startPoint x: 1050, startPoint y: 251, endPoint x: 1062, endPoint y: 130, distance: 122.5
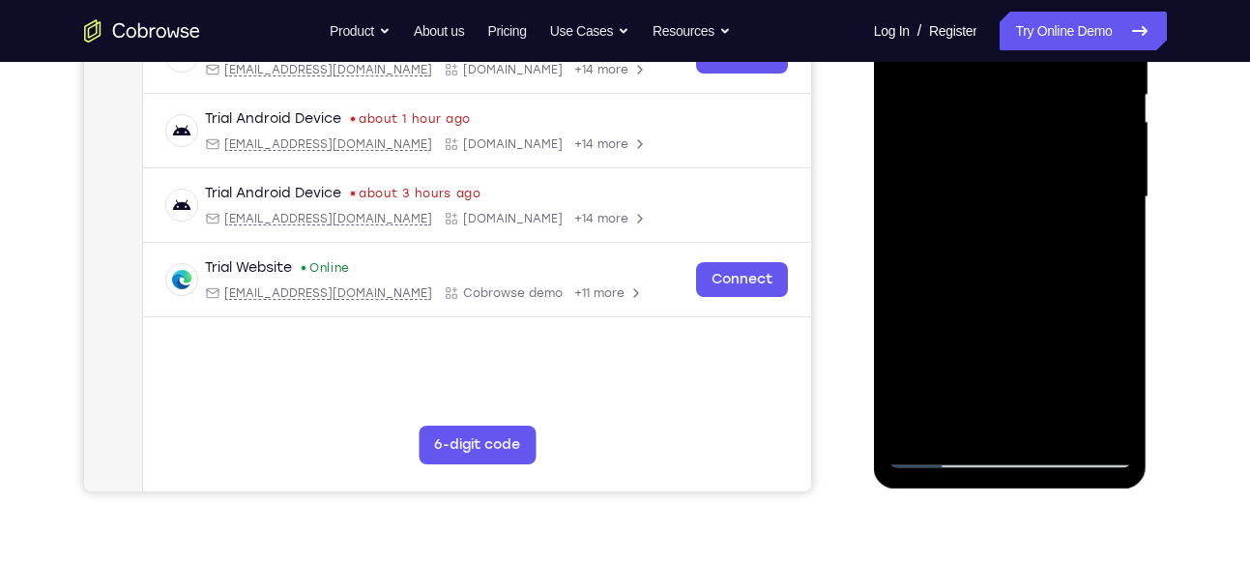
click at [1062, 130] on div at bounding box center [1010, 197] width 244 height 541
drag, startPoint x: 1069, startPoint y: 139, endPoint x: 1058, endPoint y: 214, distance: 75.3
click at [1058, 214] on div at bounding box center [1010, 197] width 244 height 541
click at [1118, 184] on div at bounding box center [1010, 197] width 244 height 541
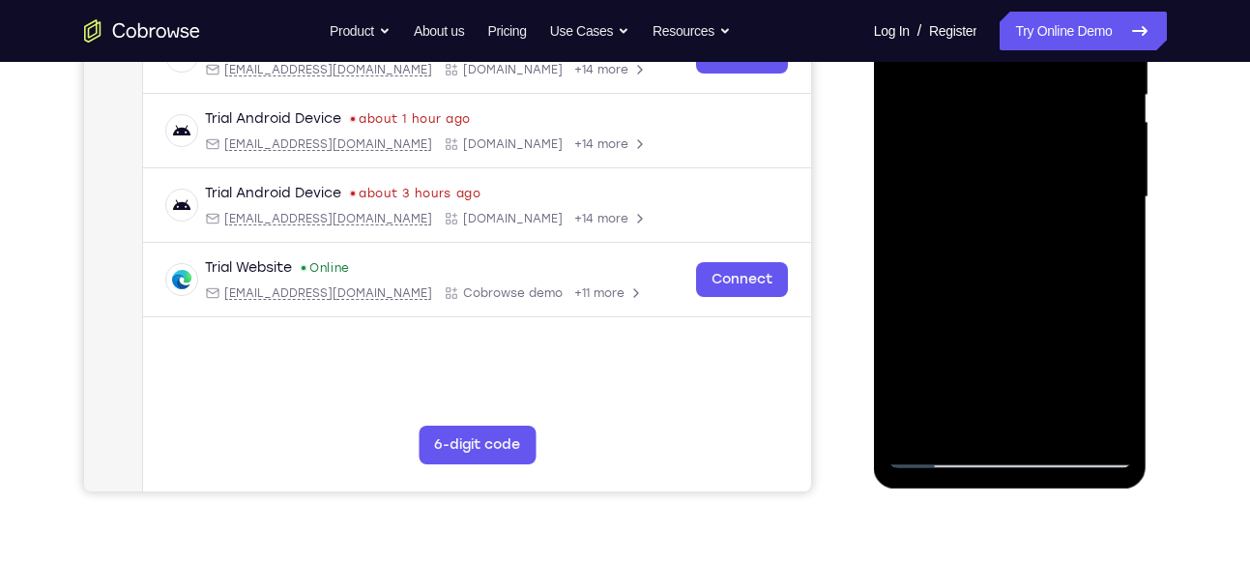
click at [1118, 184] on div at bounding box center [1010, 197] width 244 height 541
click at [904, 180] on div at bounding box center [1010, 197] width 244 height 541
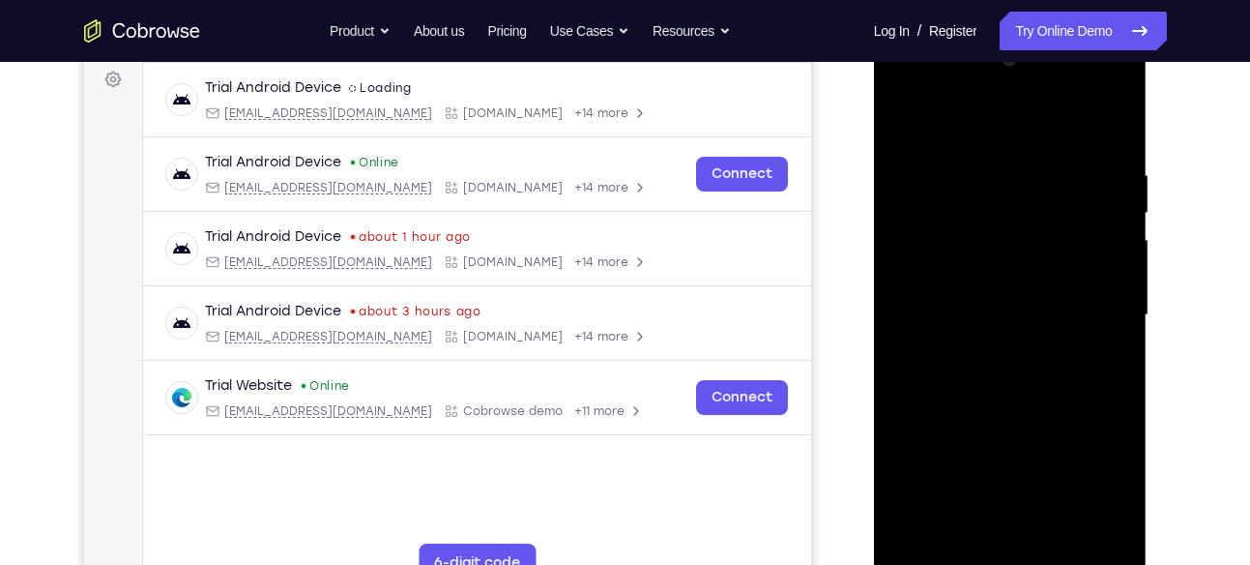
scroll to position [289, 0]
drag, startPoint x: 954, startPoint y: 180, endPoint x: 949, endPoint y: 239, distance: 59.2
click at [949, 239] on div at bounding box center [1010, 315] width 244 height 541
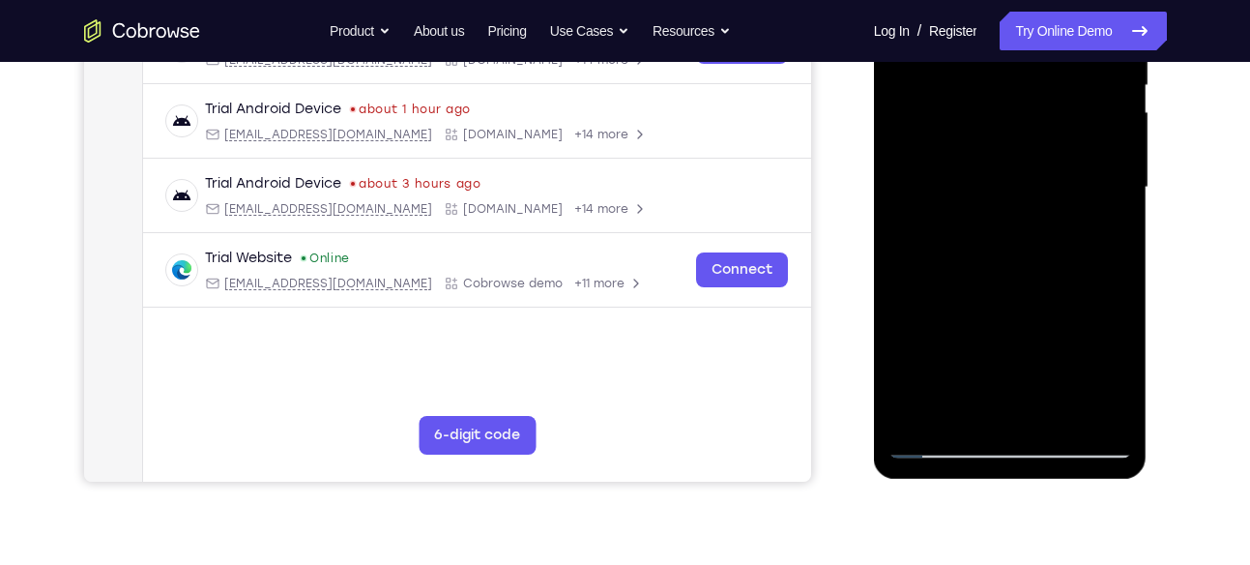
scroll to position [354, 0]
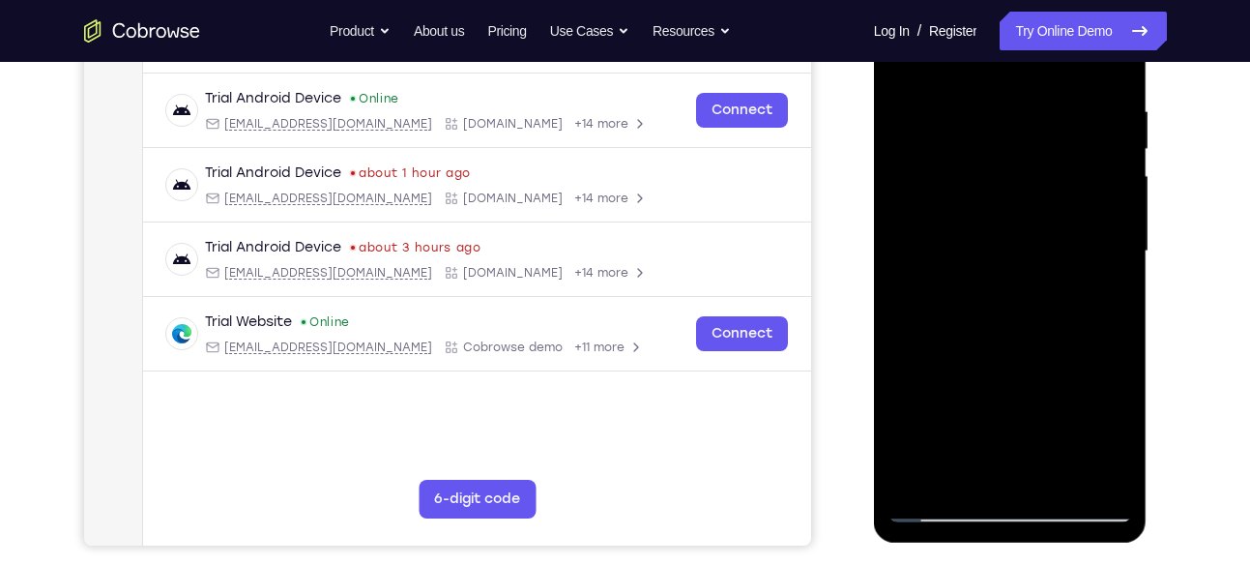
click at [957, 112] on div at bounding box center [1010, 251] width 244 height 541
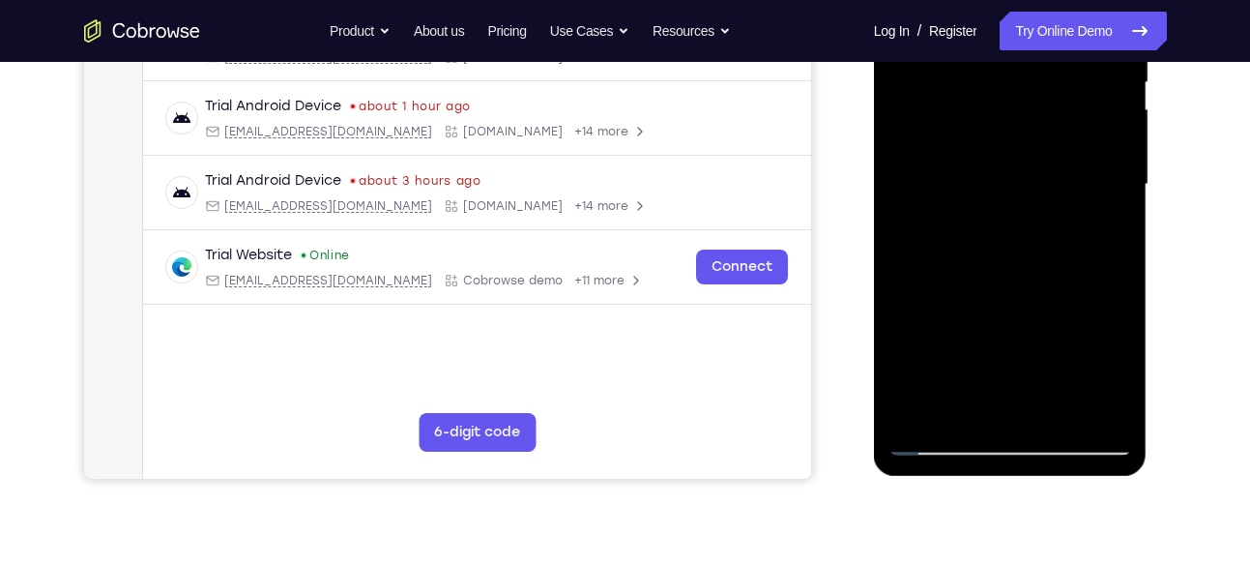
scroll to position [443, 0]
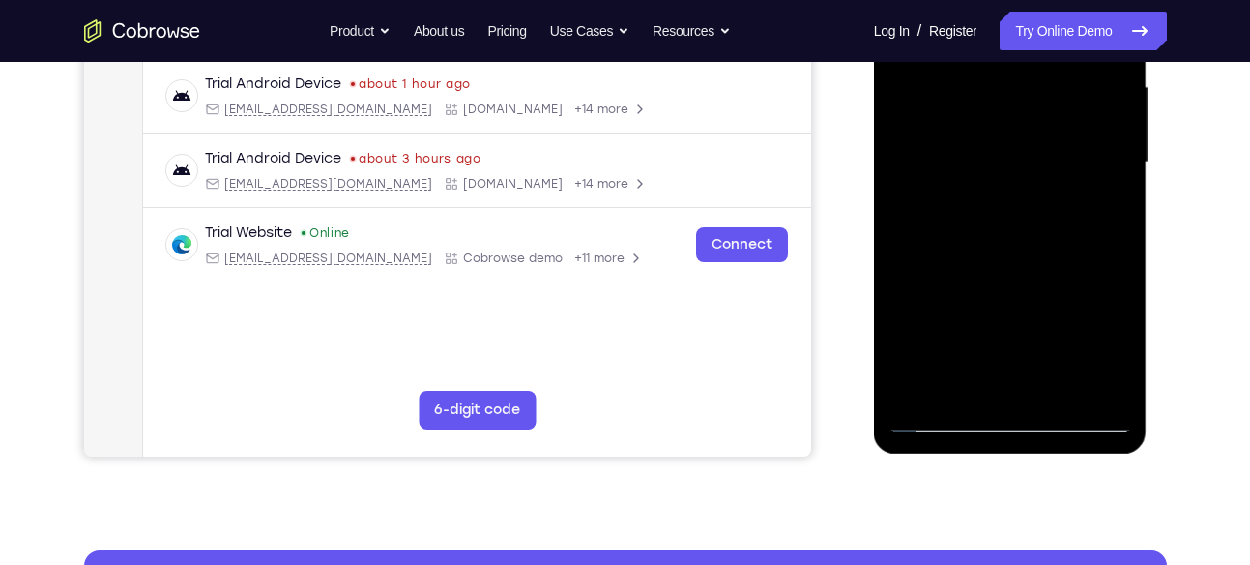
click at [919, 386] on div at bounding box center [1010, 162] width 244 height 541
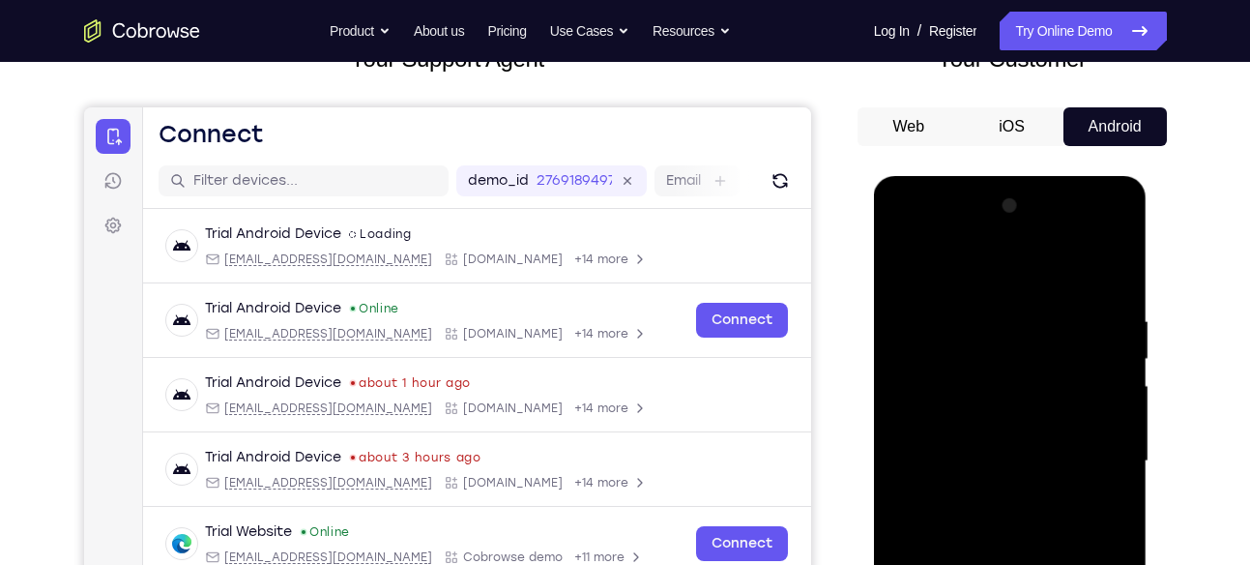
scroll to position [142, 0]
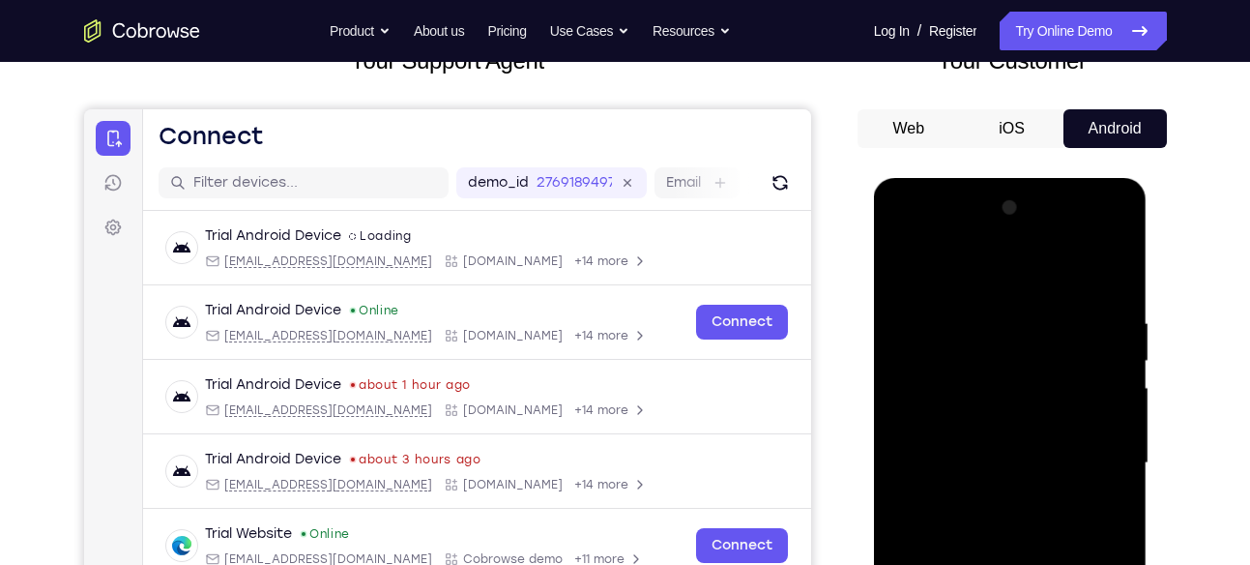
click at [994, 331] on div at bounding box center [1010, 462] width 244 height 541
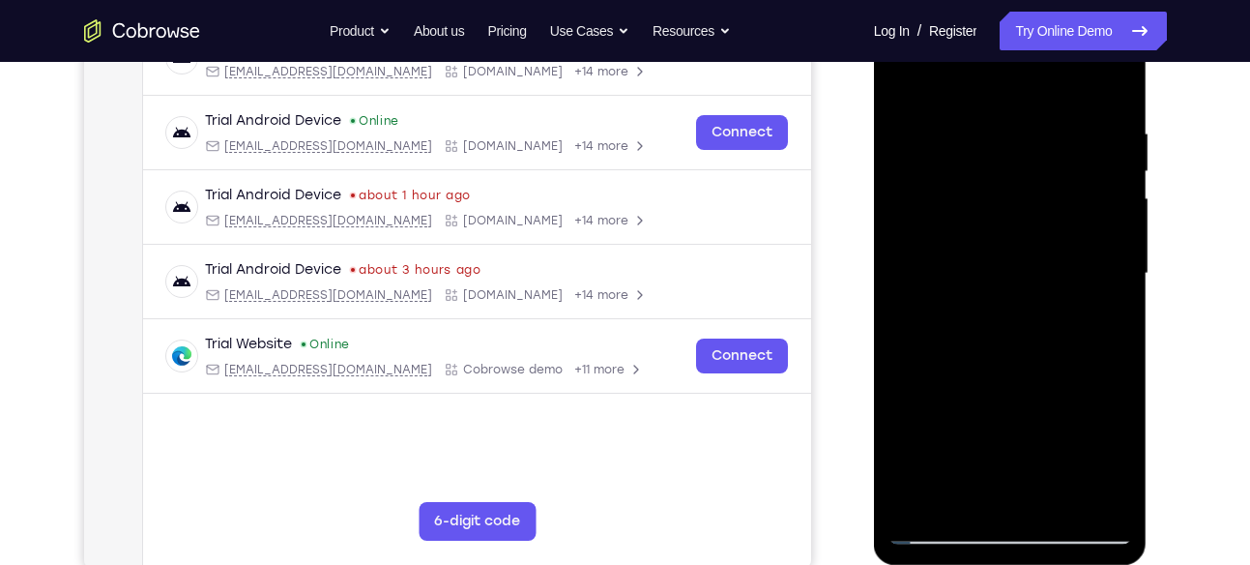
scroll to position [333, 0]
click at [1122, 279] on div at bounding box center [1010, 272] width 244 height 541
click at [1122, 276] on div at bounding box center [1010, 272] width 244 height 541
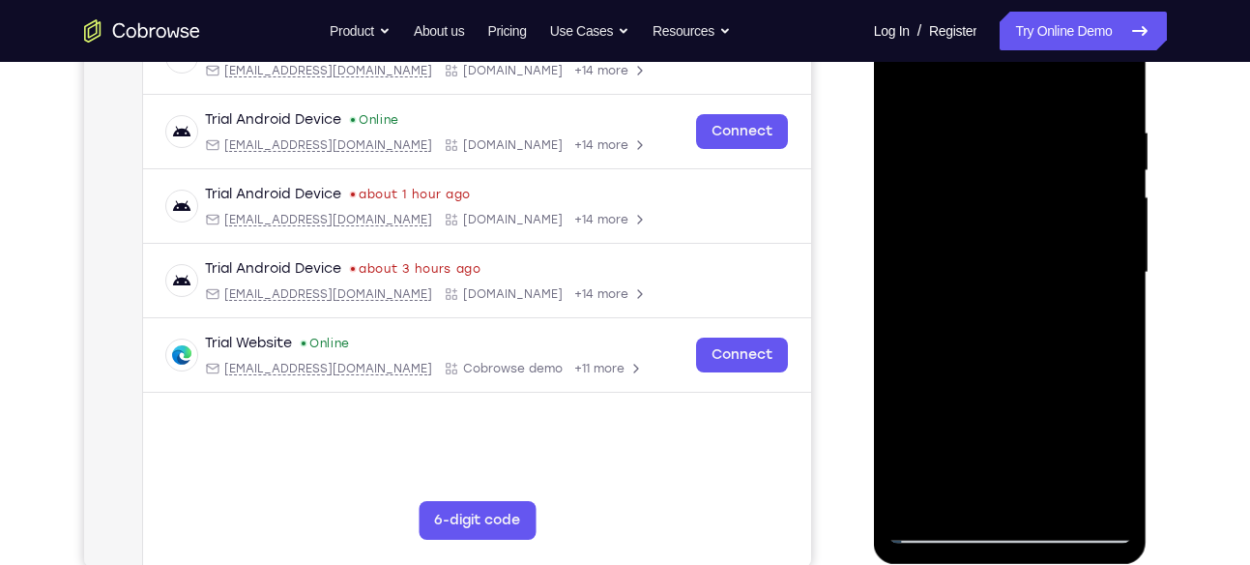
click at [1122, 276] on div at bounding box center [1010, 272] width 244 height 541
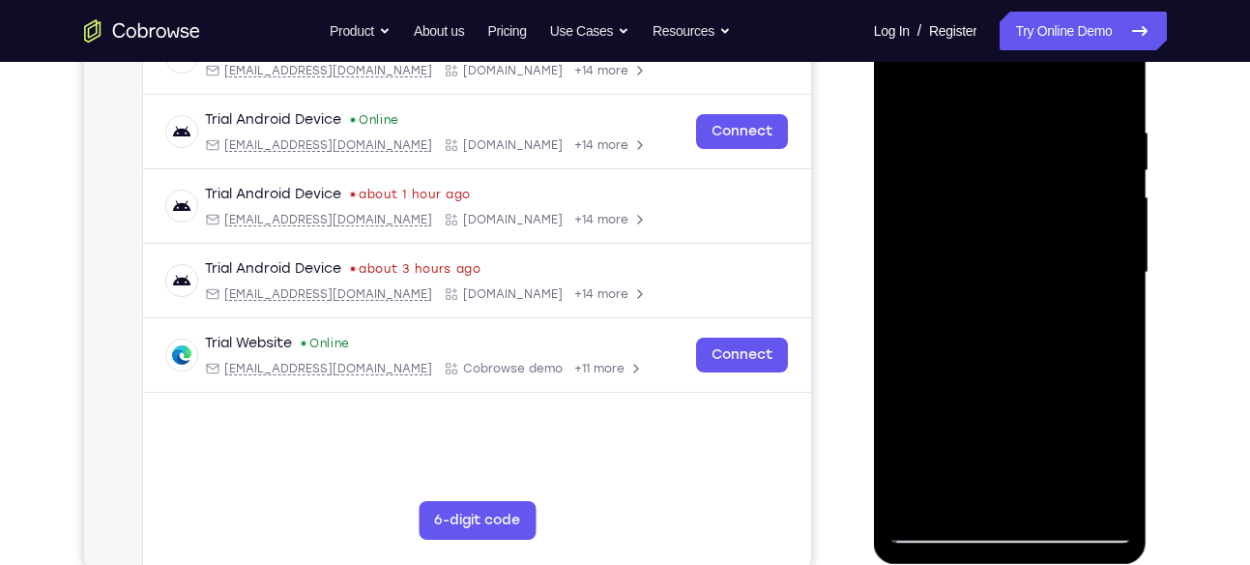
click at [1122, 276] on div at bounding box center [1010, 272] width 244 height 541
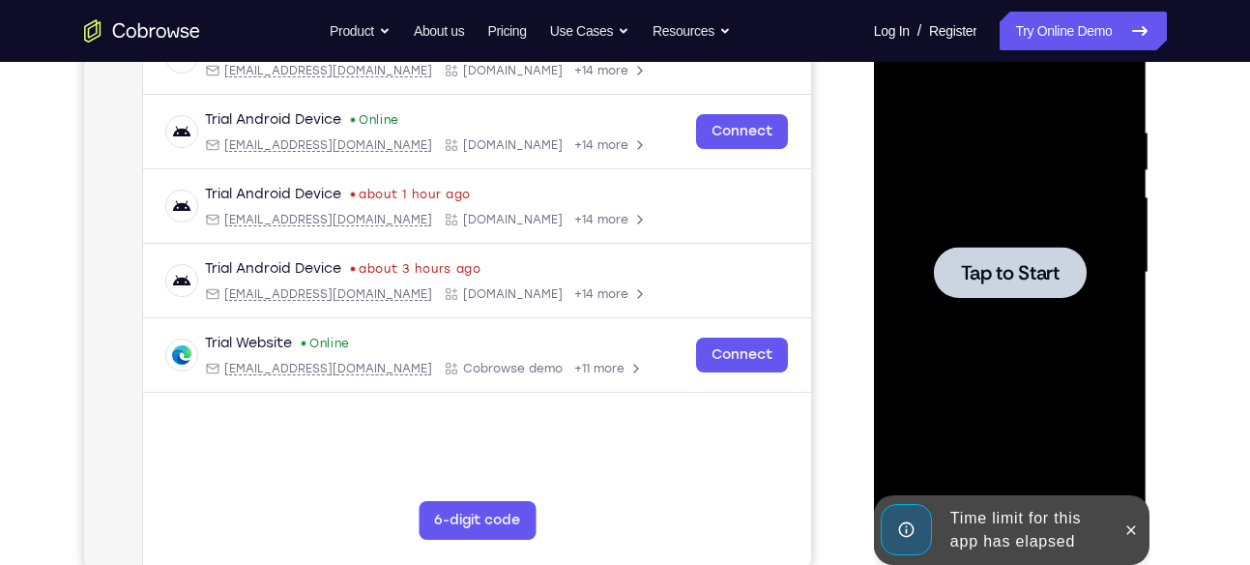
click at [1122, 276] on div at bounding box center [1010, 272] width 244 height 541
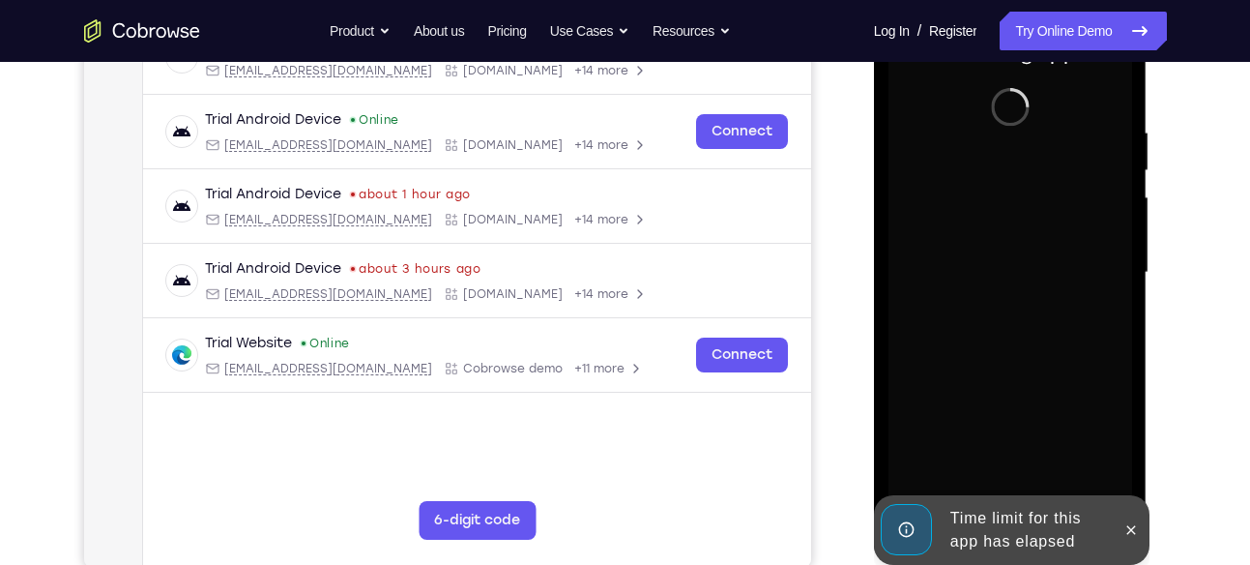
click at [1055, 368] on div at bounding box center [1010, 272] width 244 height 541
